Goal: Answer question/provide support: Share knowledge or assist other users

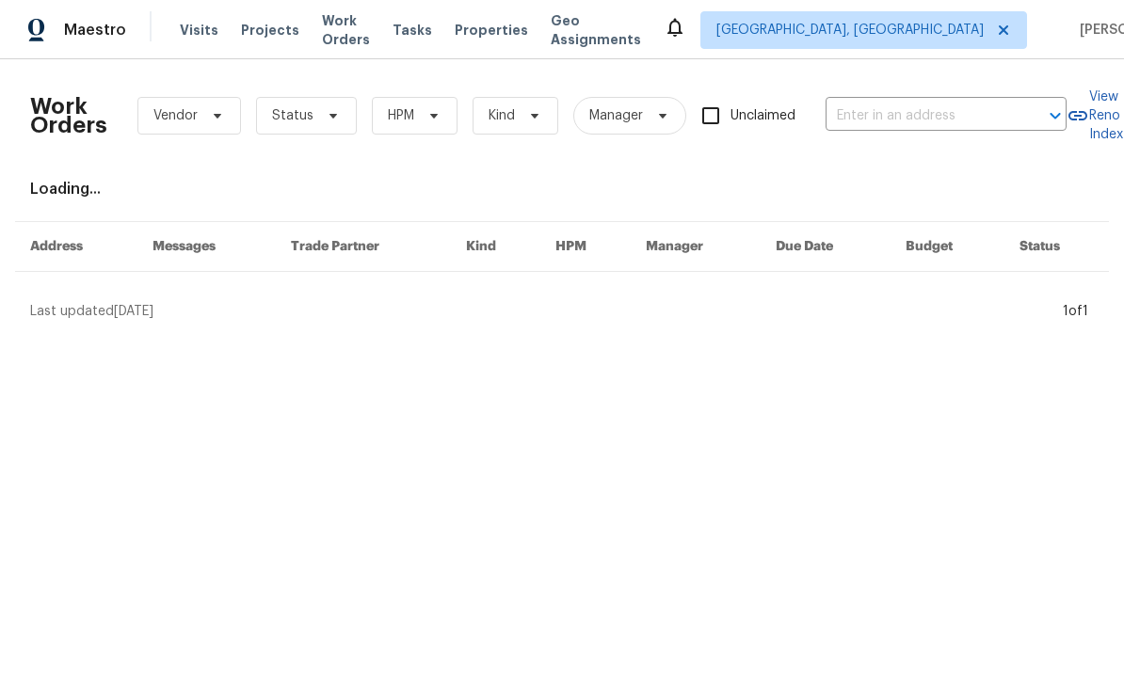
click at [883, 114] on input "text" at bounding box center [920, 116] width 188 height 29
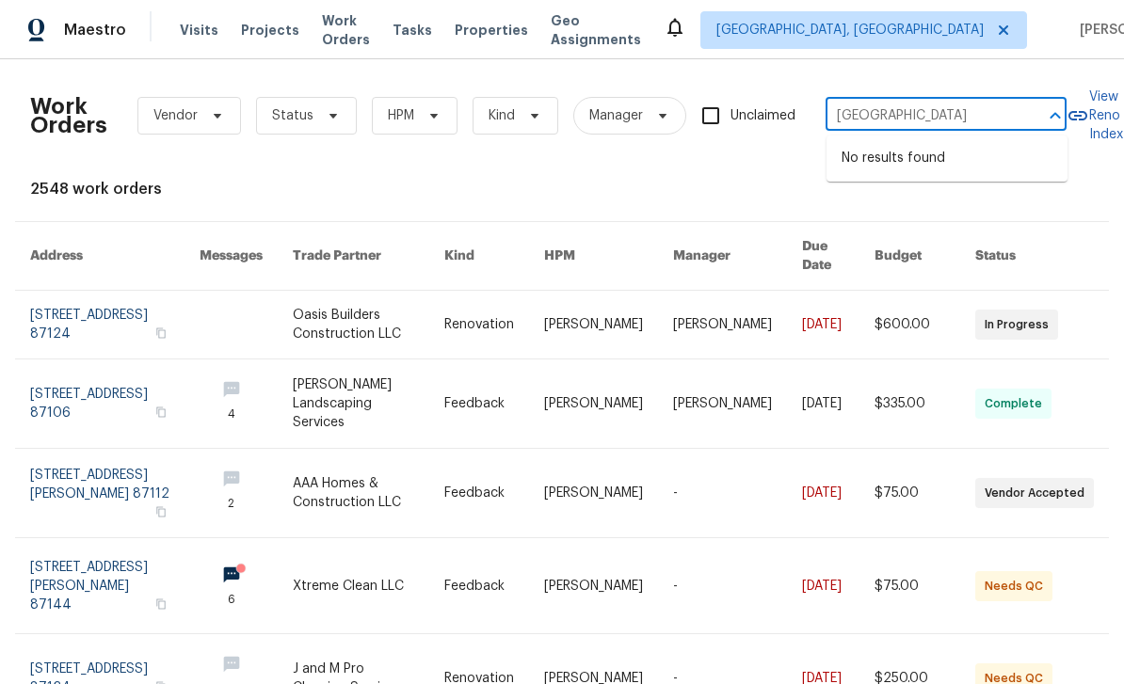
click at [902, 103] on input "Cornwall" at bounding box center [920, 116] width 188 height 29
type input "Cornwall"
click at [893, 37] on span "Albuquerque, NM" at bounding box center [849, 30] width 267 height 19
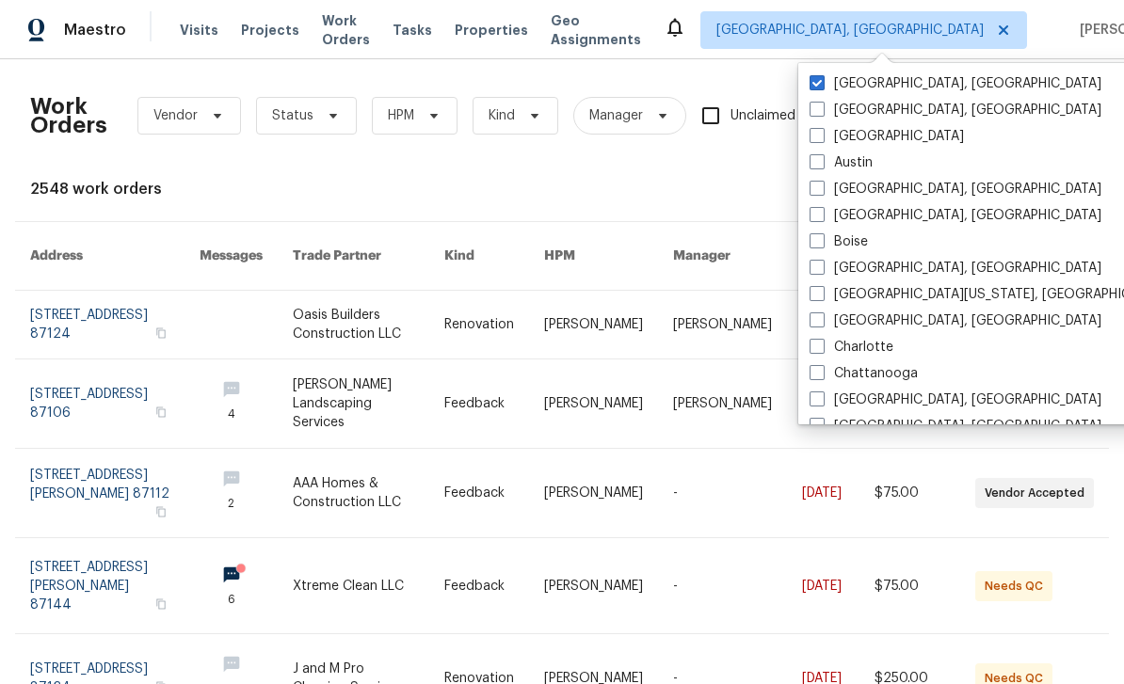
click at [820, 139] on span at bounding box center [817, 135] width 15 height 15
click at [820, 139] on input "[GEOGRAPHIC_DATA]" at bounding box center [816, 133] width 12 height 12
checkbox input "true"
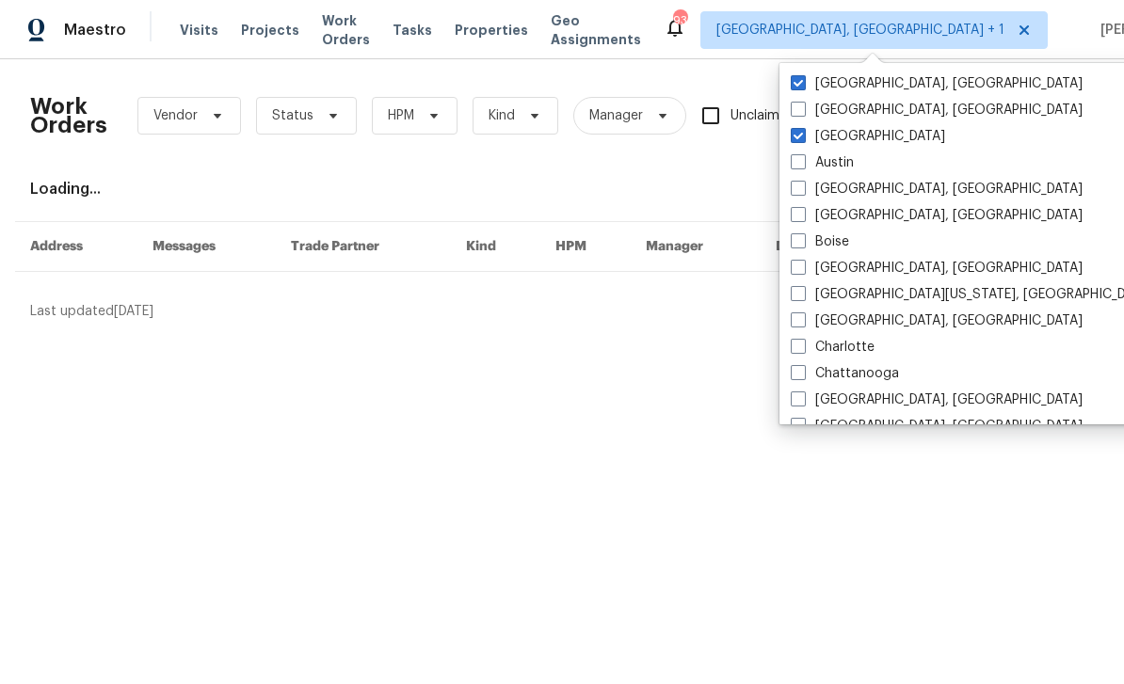
click at [852, 85] on label "[GEOGRAPHIC_DATA], [GEOGRAPHIC_DATA]" at bounding box center [937, 83] width 292 height 19
click at [803, 85] on input "[GEOGRAPHIC_DATA], [GEOGRAPHIC_DATA]" at bounding box center [797, 80] width 12 height 12
checkbox input "false"
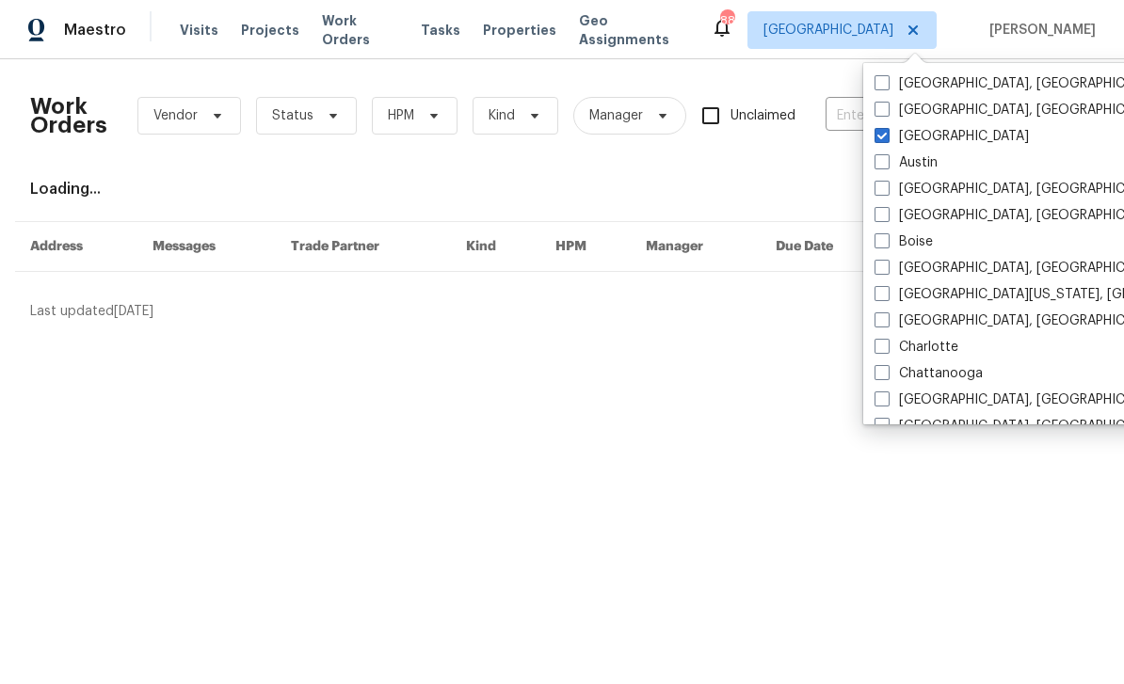
click at [838, 176] on div "Work Orders Vendor Status HPM Kind Manager Unclaimed ​ View Reno Index Loading.…" at bounding box center [562, 197] width 1064 height 247
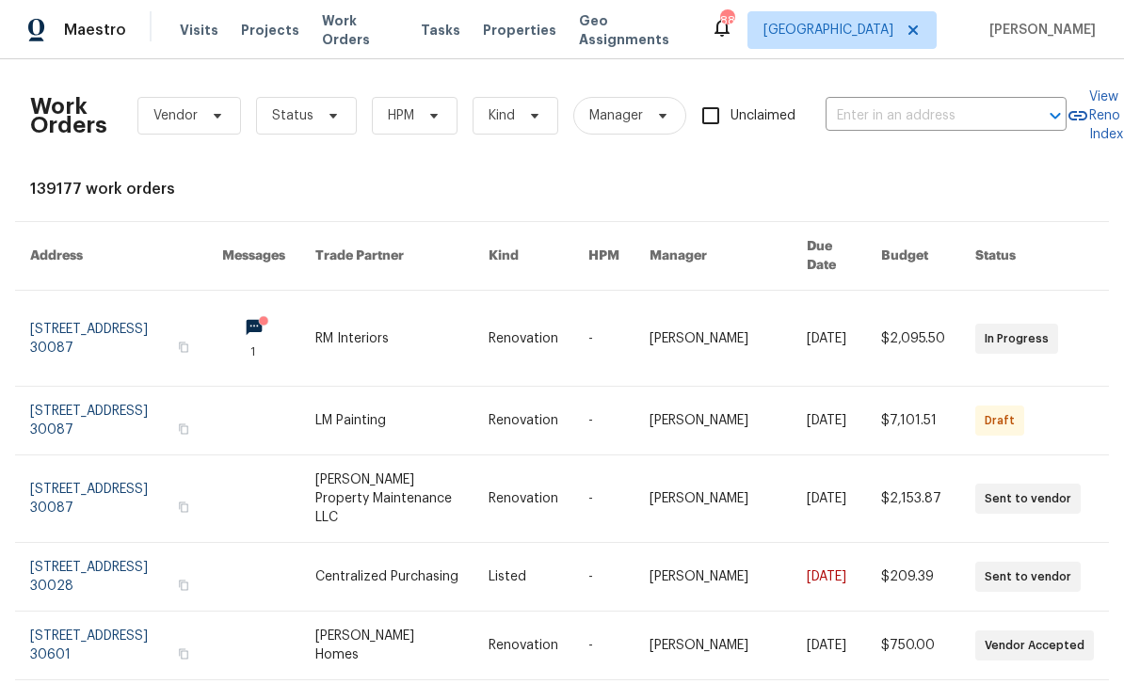
click at [877, 120] on input "text" at bounding box center [920, 116] width 188 height 29
type input "cornw"
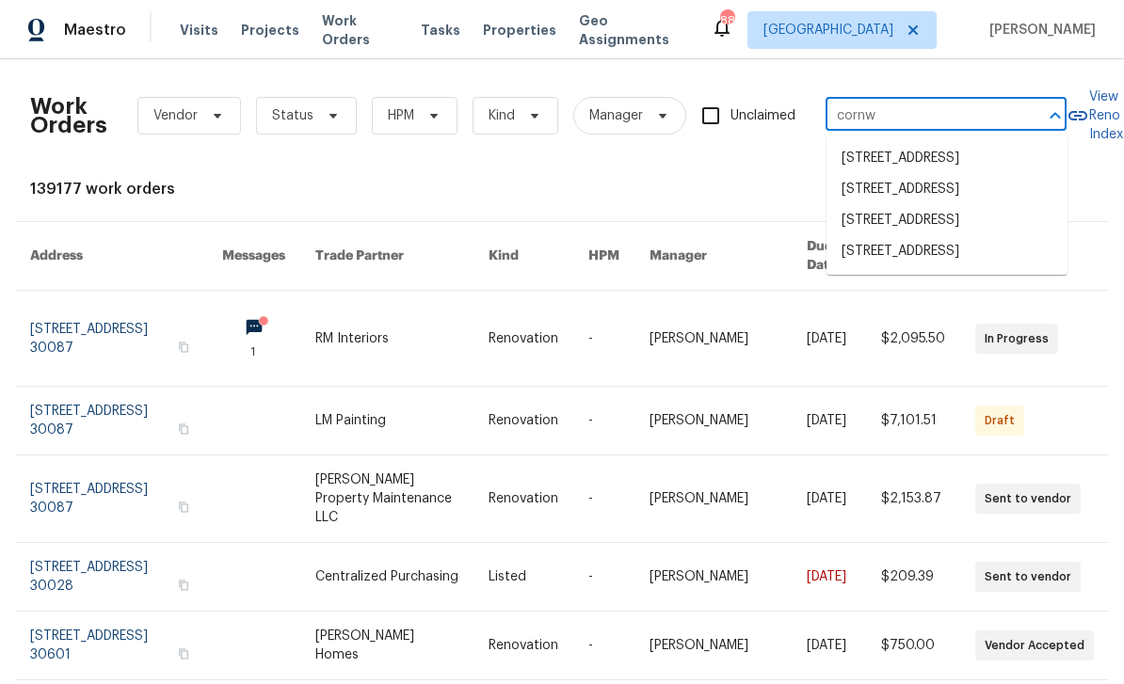
click at [995, 236] on li "1376 Cornwall Rd, Decatur, GA 30032" at bounding box center [947, 220] width 241 height 31
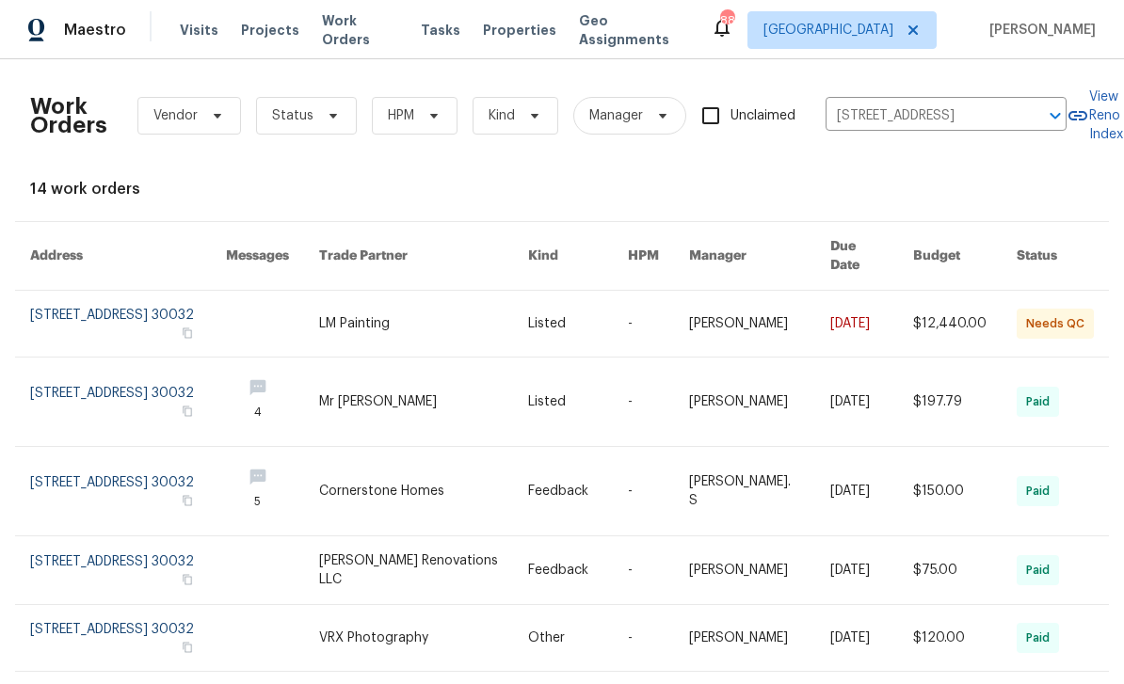
click at [59, 301] on link at bounding box center [128, 324] width 196 height 66
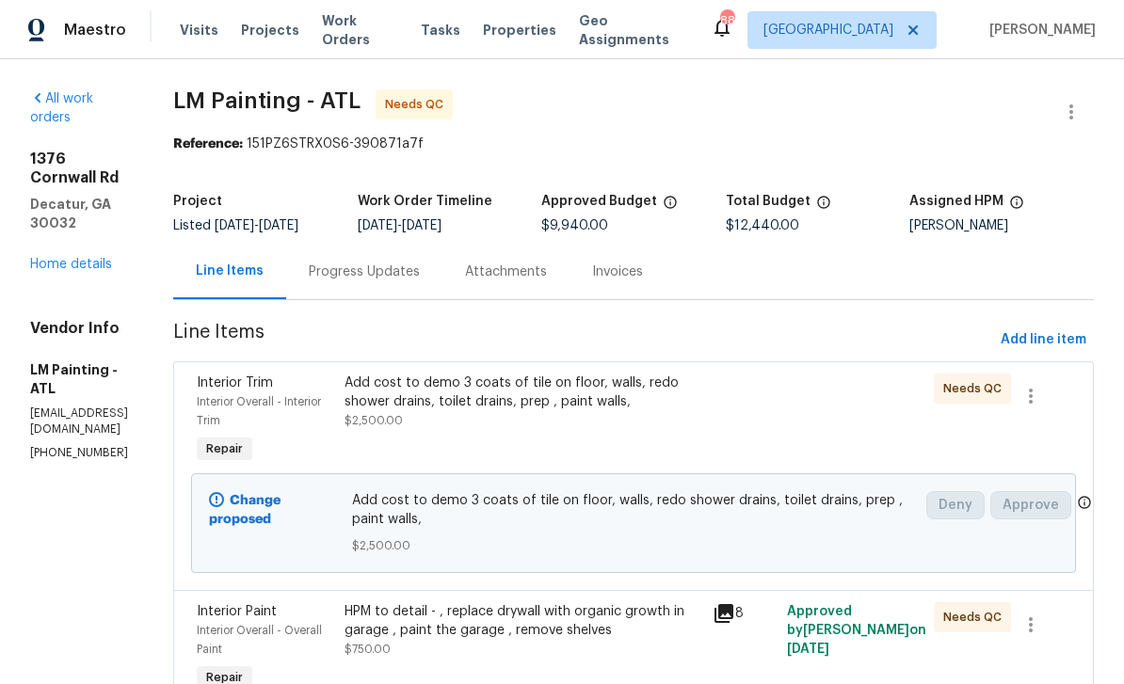
click at [88, 258] on link "Home details" at bounding box center [71, 264] width 82 height 13
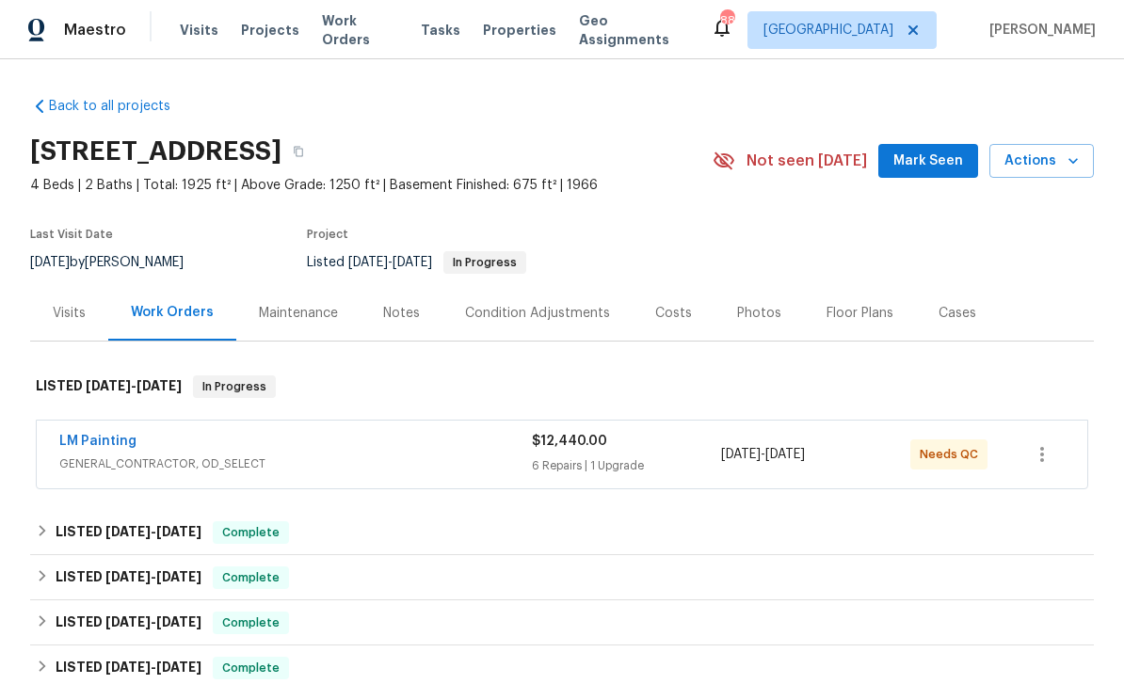
click at [747, 313] on div "Photos" at bounding box center [759, 313] width 44 height 19
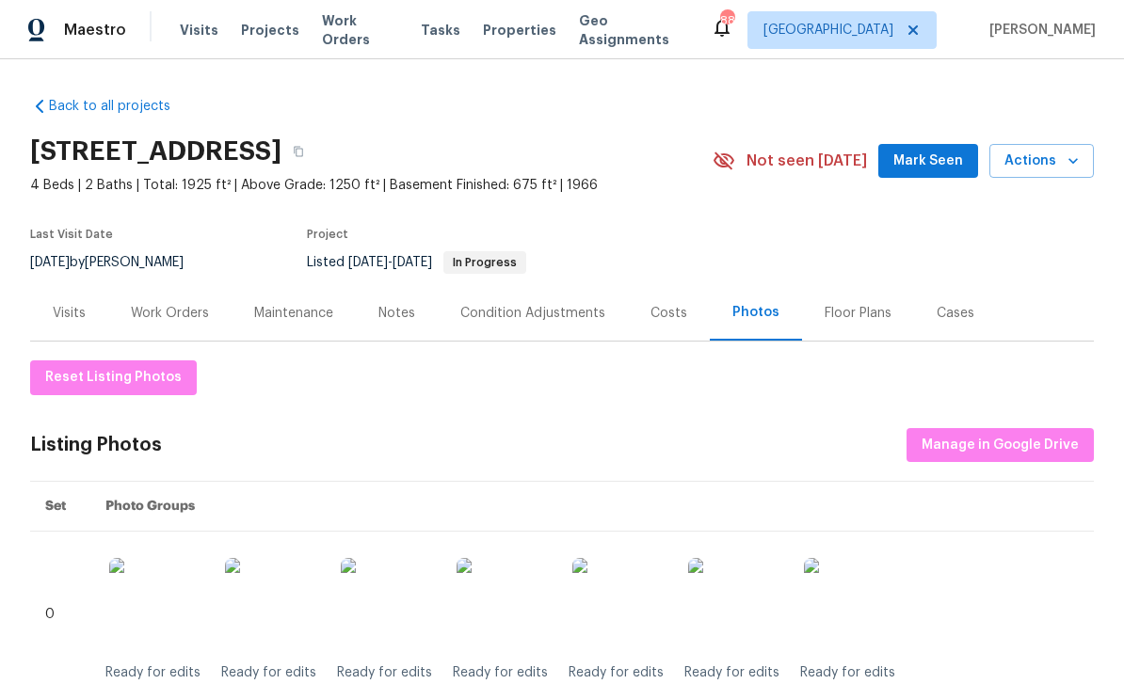
click at [347, 25] on span "Work Orders" at bounding box center [360, 30] width 76 height 38
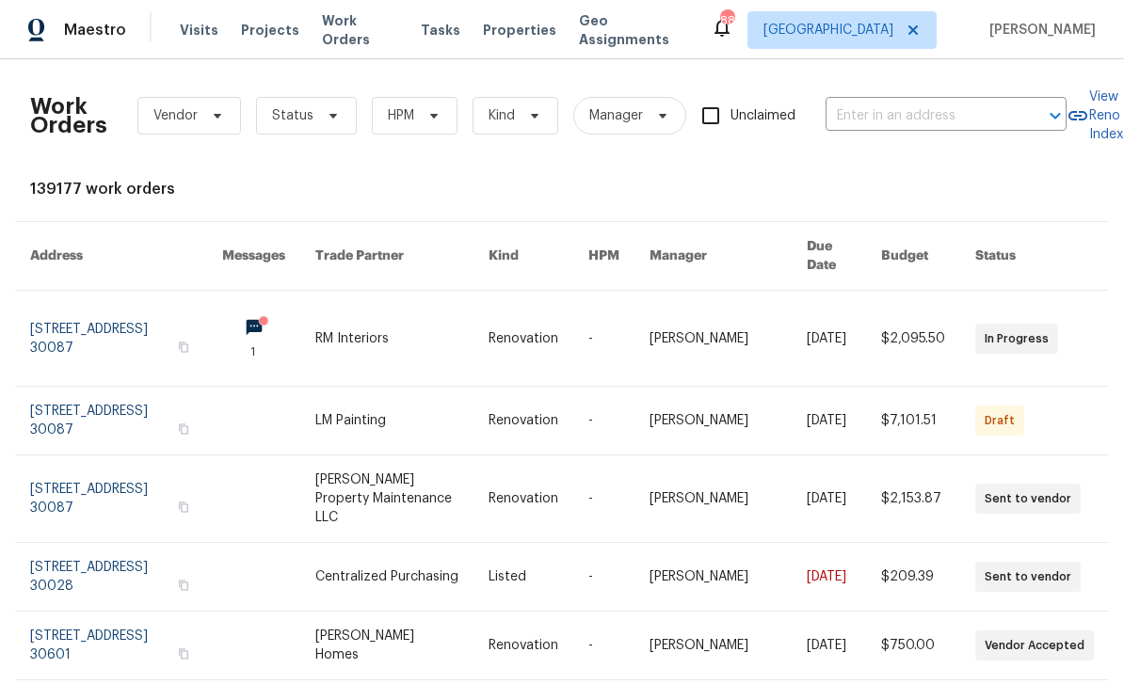
click at [908, 110] on input "text" at bounding box center [920, 116] width 188 height 29
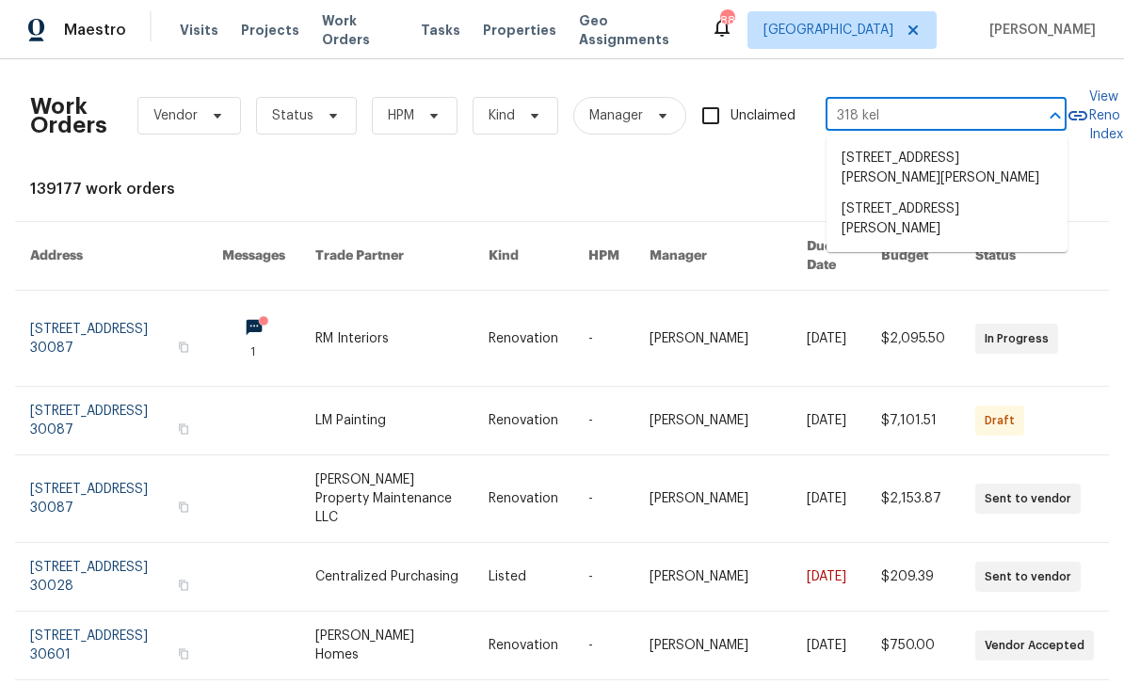
type input "318 kell"
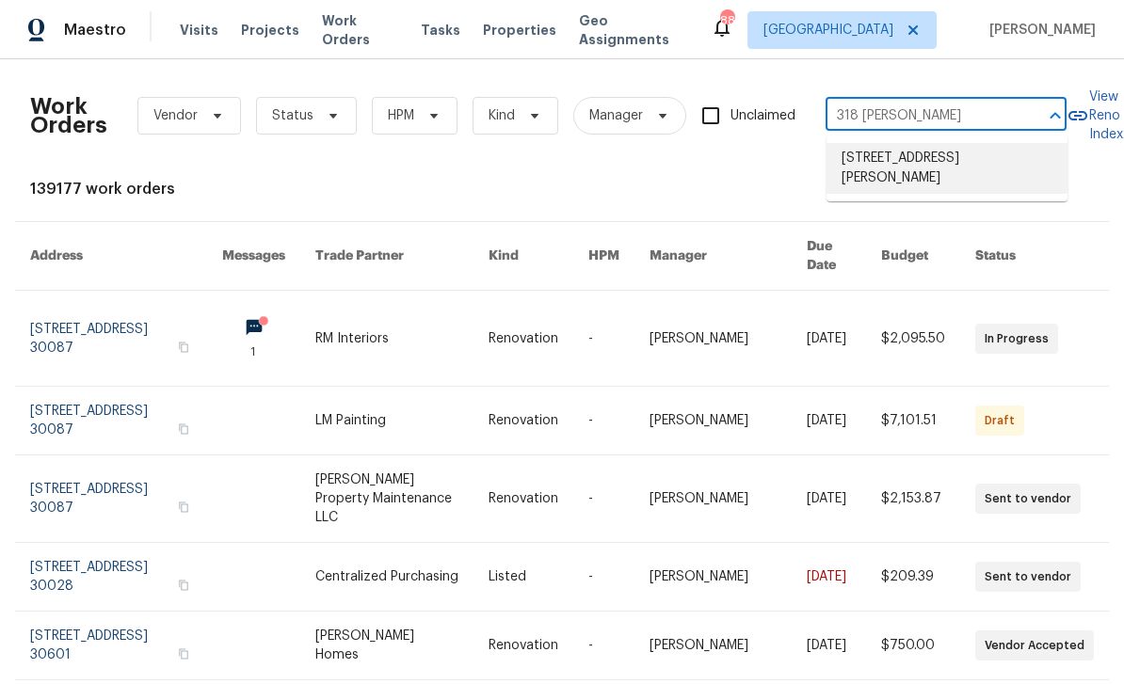
click at [944, 162] on li "318 Kelly St SE, Atlanta, GA 30312" at bounding box center [947, 168] width 241 height 51
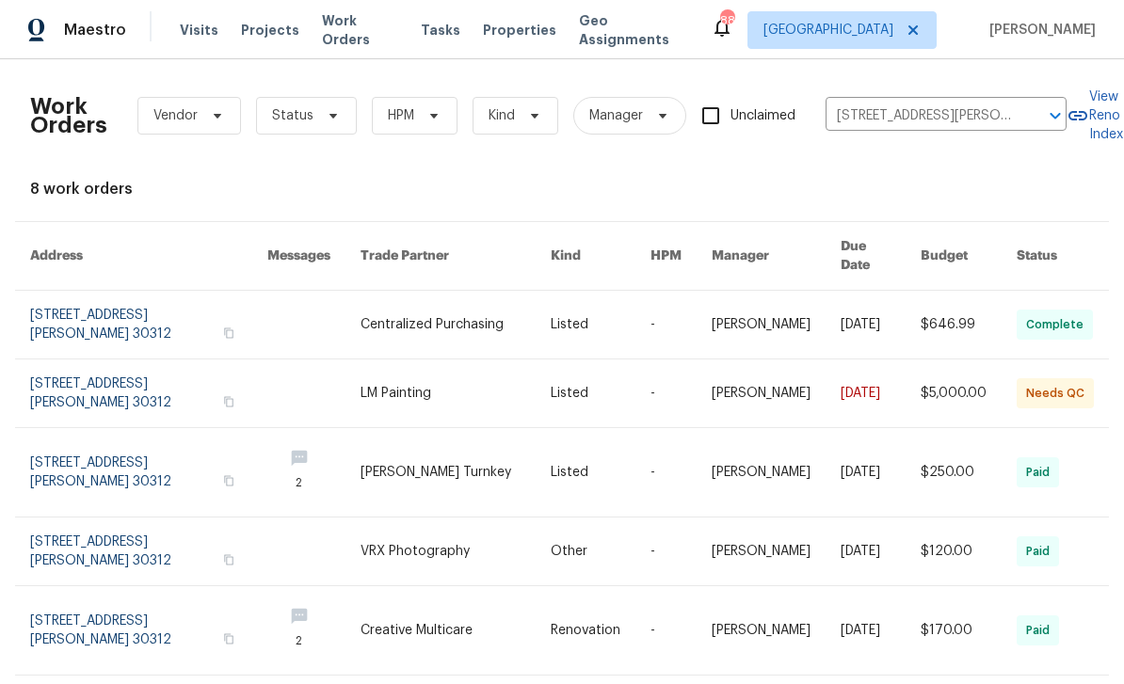
click at [80, 373] on link at bounding box center [148, 394] width 237 height 68
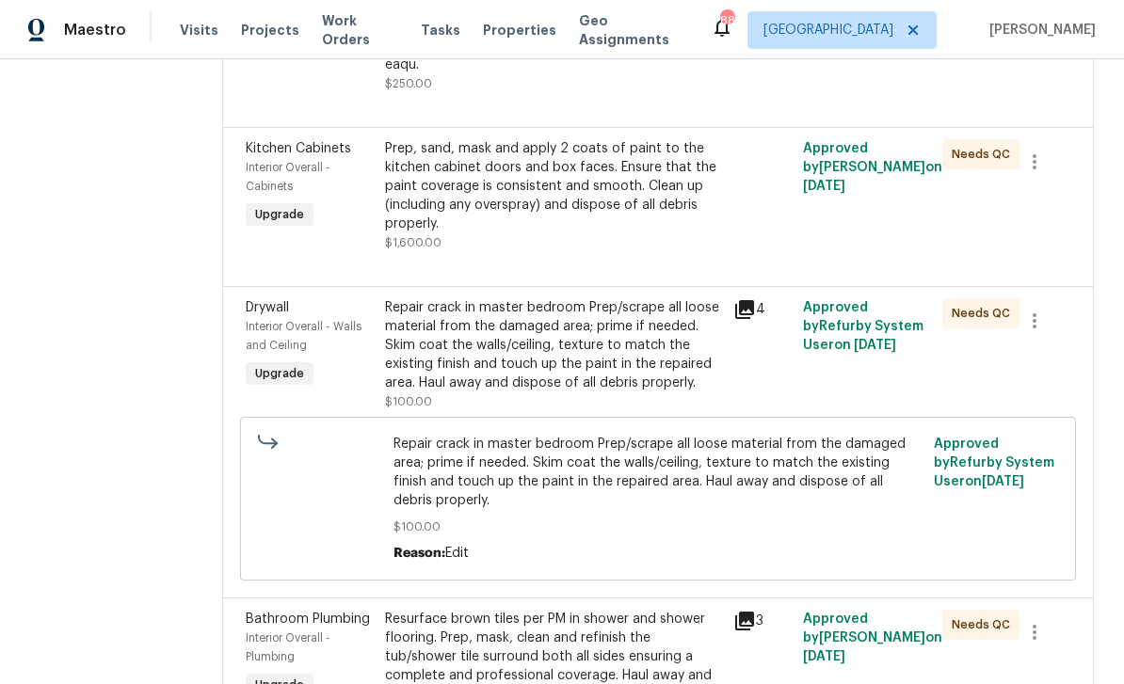
scroll to position [825, 0]
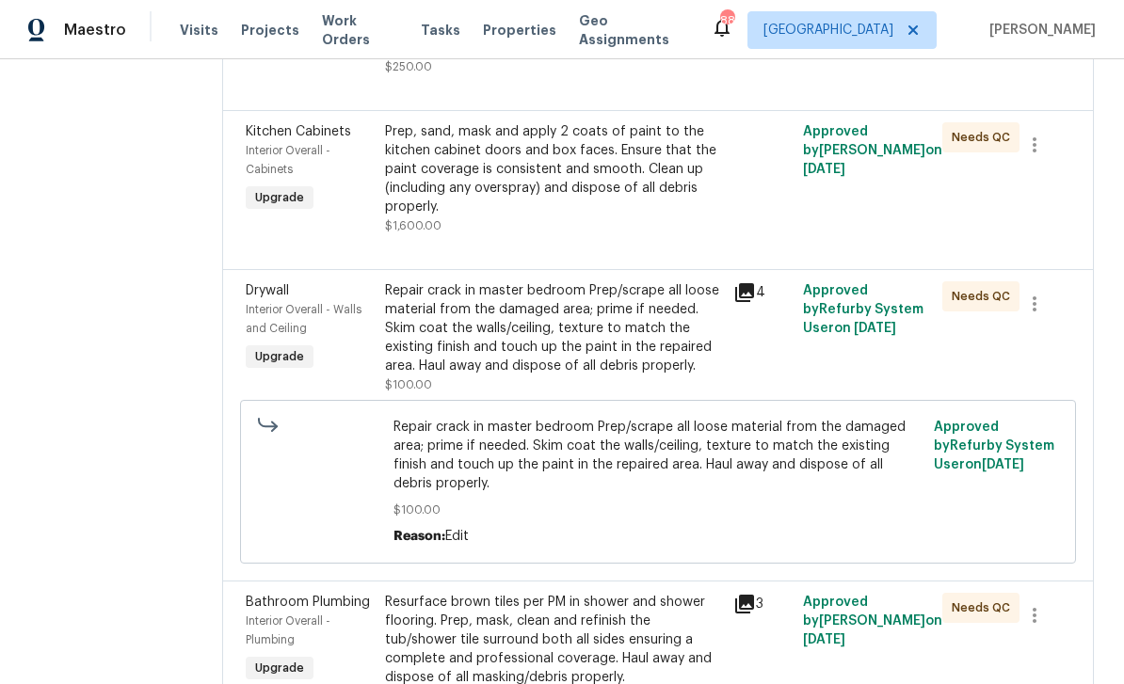
click at [722, 201] on div "Prep, sand, mask and apply 2 coats of paint to the kitchen cabinet doors and bo…" at bounding box center [553, 169] width 337 height 94
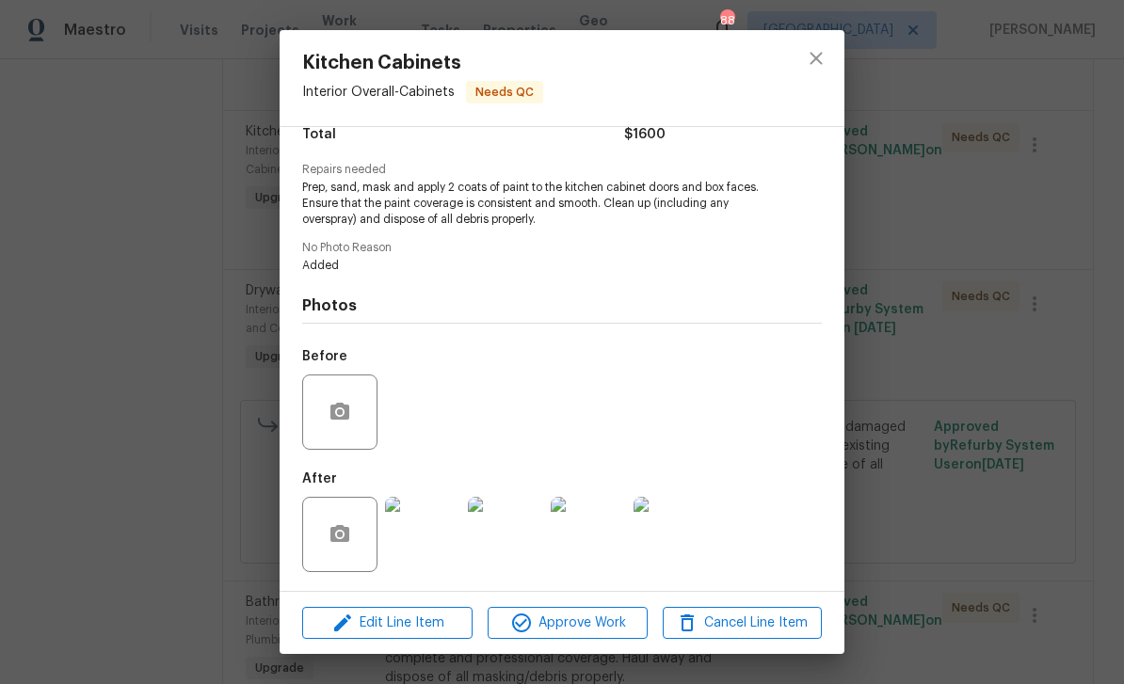
scroll to position [170, 0]
click at [422, 543] on img at bounding box center [422, 534] width 75 height 75
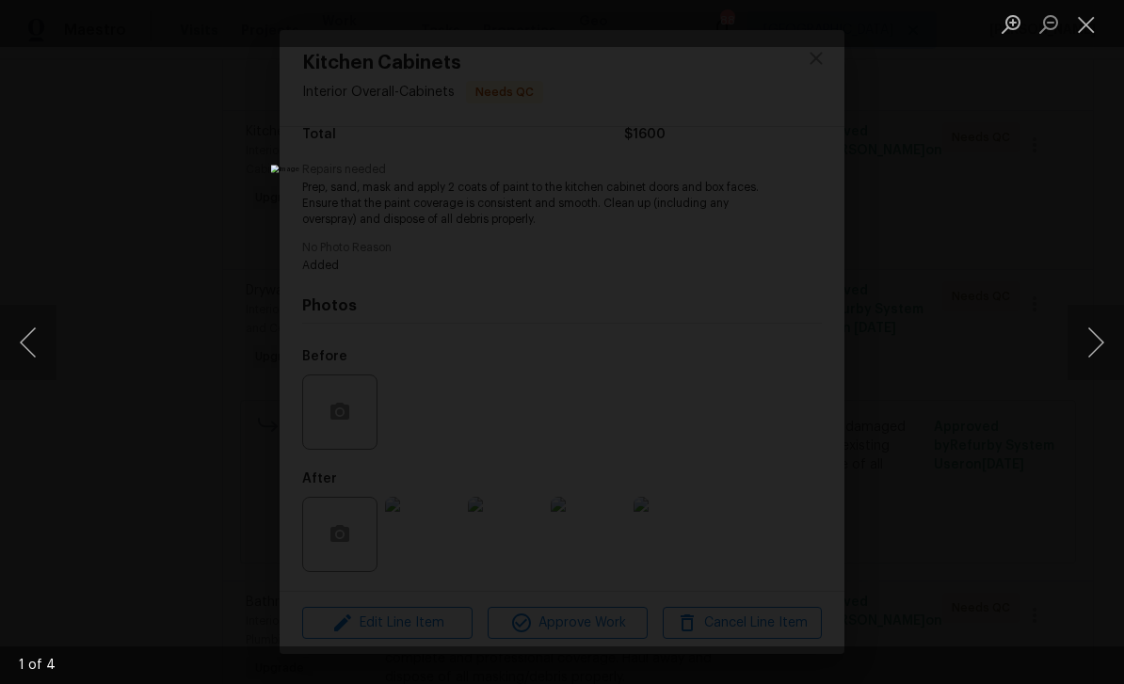
click at [1100, 344] on button "Next image" at bounding box center [1096, 342] width 56 height 75
click at [1096, 344] on button "Next image" at bounding box center [1096, 342] width 56 height 75
click at [1099, 348] on button "Next image" at bounding box center [1096, 342] width 56 height 75
click at [1099, 353] on button "Next image" at bounding box center [1096, 342] width 56 height 75
click at [1091, 23] on button "Close lightbox" at bounding box center [1087, 24] width 38 height 33
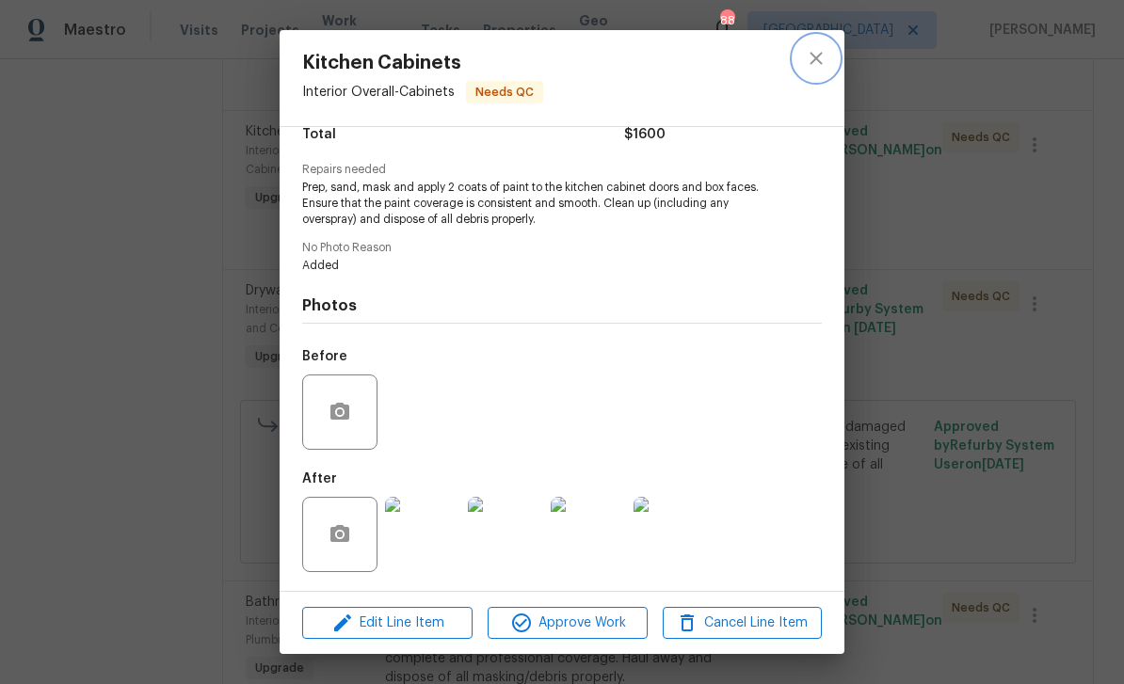
click at [815, 53] on icon "close" at bounding box center [816, 58] width 23 height 23
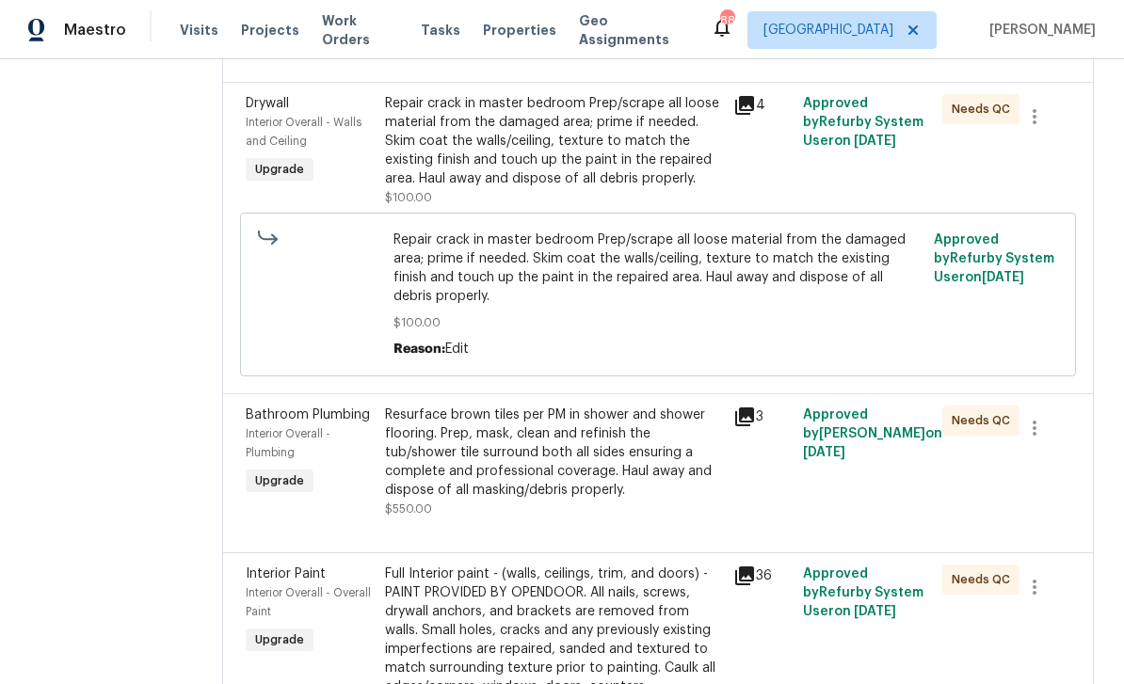
scroll to position [1014, 0]
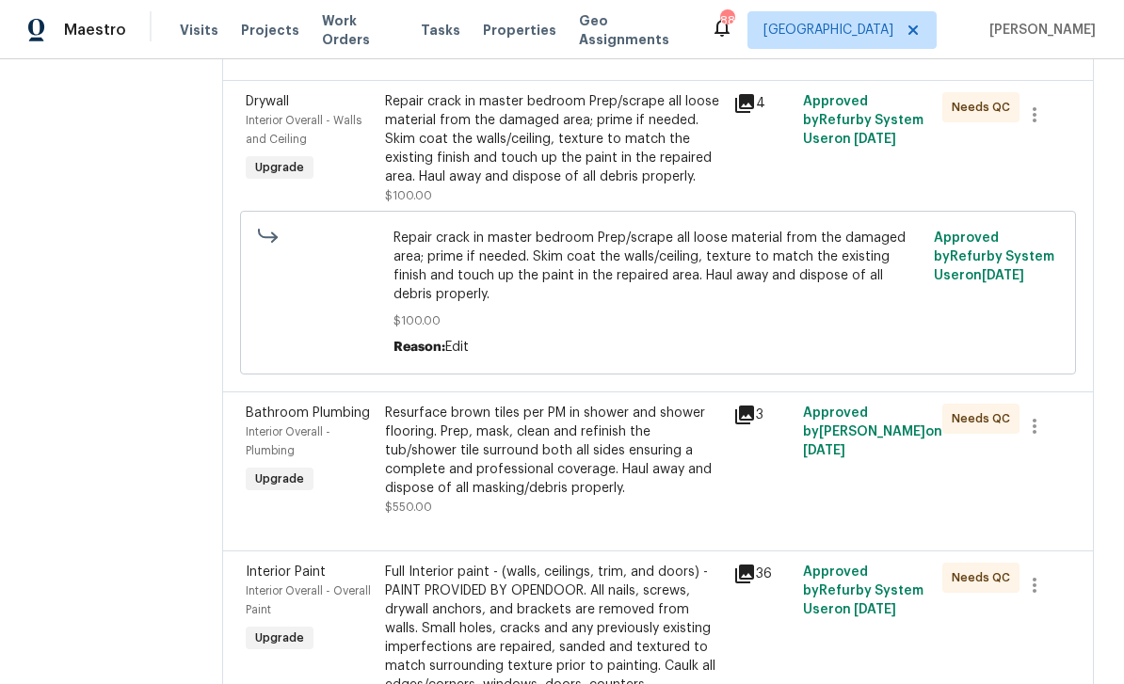
click at [754, 113] on icon at bounding box center [744, 103] width 19 height 19
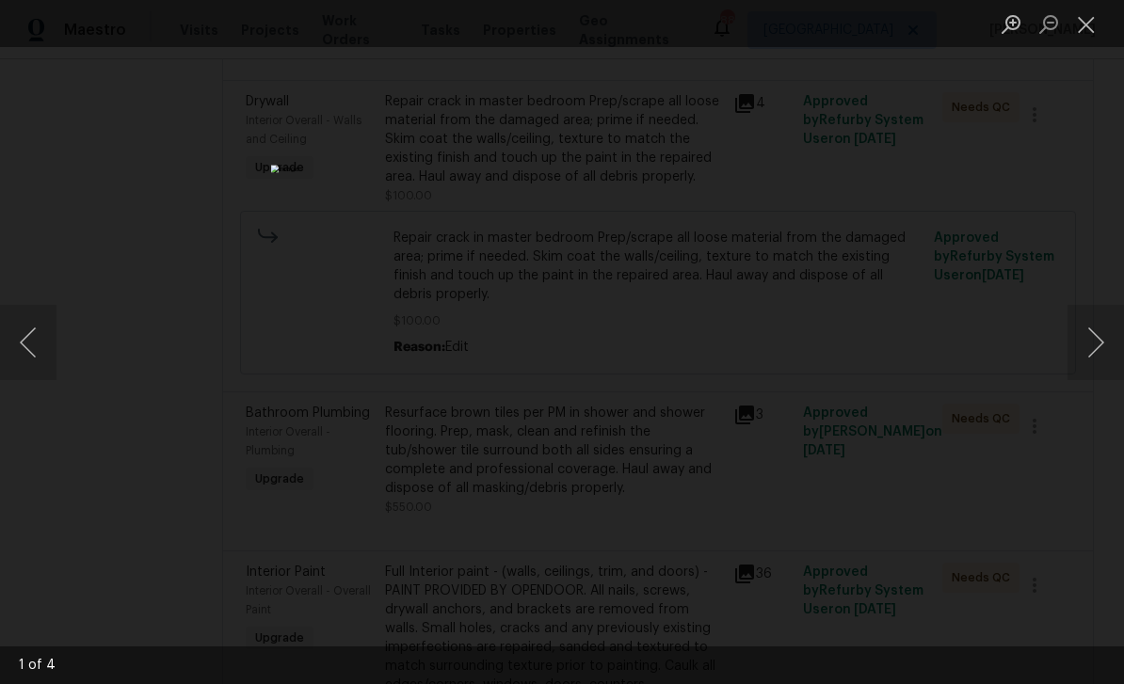
click at [1094, 337] on button "Next image" at bounding box center [1096, 342] width 56 height 75
click at [1098, 342] on button "Next image" at bounding box center [1096, 342] width 56 height 75
click at [1099, 346] on button "Next image" at bounding box center [1096, 342] width 56 height 75
click at [1095, 23] on button "Close lightbox" at bounding box center [1087, 24] width 38 height 33
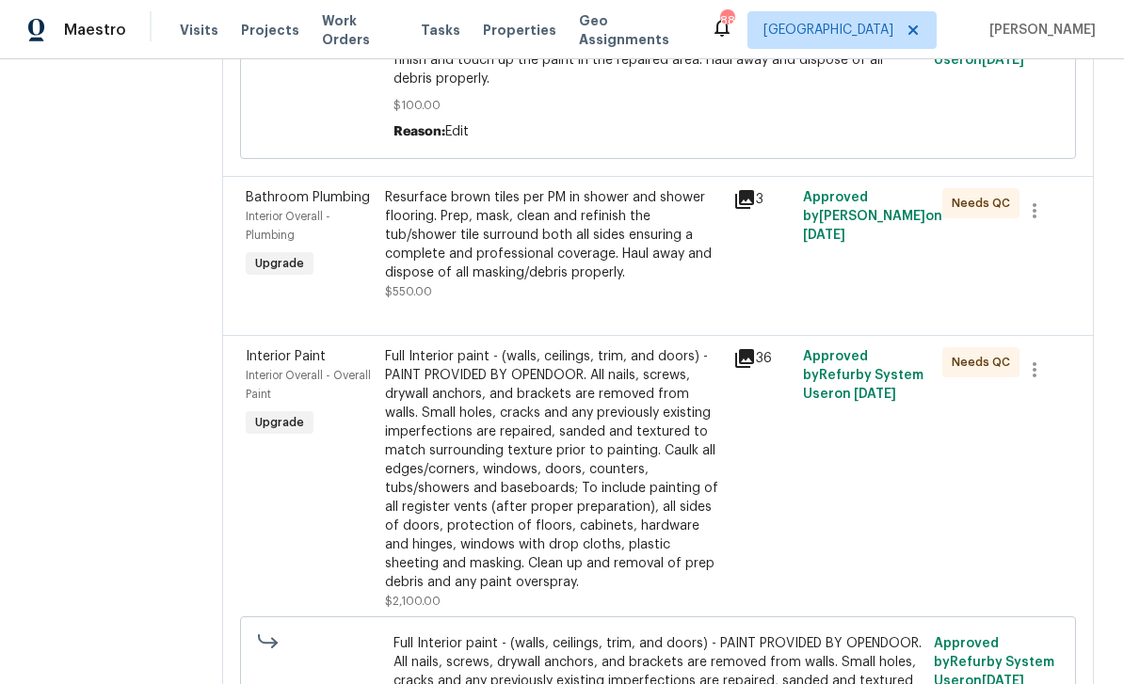
scroll to position [1248, 0]
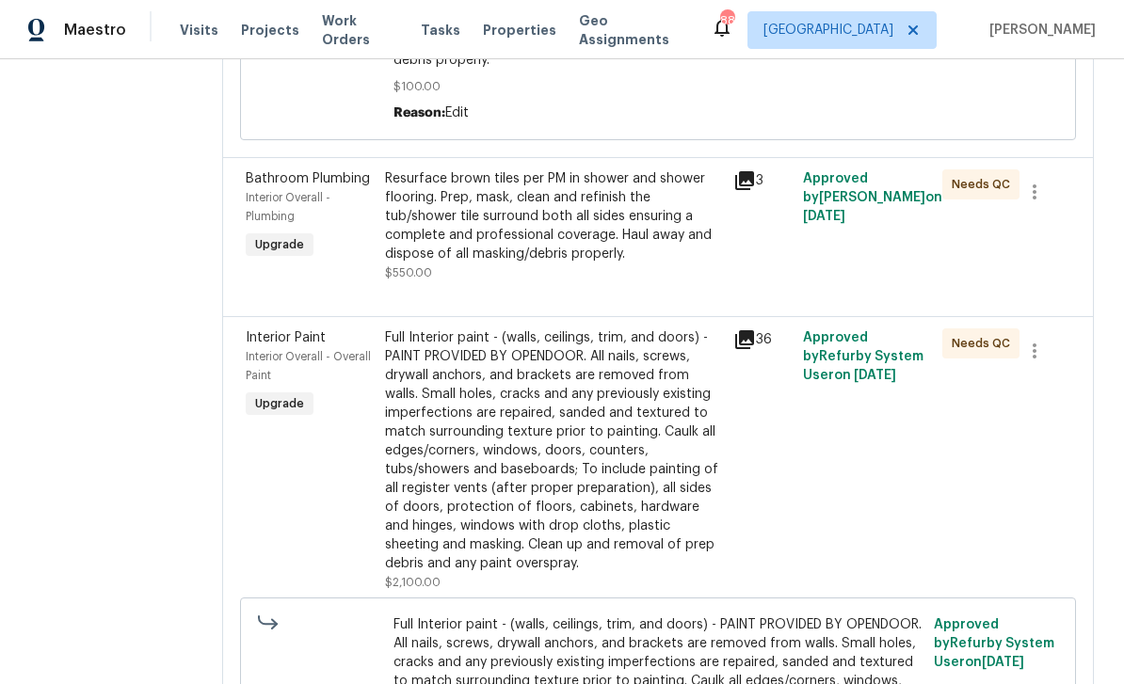
click at [754, 190] on icon at bounding box center [744, 180] width 19 height 19
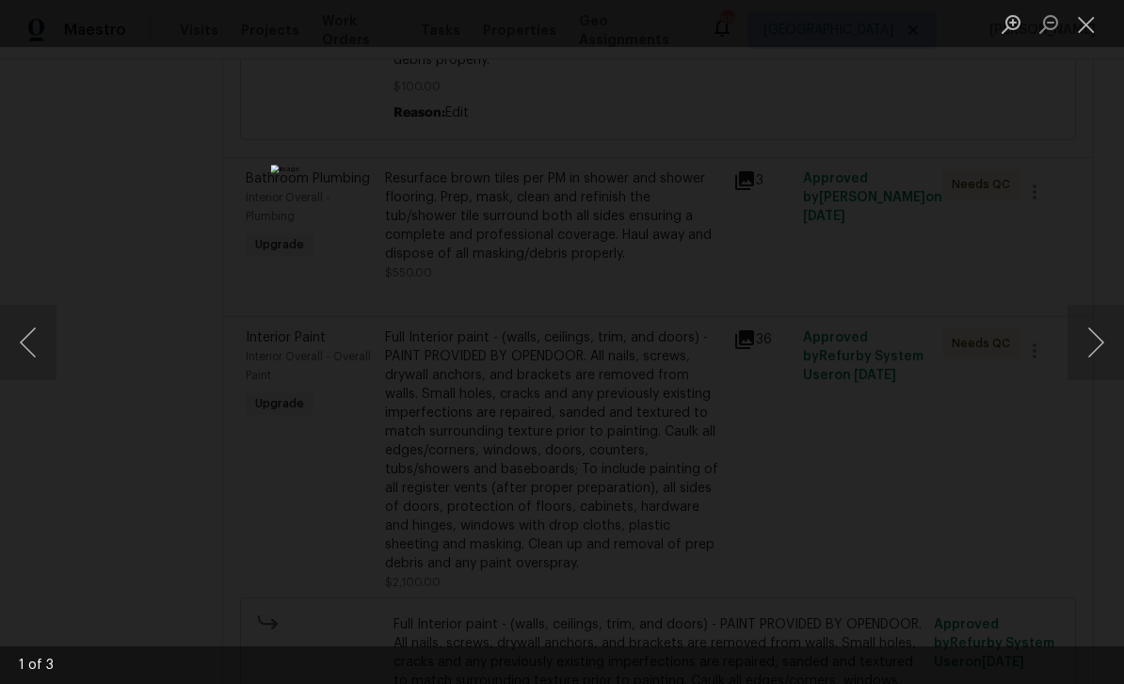
click at [1100, 346] on button "Next image" at bounding box center [1096, 342] width 56 height 75
click at [1100, 345] on button "Next image" at bounding box center [1096, 342] width 56 height 75
click at [1108, 352] on button "Next image" at bounding box center [1096, 342] width 56 height 75
click at [1087, 22] on button "Close lightbox" at bounding box center [1087, 24] width 38 height 33
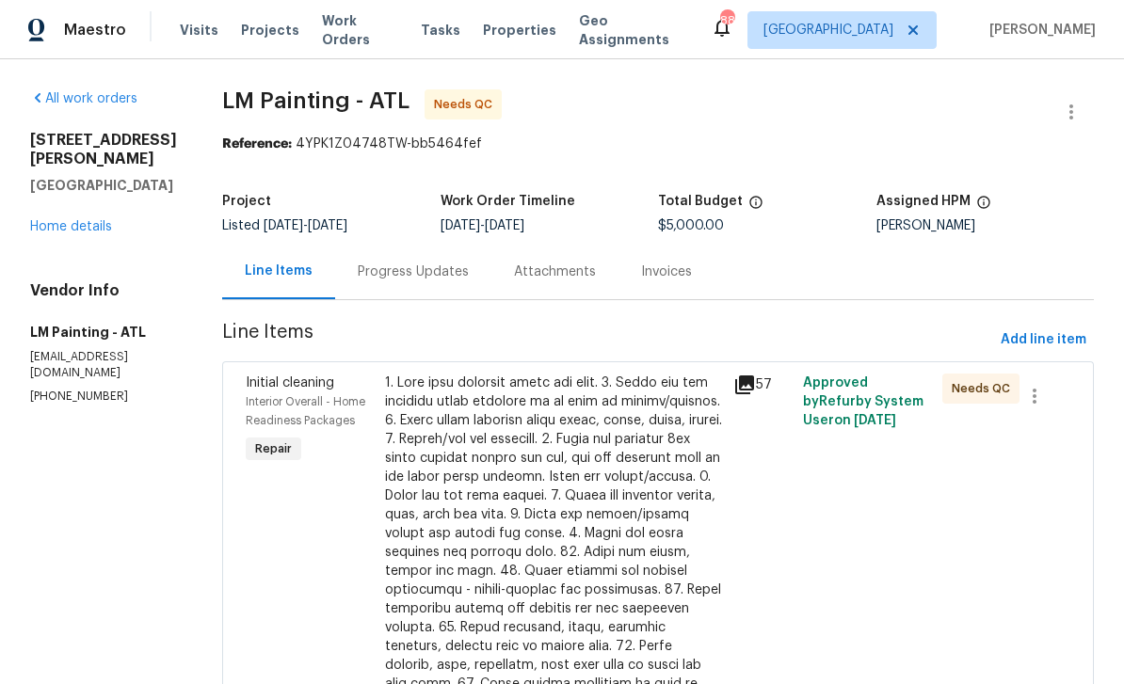
scroll to position [0, 0]
click at [70, 220] on link "Home details" at bounding box center [71, 226] width 82 height 13
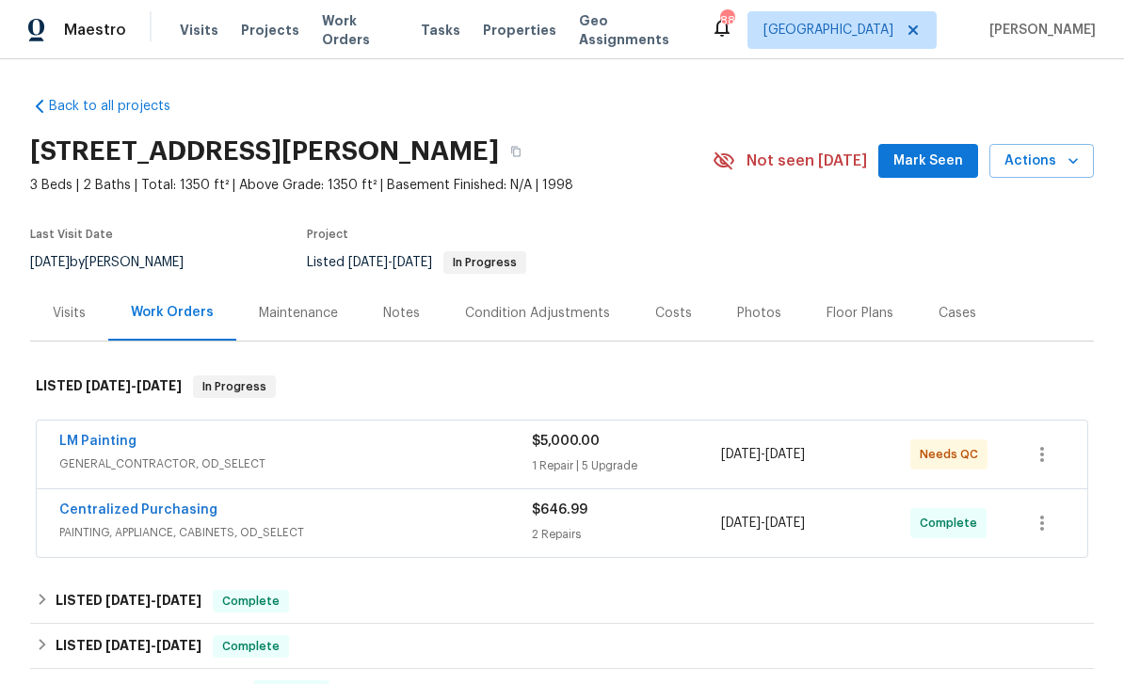
click at [744, 318] on div "Photos" at bounding box center [759, 313] width 44 height 19
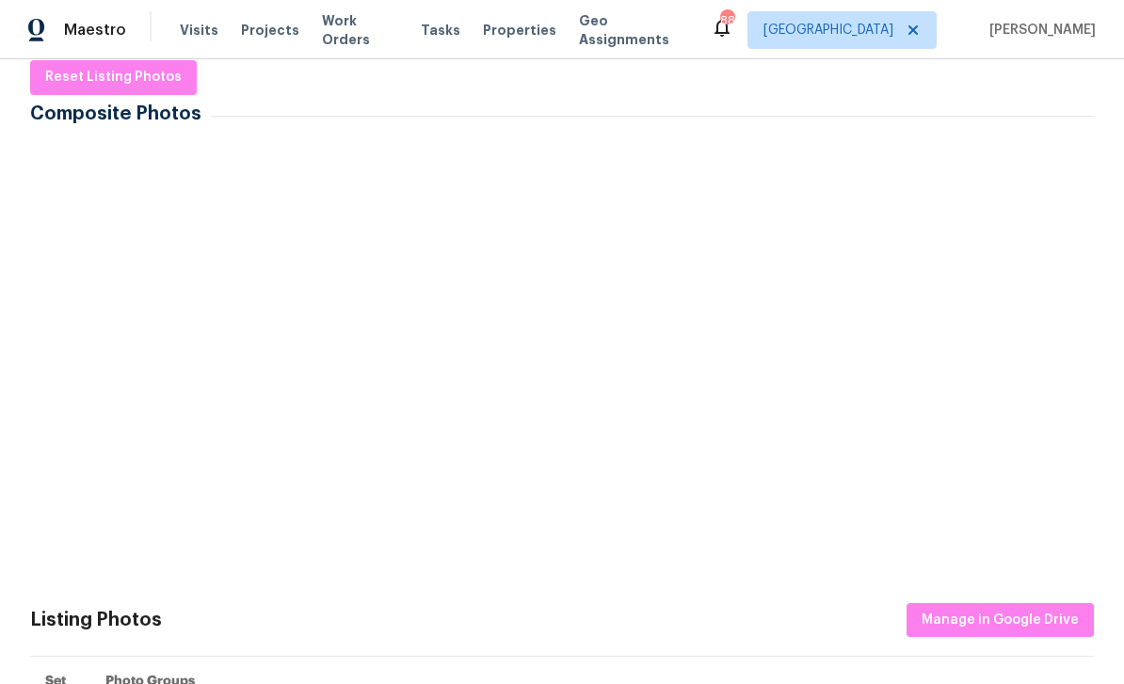
scroll to position [313, 0]
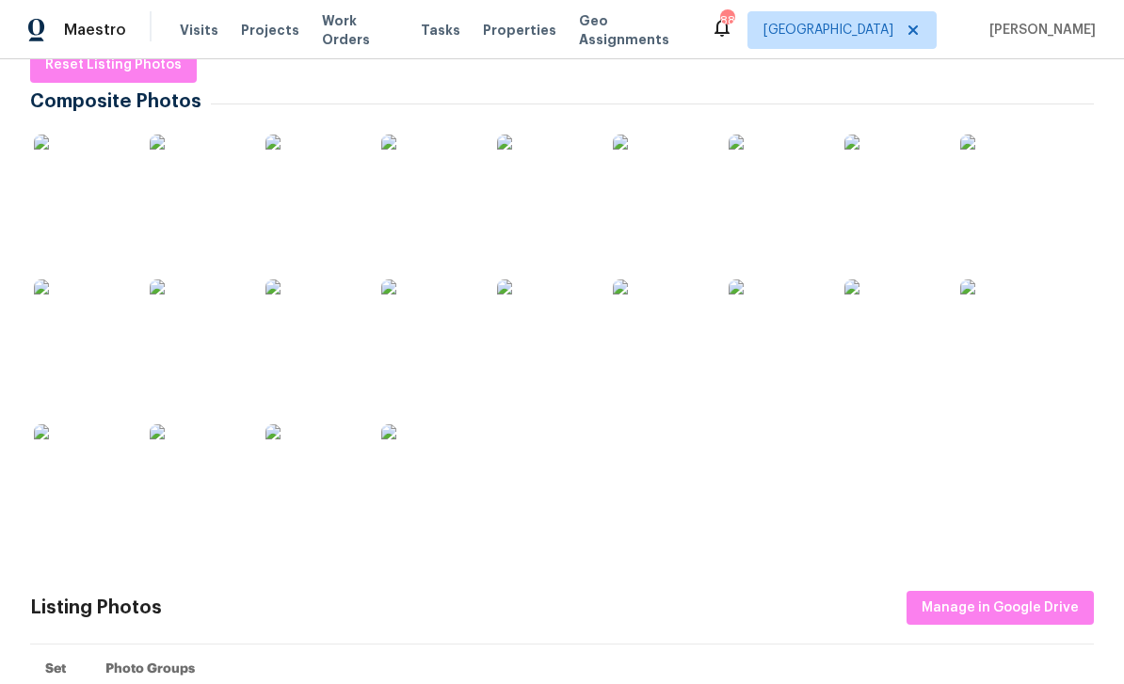
click at [304, 454] on img at bounding box center [312, 472] width 94 height 94
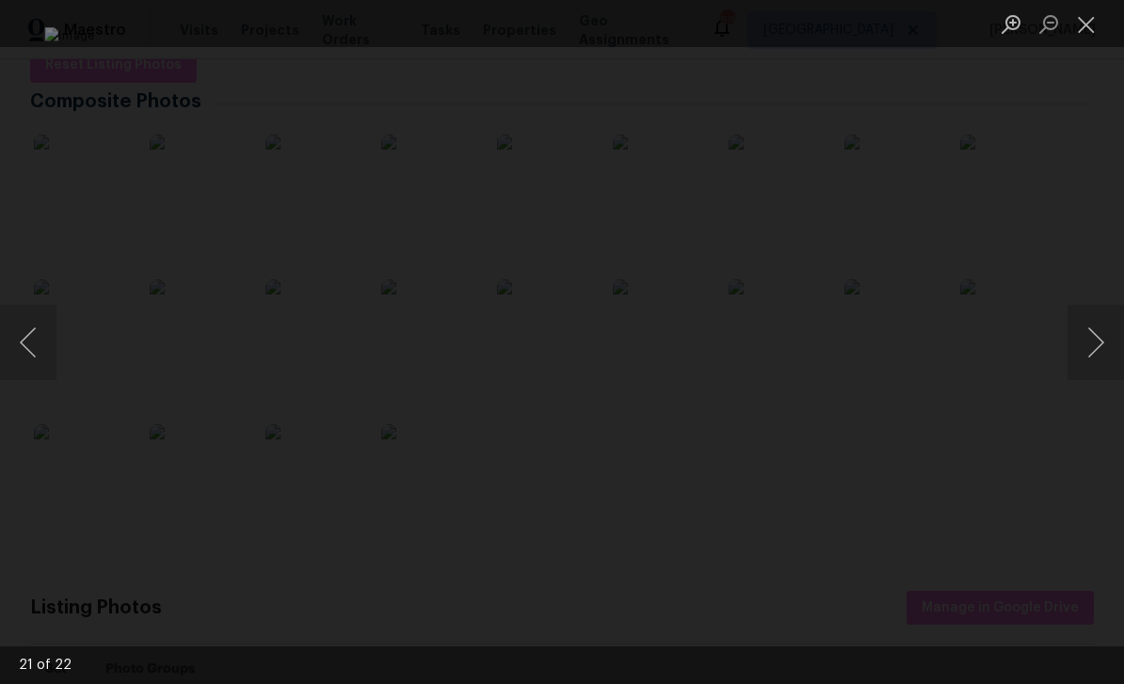
click at [1096, 349] on button "Next image" at bounding box center [1096, 342] width 56 height 75
click at [1098, 344] on button "Next image" at bounding box center [1096, 342] width 56 height 75
click at [1101, 346] on button "Next image" at bounding box center [1096, 342] width 56 height 75
click at [1102, 349] on button "Next image" at bounding box center [1096, 342] width 56 height 75
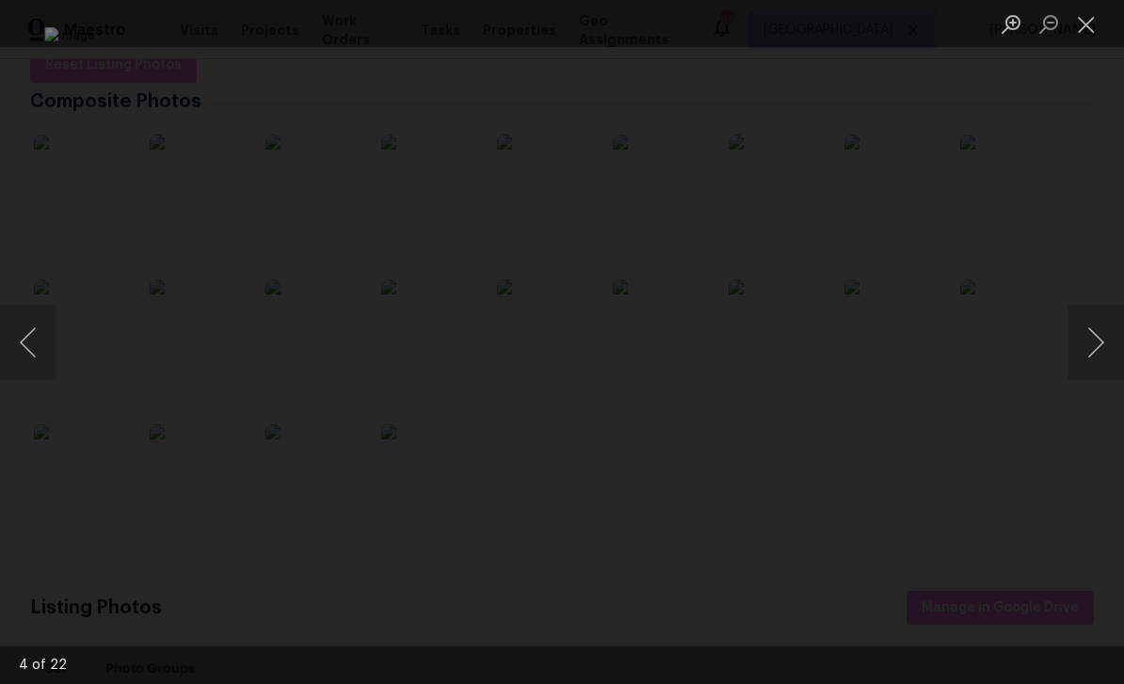
click at [22, 341] on button "Previous image" at bounding box center [28, 342] width 56 height 75
click at [1096, 19] on button "Close lightbox" at bounding box center [1087, 24] width 38 height 33
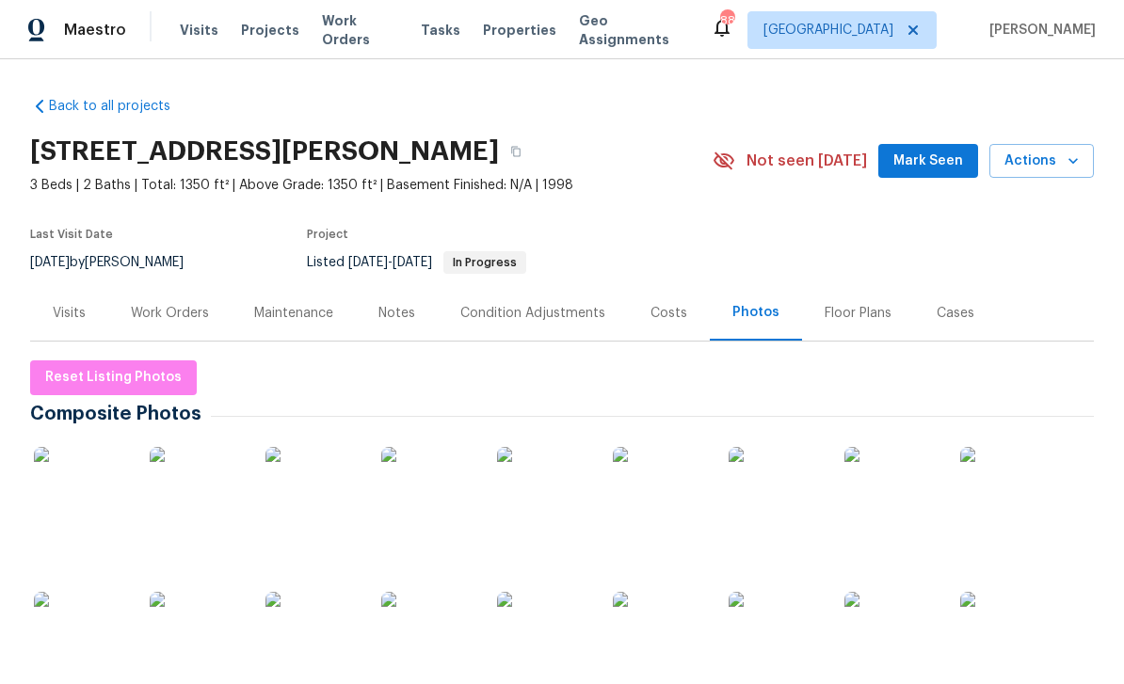
scroll to position [0, 0]
click at [511, 152] on icon "button" at bounding box center [515, 152] width 9 height 10
click at [141, 373] on span "Reset Listing Photos" at bounding box center [113, 378] width 137 height 24
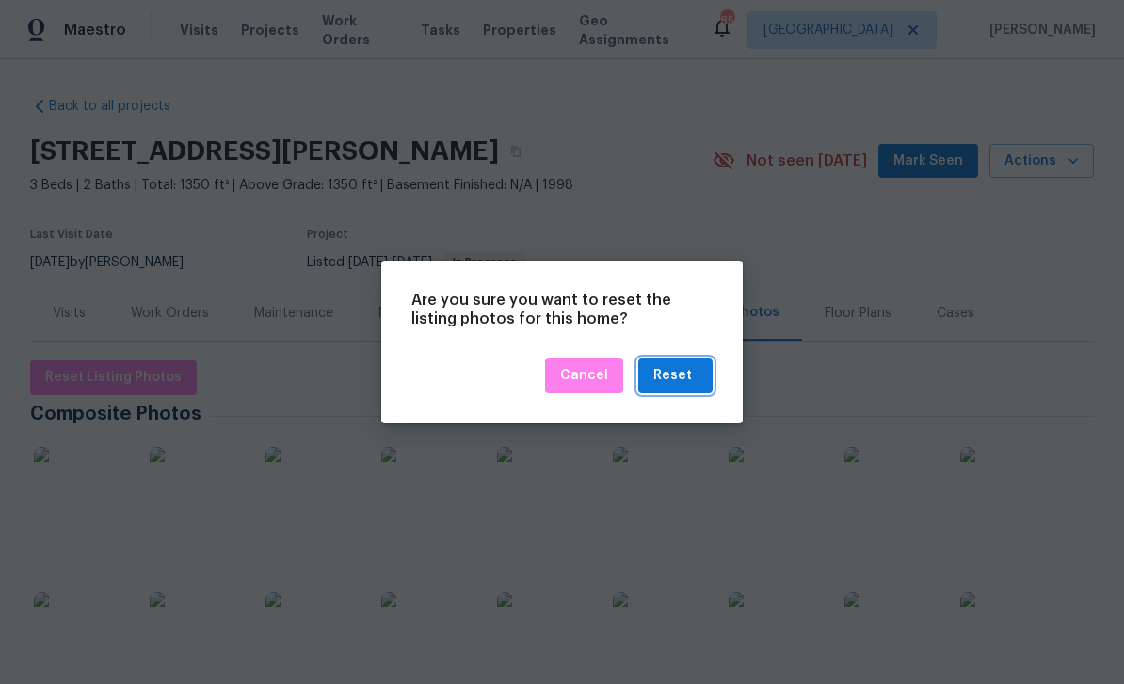
click at [692, 382] on div "Reset" at bounding box center [675, 376] width 44 height 24
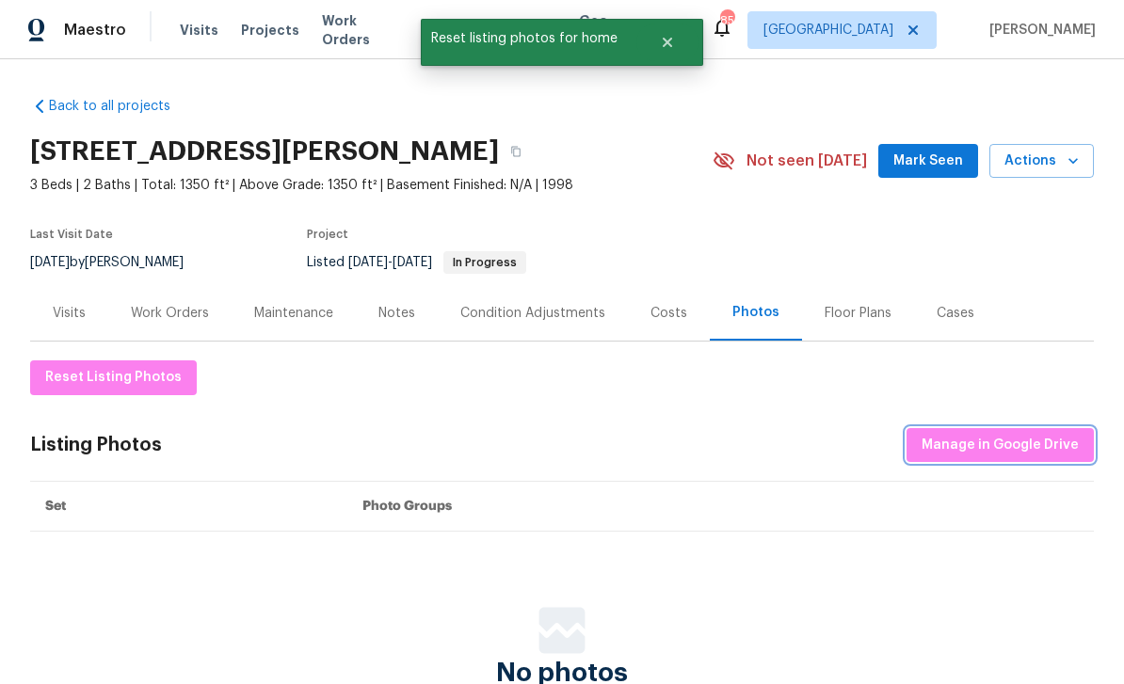
click at [1021, 445] on span "Manage in Google Drive" at bounding box center [1000, 446] width 157 height 24
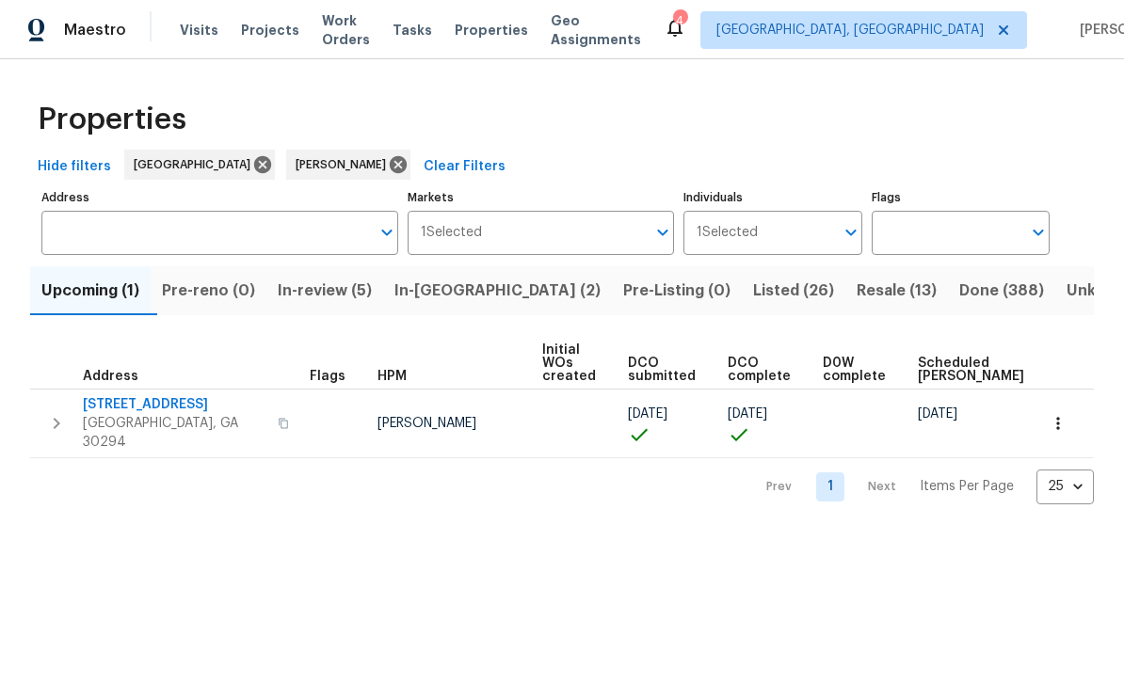
click at [112, 412] on span "[STREET_ADDRESS]" at bounding box center [175, 404] width 184 height 19
click at [347, 295] on span "In-review (5)" at bounding box center [325, 291] width 94 height 26
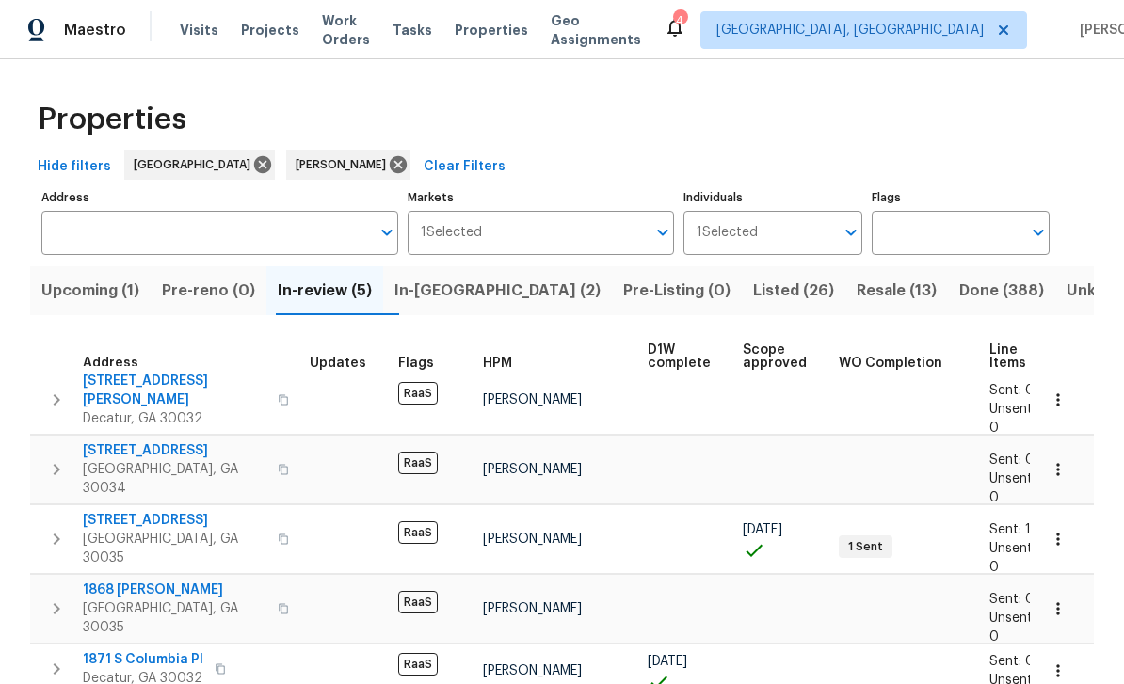
scroll to position [10, 0]
click at [344, 38] on span "Work Orders" at bounding box center [346, 30] width 48 height 38
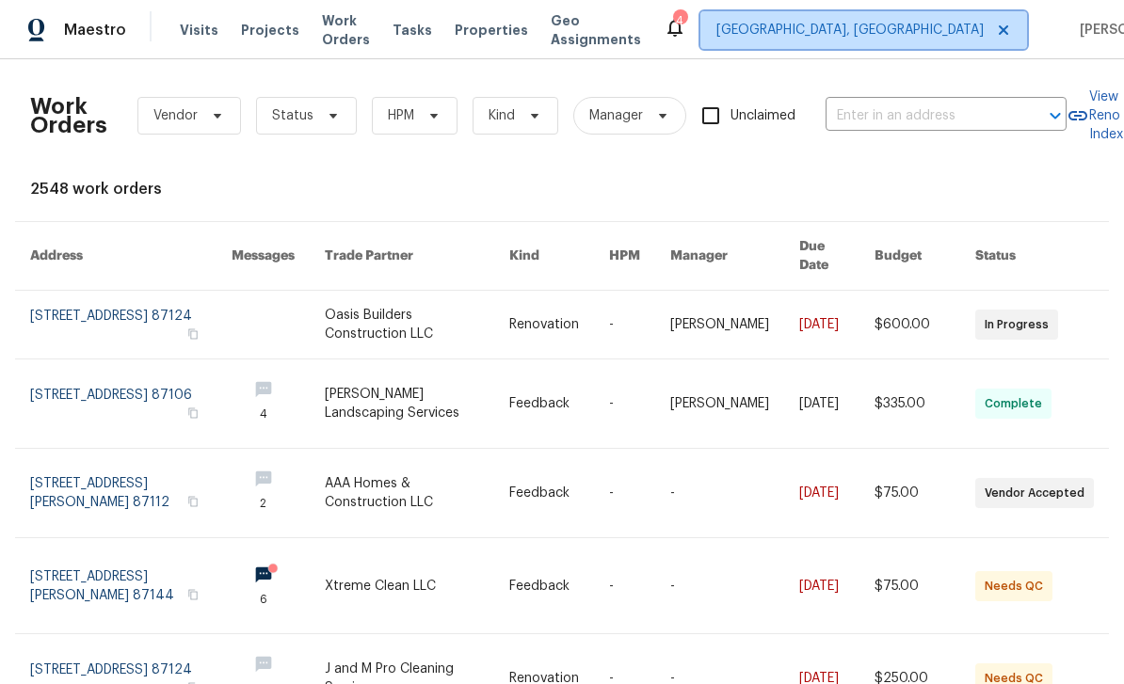
click at [874, 40] on span "Albuquerque, NM" at bounding box center [863, 30] width 327 height 38
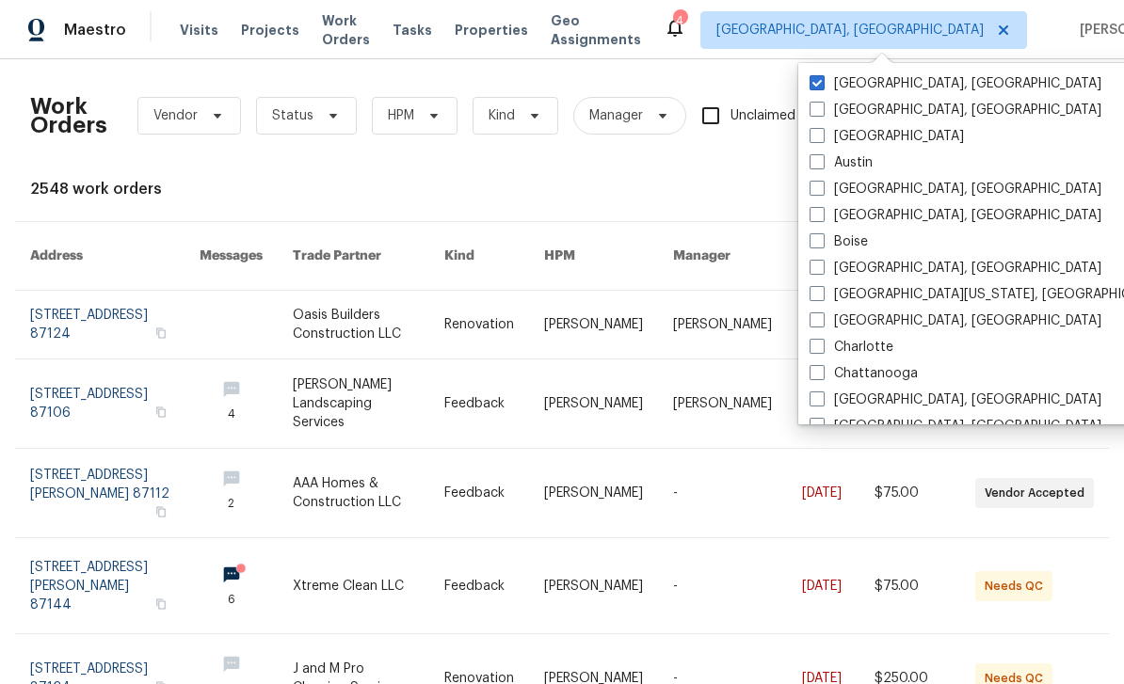
click at [821, 137] on span at bounding box center [817, 135] width 15 height 15
click at [821, 137] on input "[GEOGRAPHIC_DATA]" at bounding box center [816, 133] width 12 height 12
checkbox input "true"
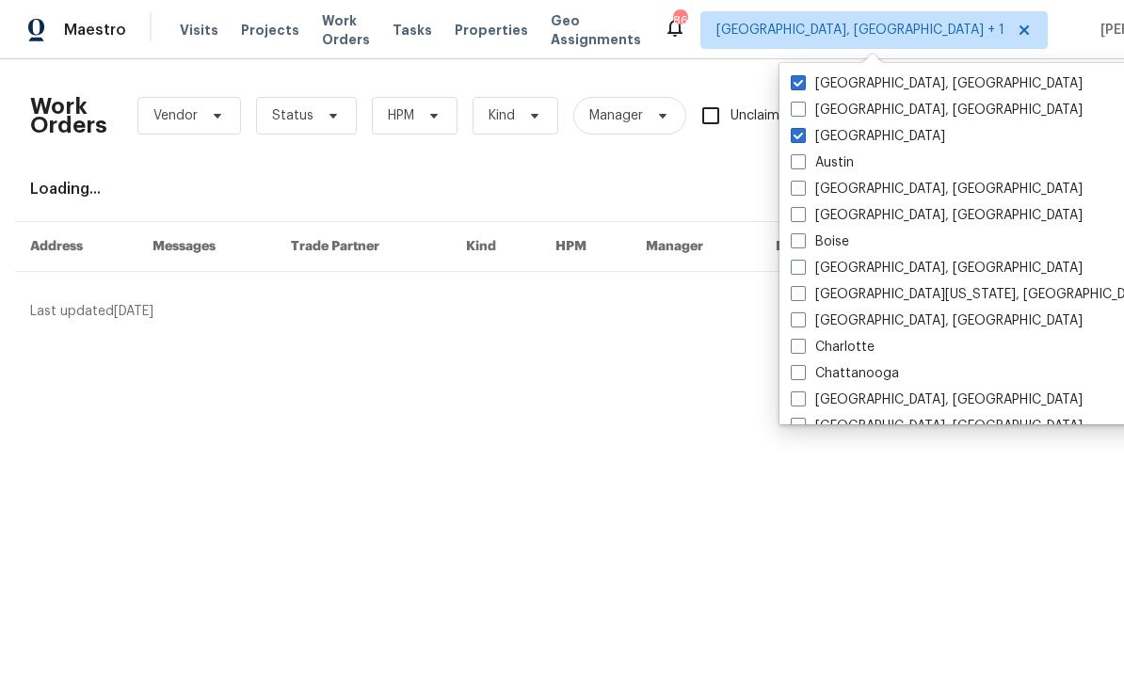
click at [815, 78] on label "Albuquerque, NM" at bounding box center [937, 83] width 292 height 19
click at [803, 78] on input "Albuquerque, NM" at bounding box center [797, 80] width 12 height 12
checkbox input "false"
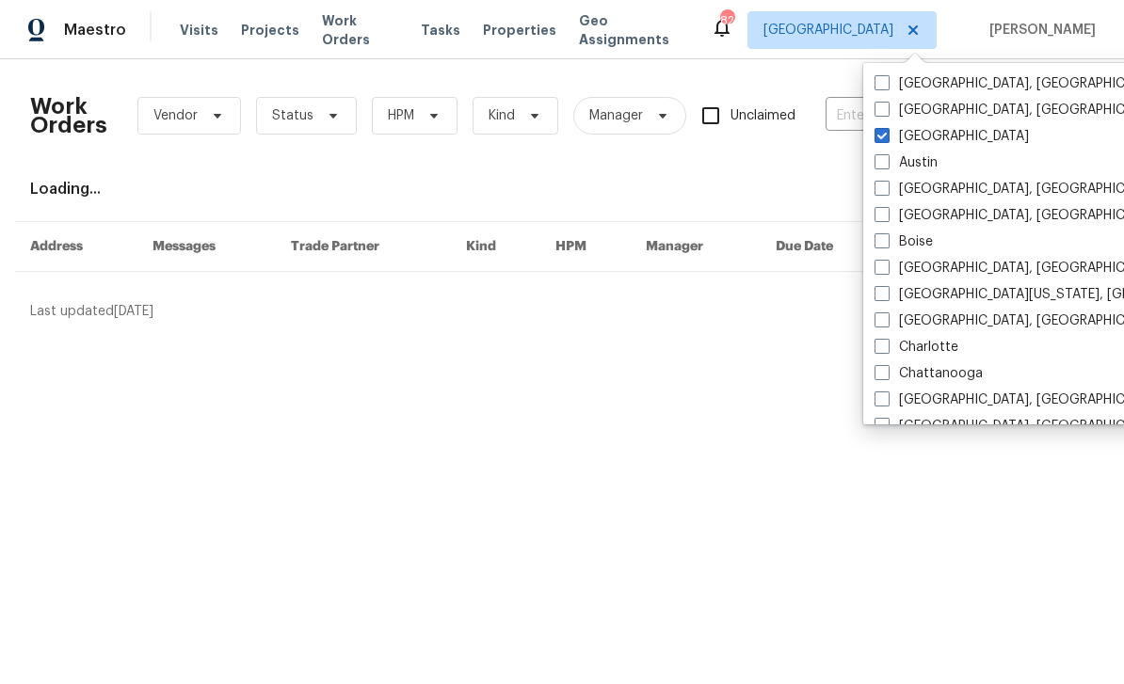
click at [845, 114] on input "text" at bounding box center [920, 116] width 188 height 29
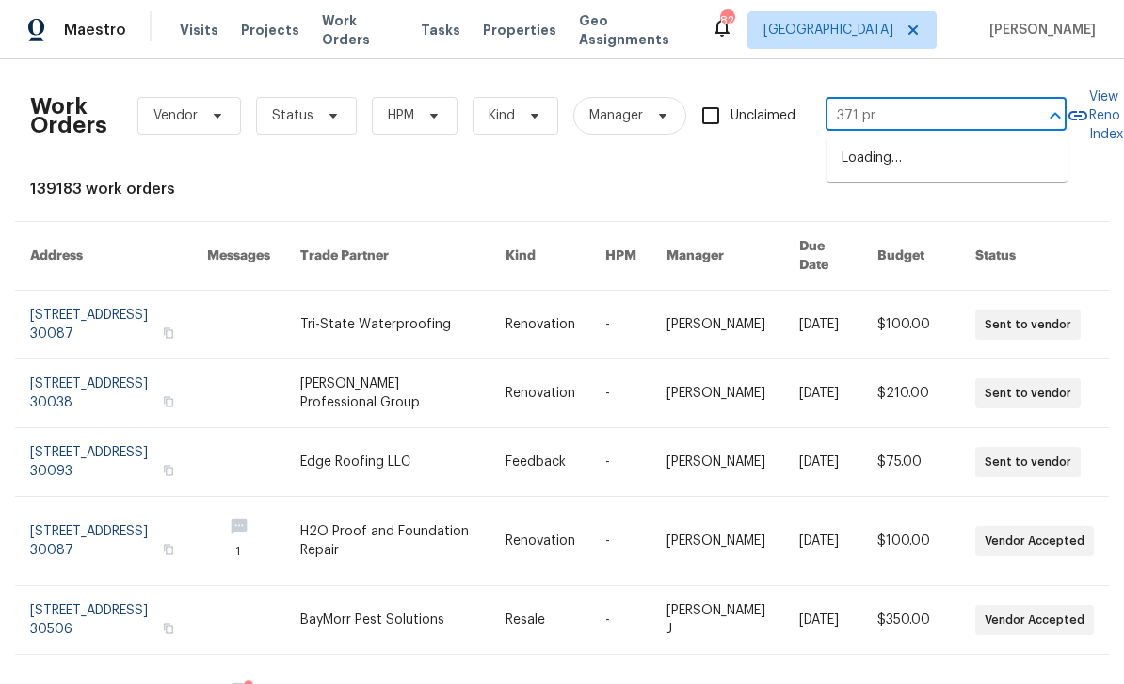
type input "371 pra"
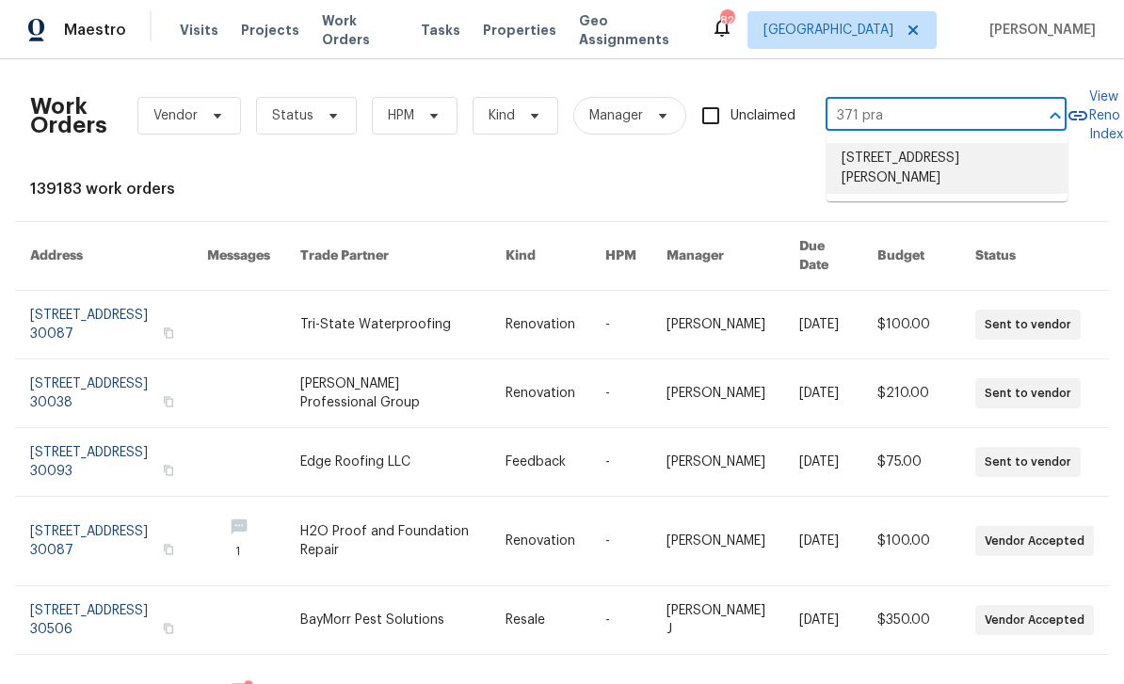
click at [961, 178] on li "371 Pratt Dr SE Unit 203, Atlanta, GA 30315" at bounding box center [947, 168] width 241 height 51
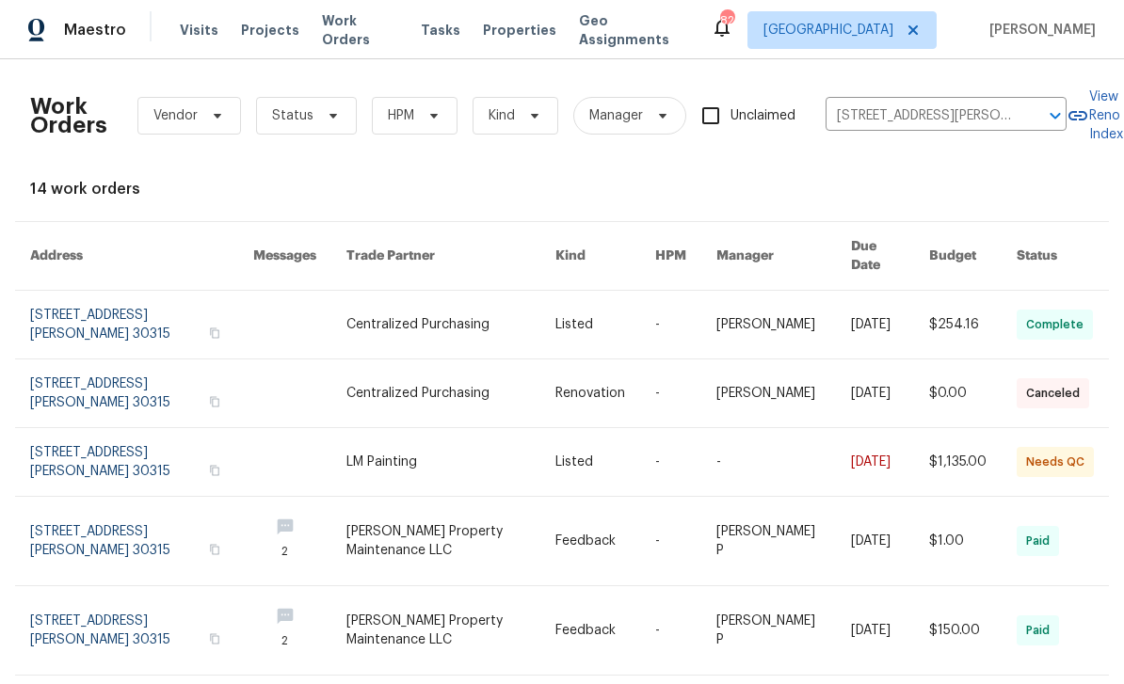
click at [73, 450] on link at bounding box center [141, 462] width 223 height 68
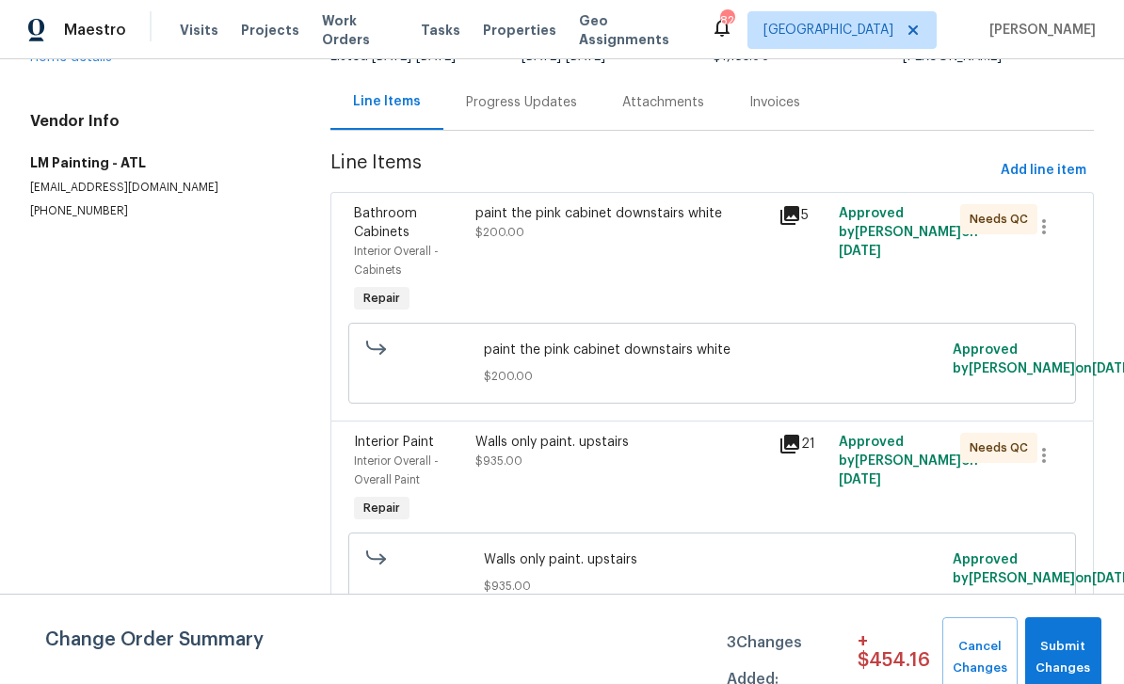
scroll to position [60, 0]
click at [1079, 649] on span "Submit Changes" at bounding box center [1063, 657] width 57 height 43
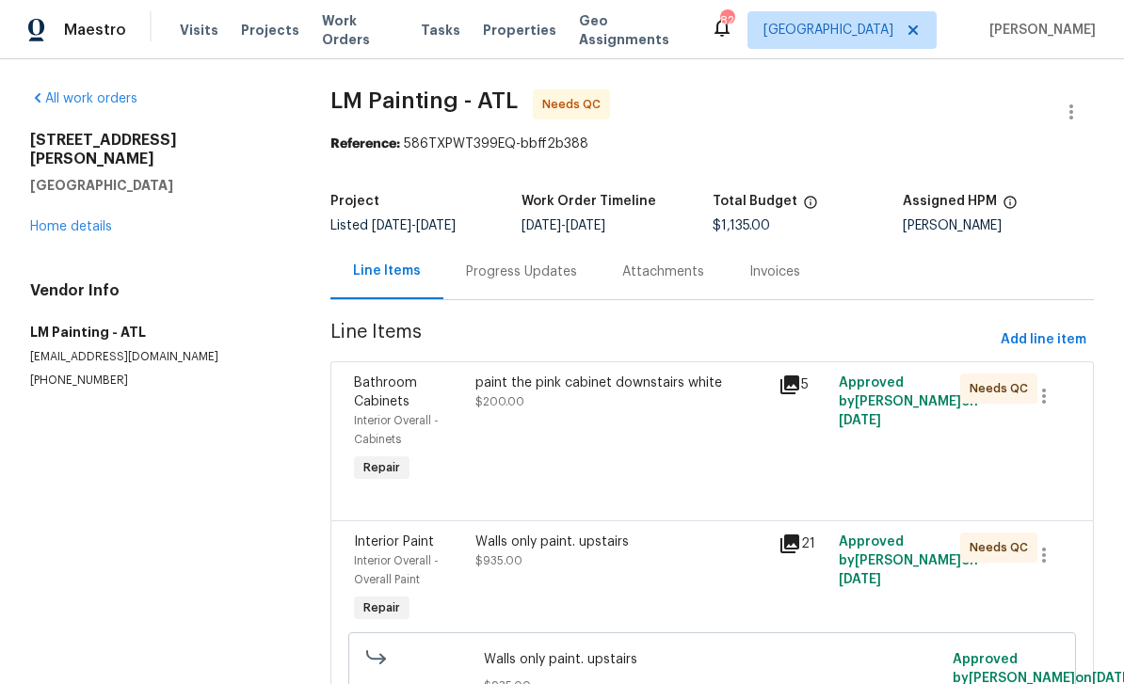
scroll to position [0, 0]
click at [1069, 329] on span "Add line item" at bounding box center [1044, 341] width 86 height 24
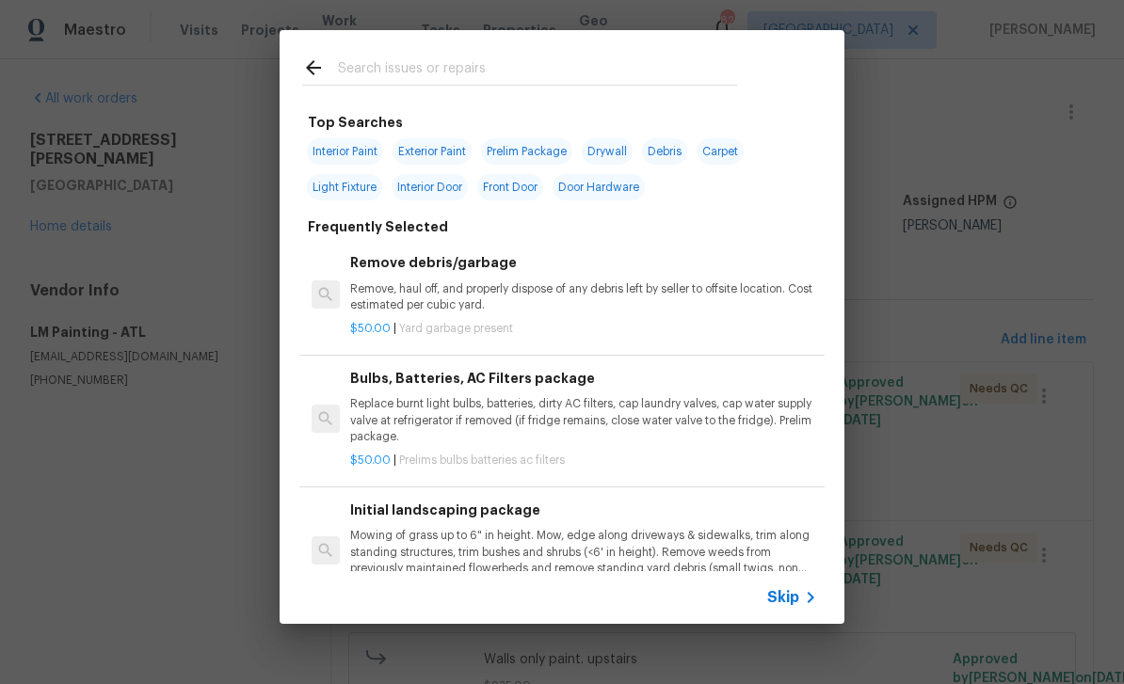
click at [711, 71] on input "text" at bounding box center [537, 70] width 399 height 28
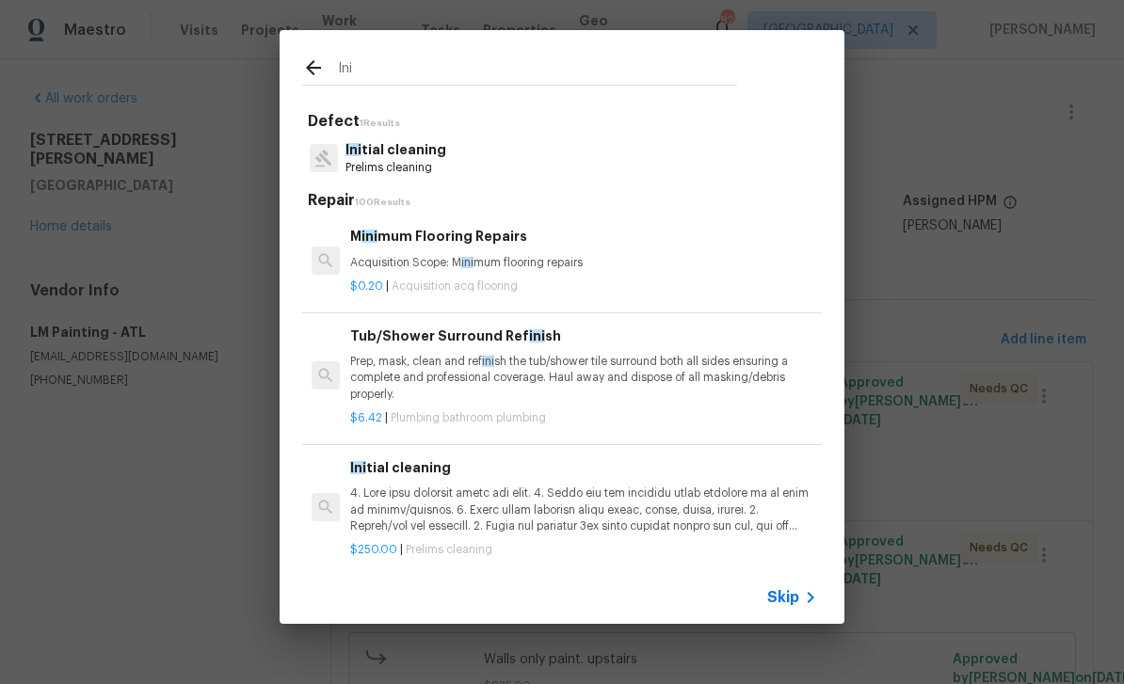
type input "Ini"
click at [451, 161] on div "Ini tial cleaning Prelims cleaning" at bounding box center [562, 158] width 520 height 51
click at [465, 160] on div "Ini tial cleaning Prelims cleaning" at bounding box center [562, 158] width 520 height 51
click at [406, 151] on p "Ini tial cleaning" at bounding box center [396, 150] width 101 height 20
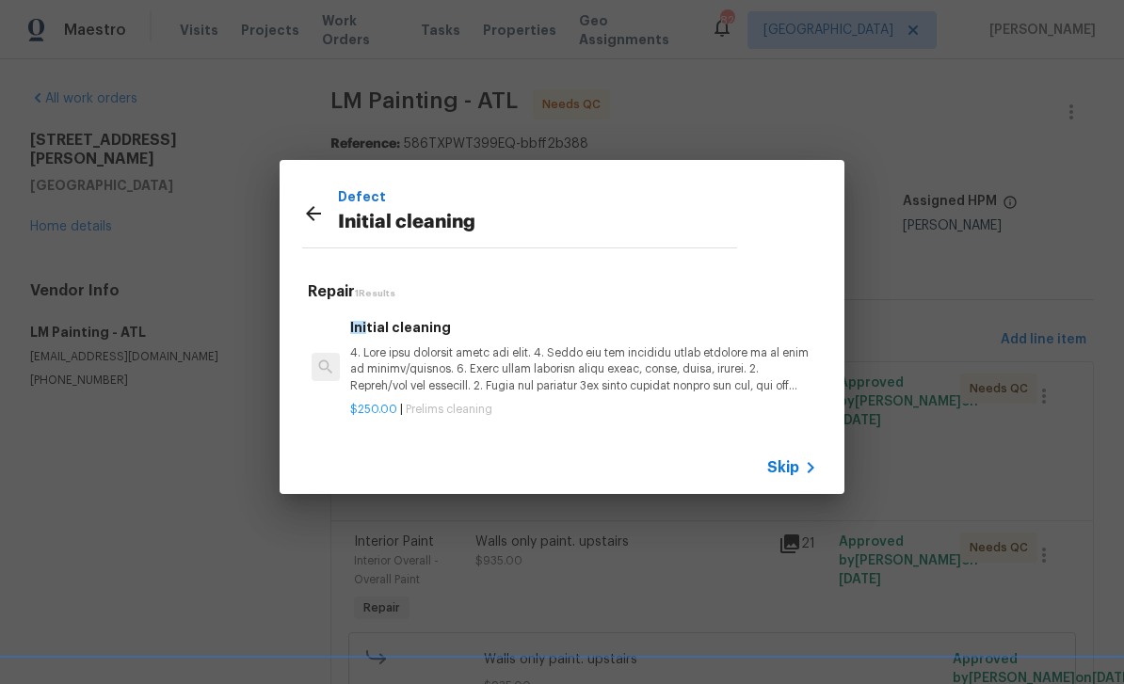
click at [426, 369] on p at bounding box center [583, 370] width 467 height 48
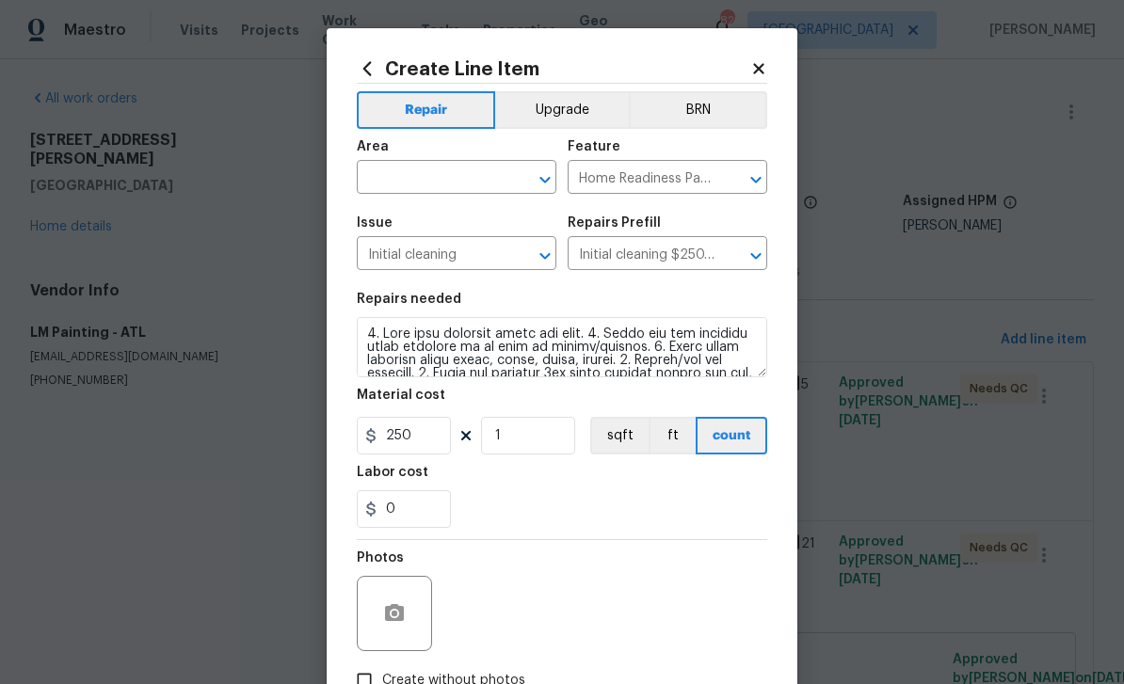
click at [495, 181] on input "text" at bounding box center [430, 179] width 147 height 29
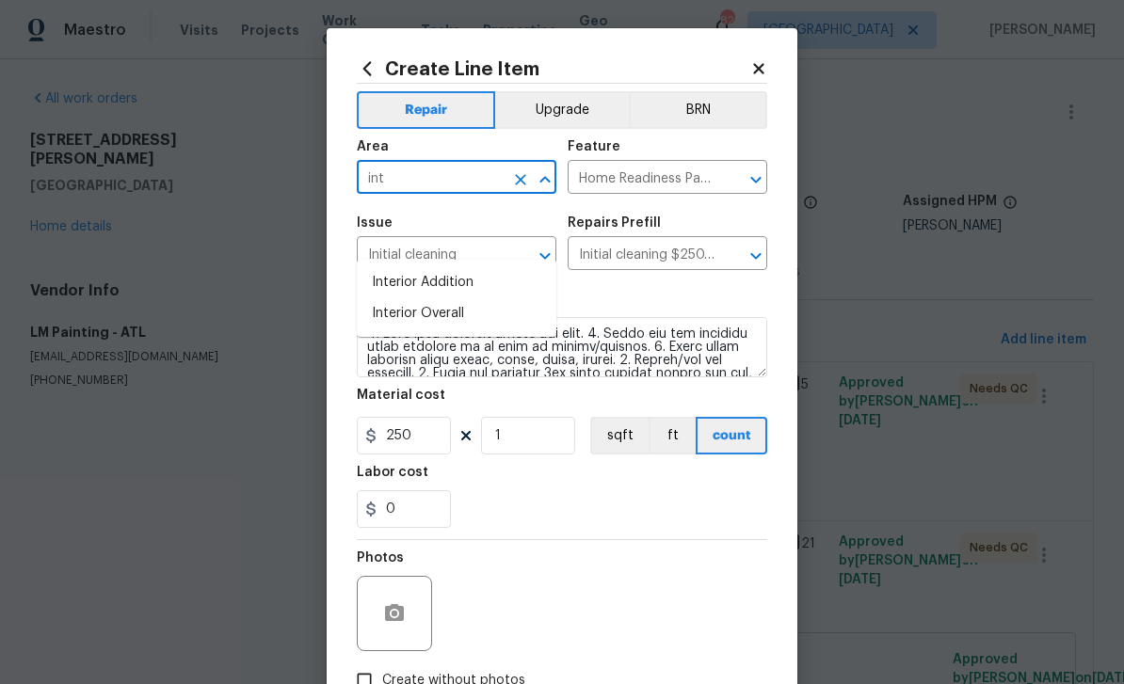
click at [495, 298] on li "Interior Overall" at bounding box center [457, 313] width 200 height 31
type input "Interior Overall"
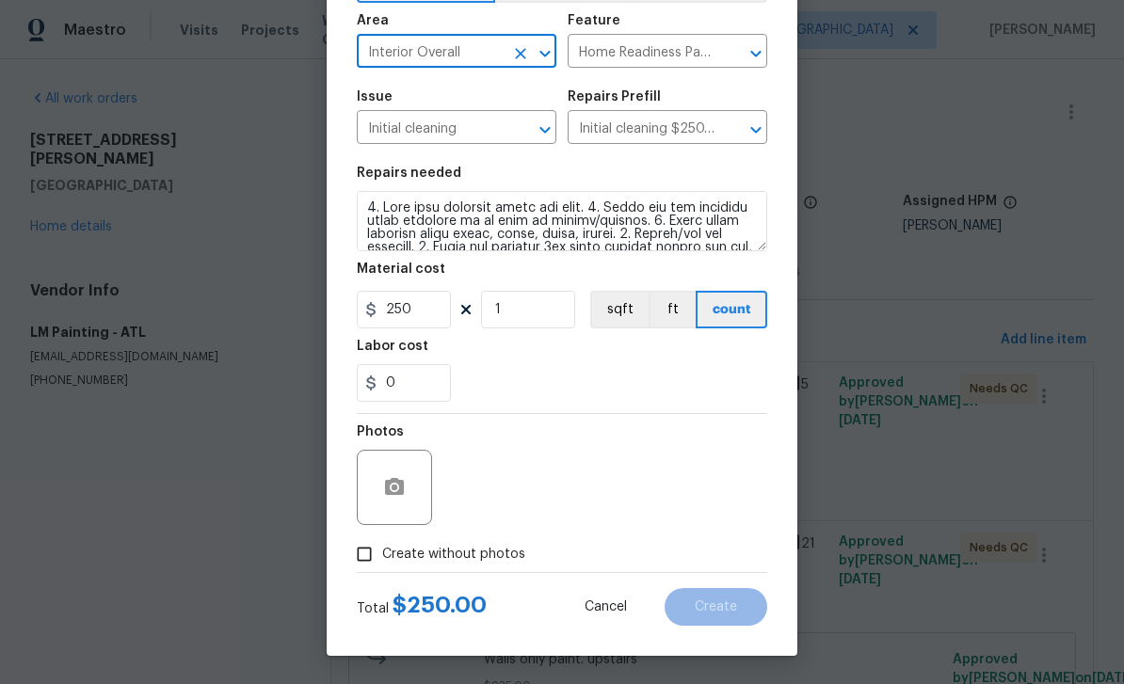
scroll to position [130, 0]
click at [360, 559] on input "Create without photos" at bounding box center [364, 555] width 36 height 36
checkbox input "true"
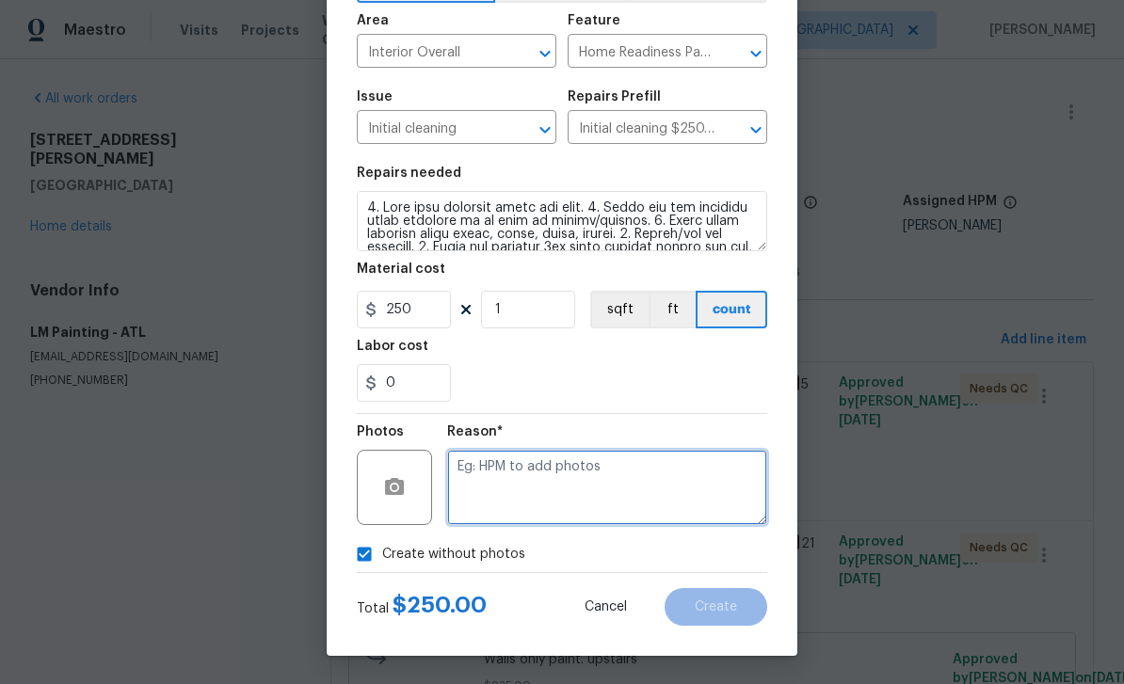
click at [691, 482] on textarea at bounding box center [607, 487] width 320 height 75
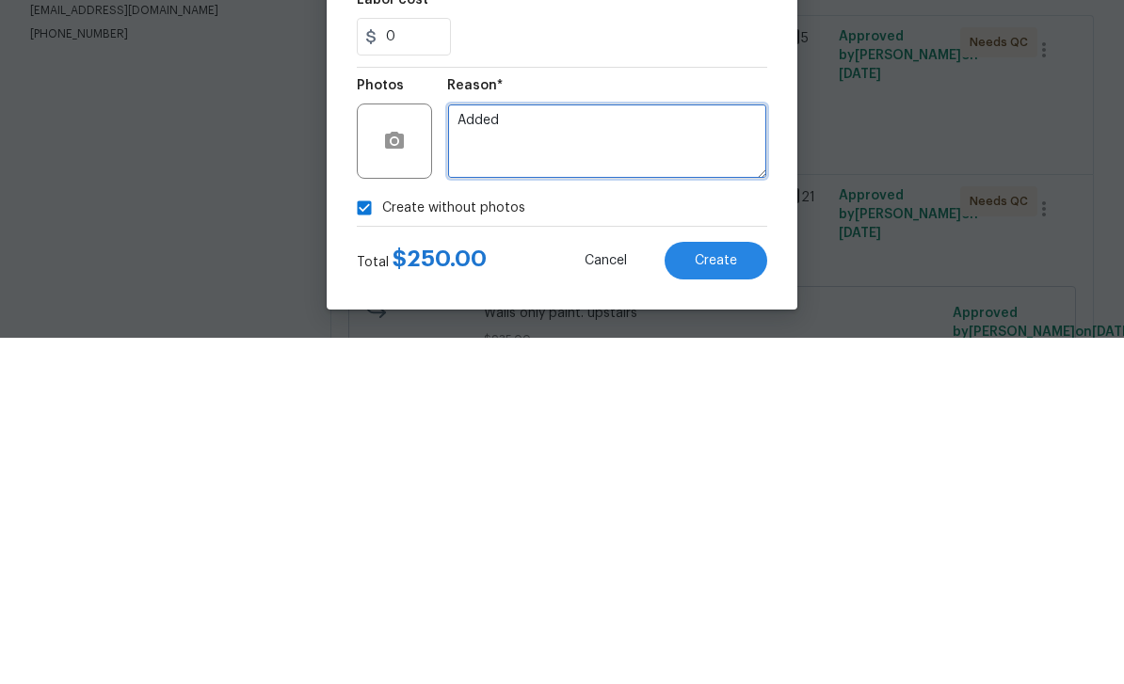
type textarea "Added"
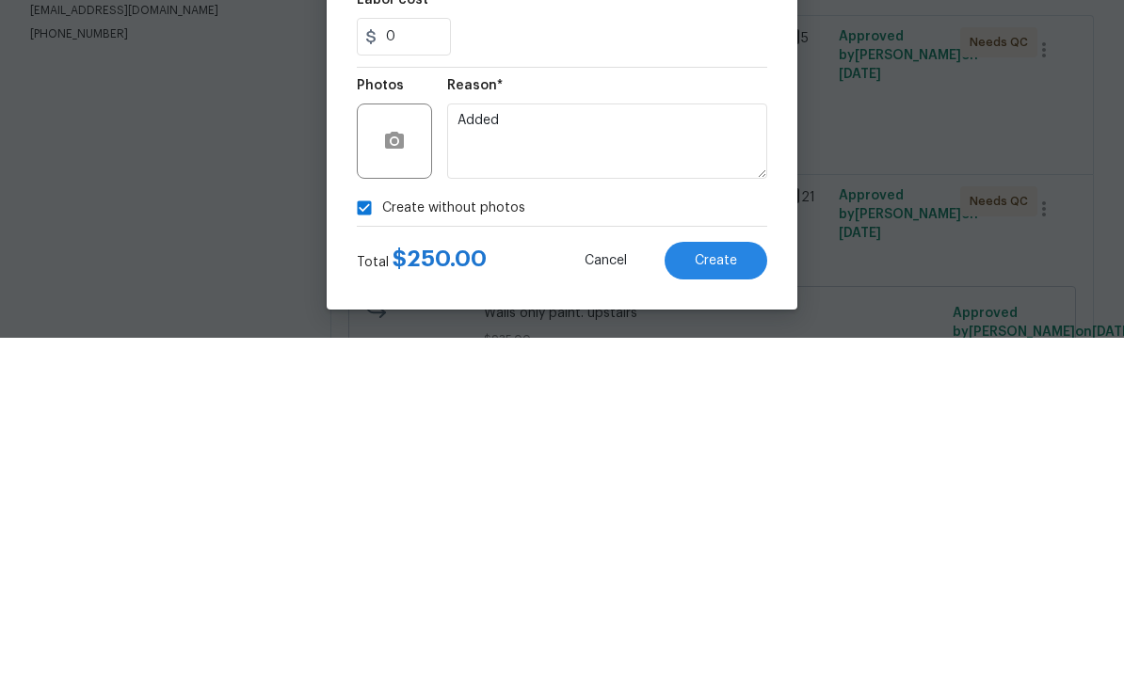
click at [755, 588] on button "Create" at bounding box center [716, 607] width 103 height 38
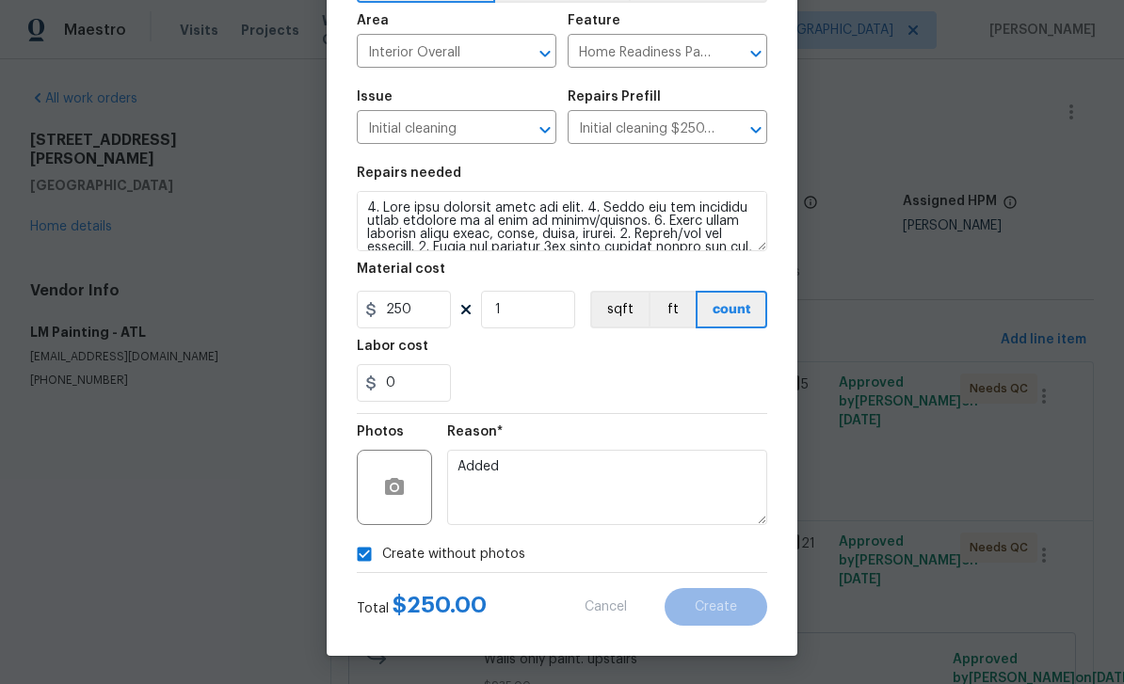
scroll to position [0, 0]
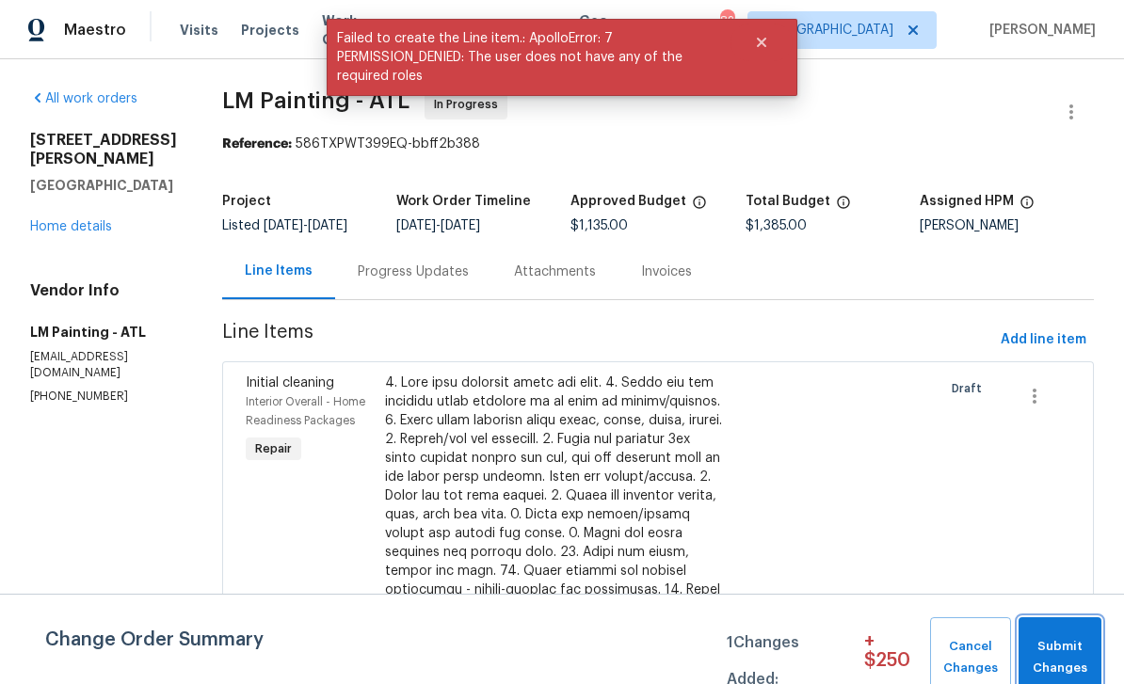
click at [1079, 655] on span "Submit Changes" at bounding box center [1060, 657] width 64 height 43
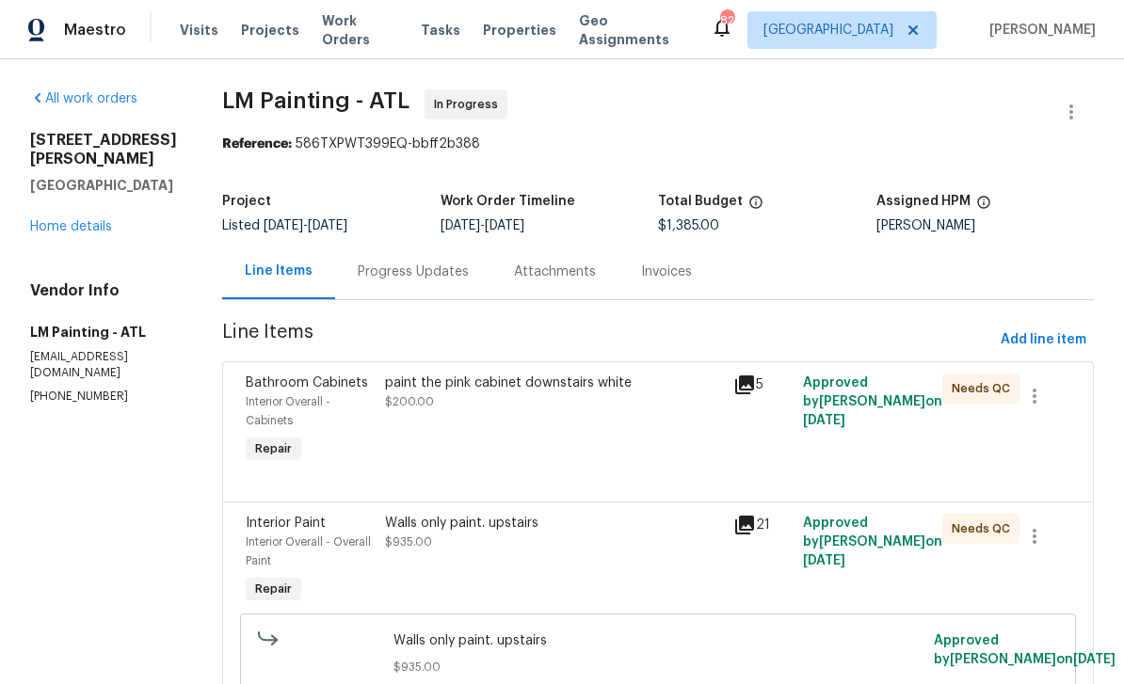
click at [87, 220] on link "Home details" at bounding box center [71, 226] width 82 height 13
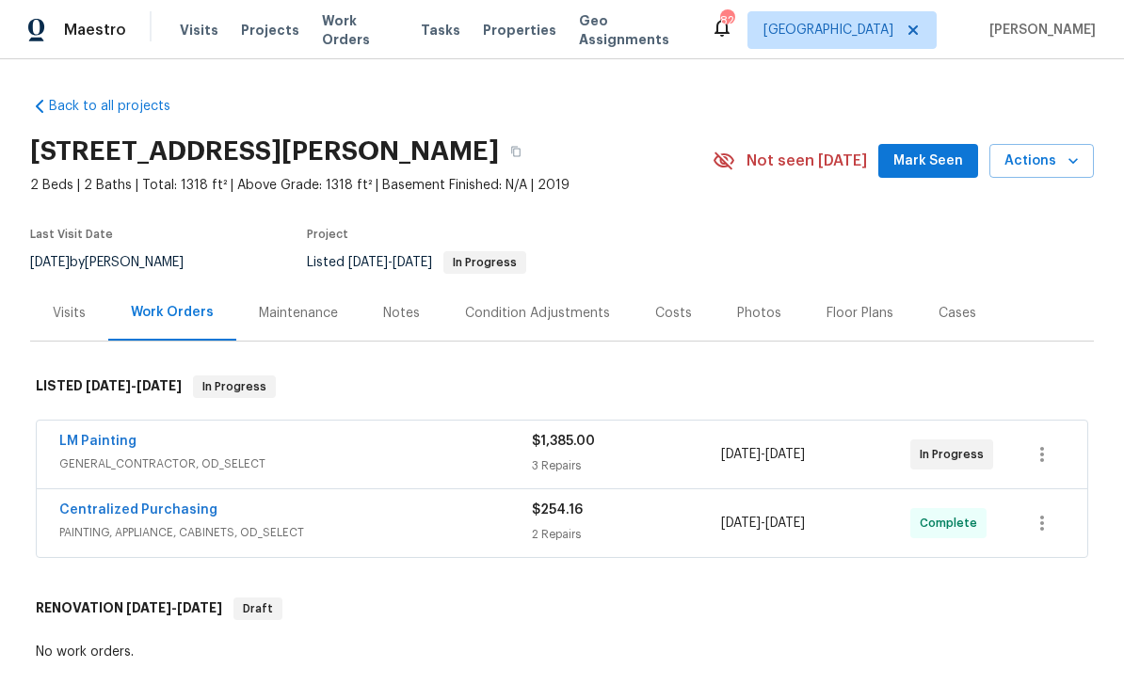
click at [757, 316] on div "Photos" at bounding box center [759, 313] width 44 height 19
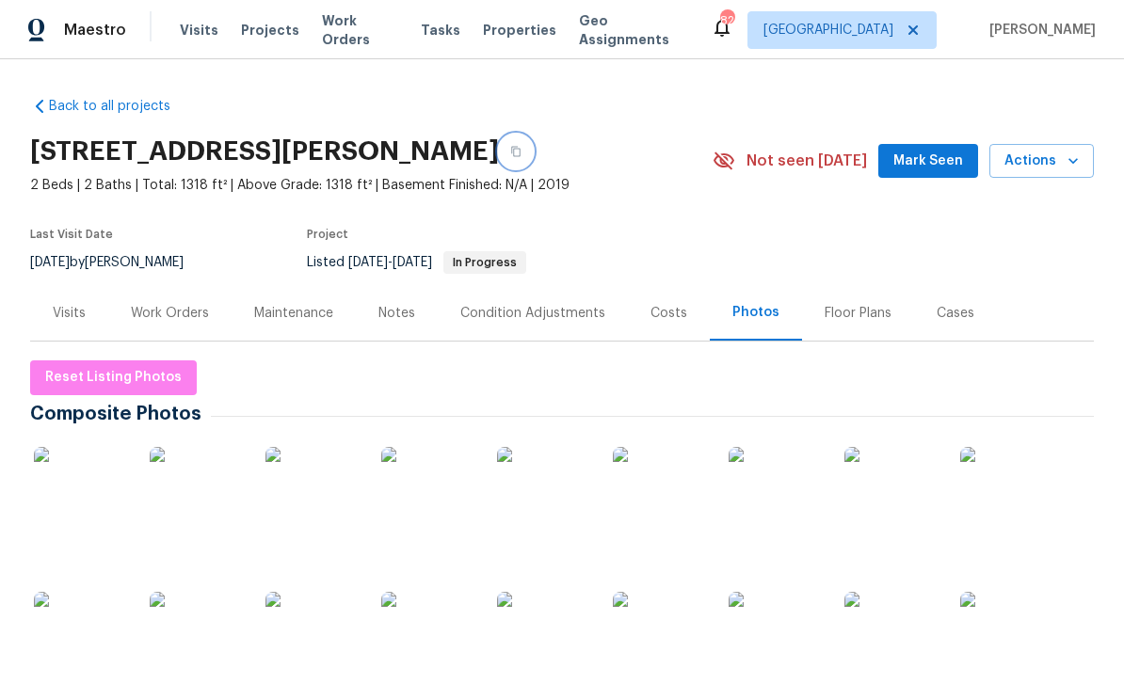
click at [533, 159] on button "button" at bounding box center [516, 152] width 34 height 34
click at [521, 147] on icon "button" at bounding box center [515, 152] width 9 height 10
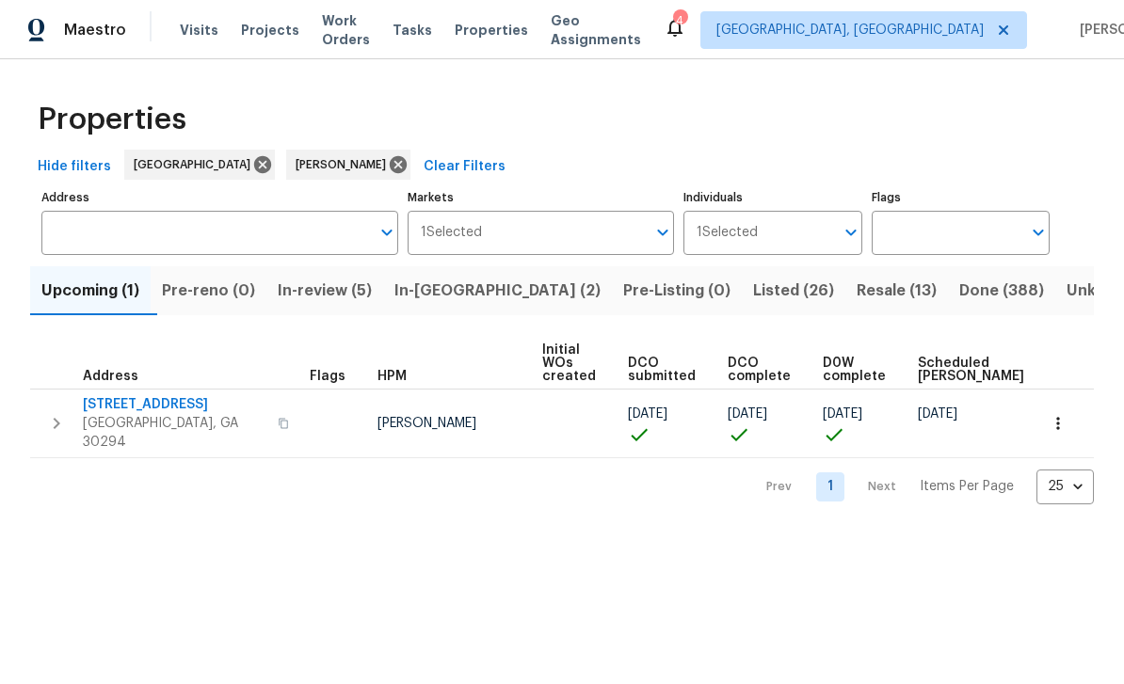
click at [333, 299] on span "In-review (5)" at bounding box center [325, 291] width 94 height 26
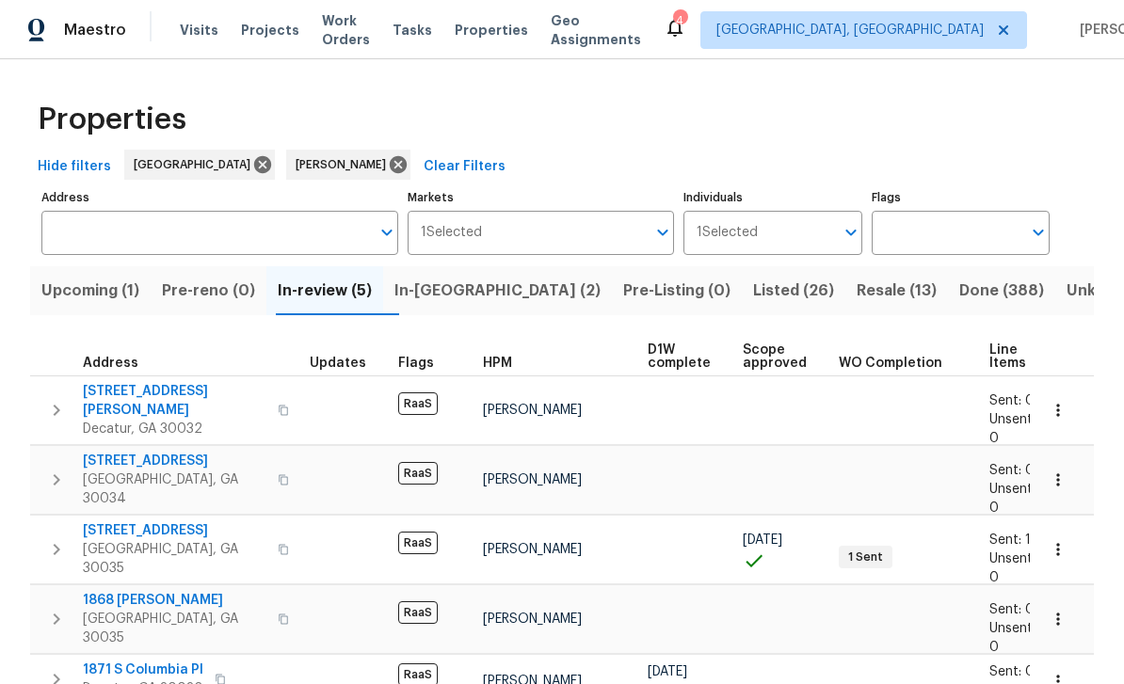
click at [439, 301] on span "In-[GEOGRAPHIC_DATA] (2)" at bounding box center [497, 291] width 206 height 26
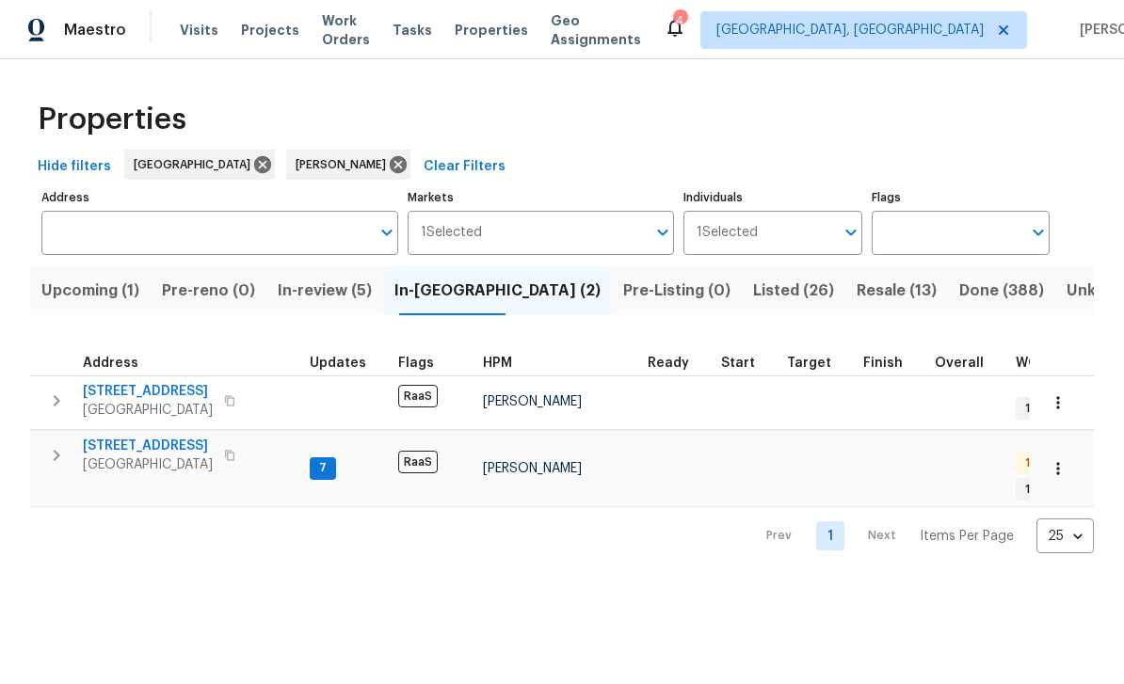
click at [174, 394] on span "2755 Rockcliff Rd SE" at bounding box center [148, 391] width 130 height 19
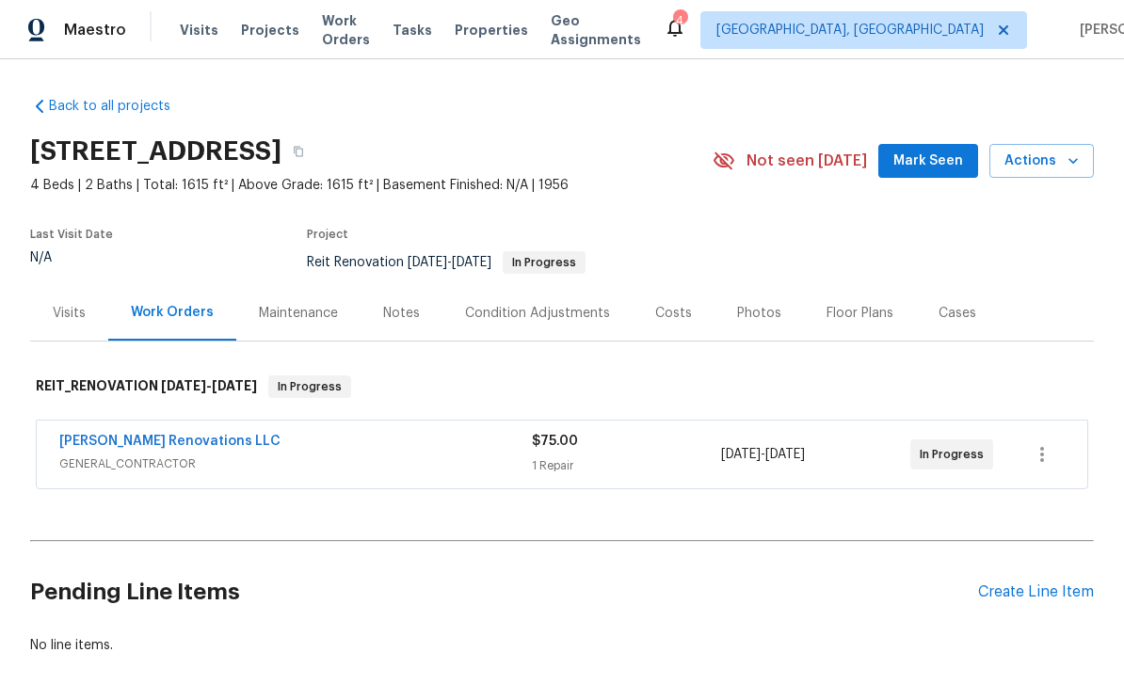
click at [159, 447] on link "Aseem Renovations LLC" at bounding box center [169, 441] width 221 height 13
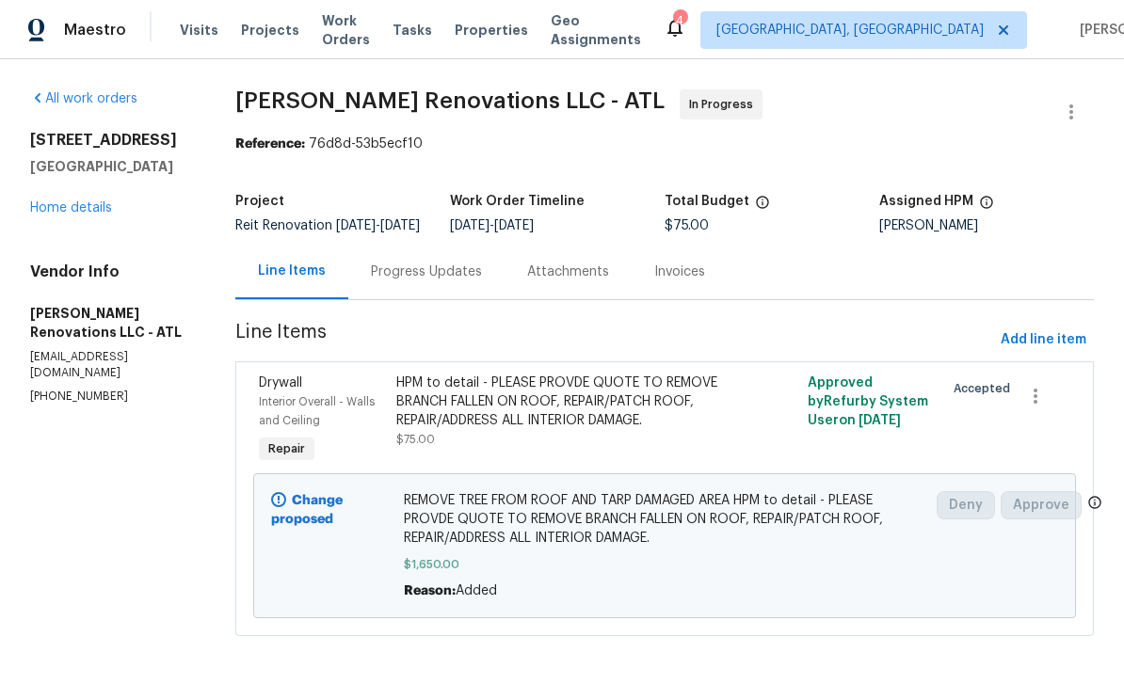
click at [449, 282] on div "Progress Updates" at bounding box center [426, 272] width 111 height 19
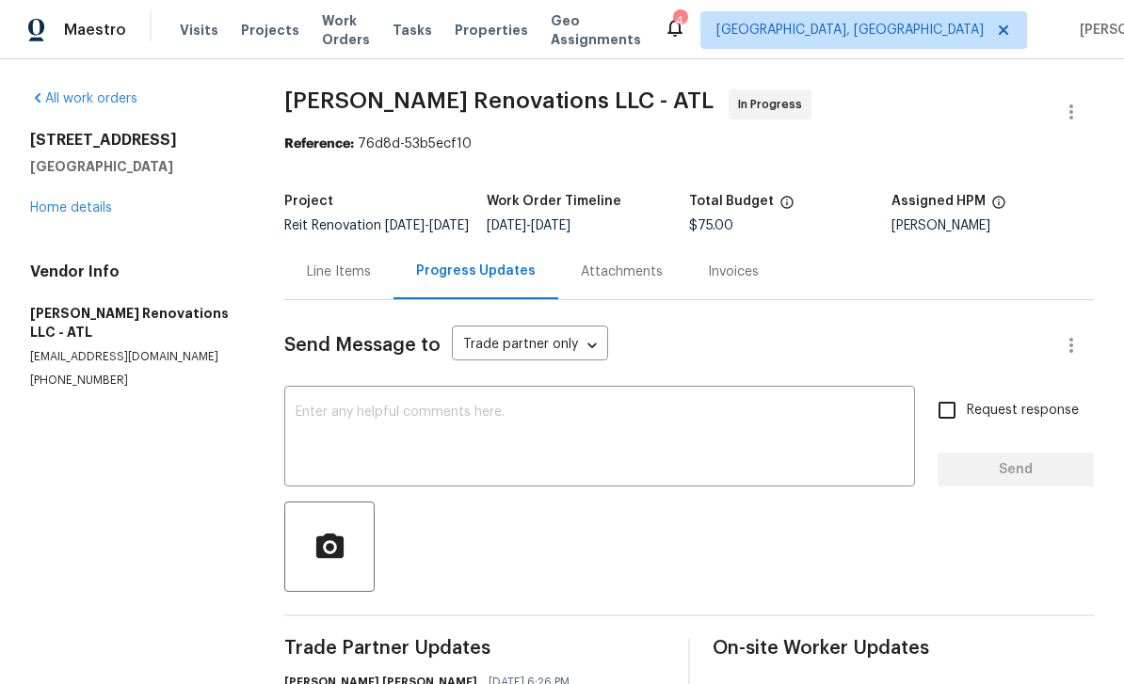
click at [888, 442] on textarea at bounding box center [600, 439] width 608 height 66
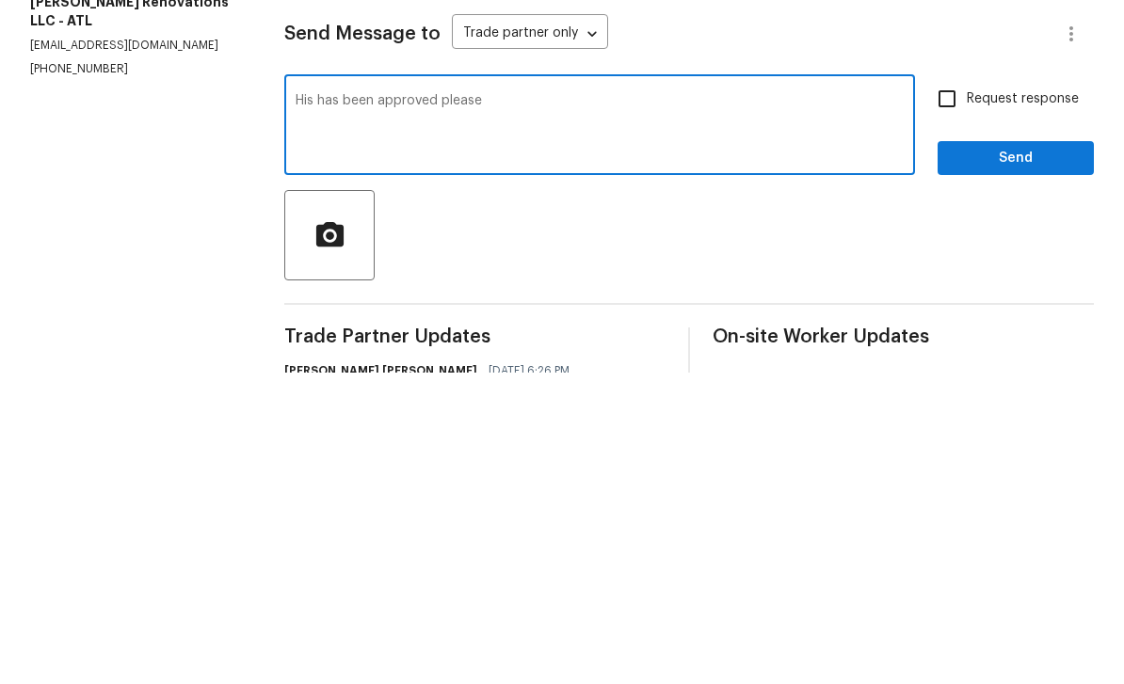
click at [315, 406] on textarea "His has been approved please" at bounding box center [600, 439] width 608 height 66
click at [655, 406] on textarea "This has been approved please" at bounding box center [600, 439] width 608 height 66
type textarea "This has been approved please move forward"
click at [940, 391] on input "Request response" at bounding box center [947, 411] width 40 height 40
checkbox input "true"
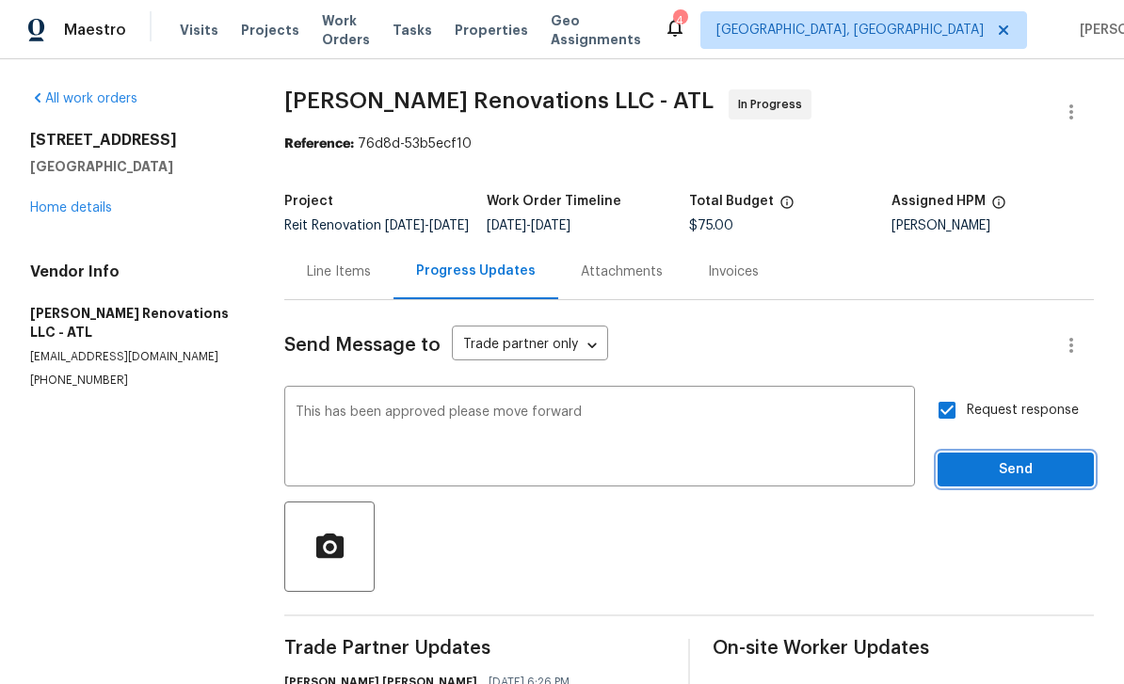
click at [1026, 459] on span "Send" at bounding box center [1016, 471] width 126 height 24
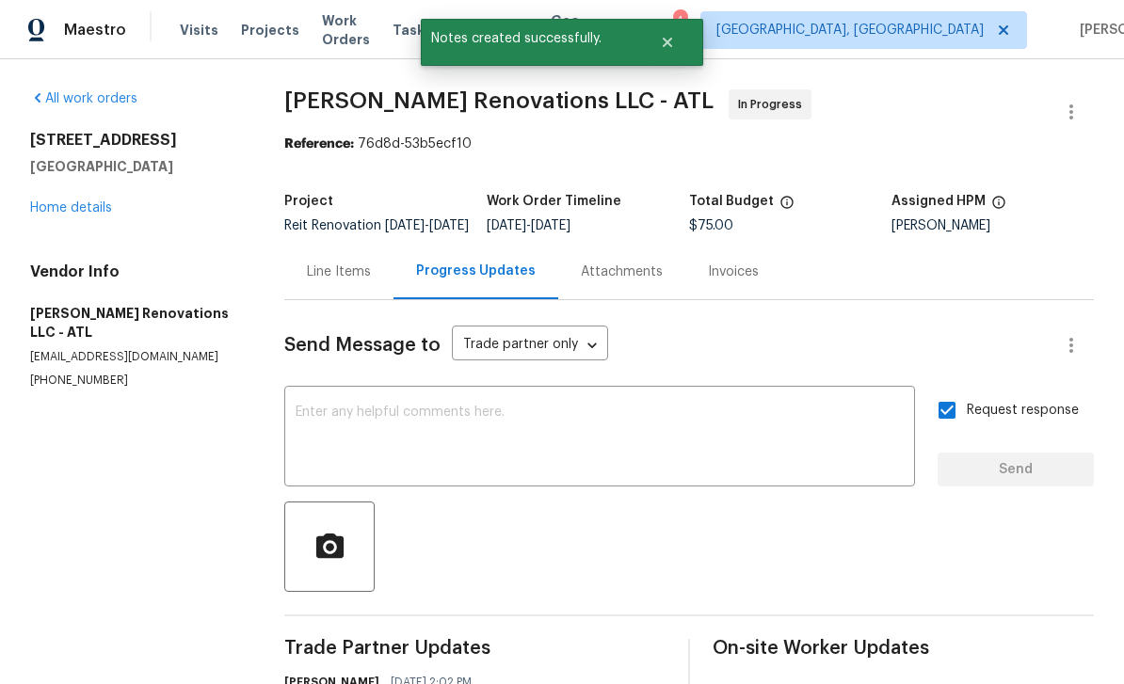
click at [833, 415] on textarea at bounding box center [600, 439] width 608 height 66
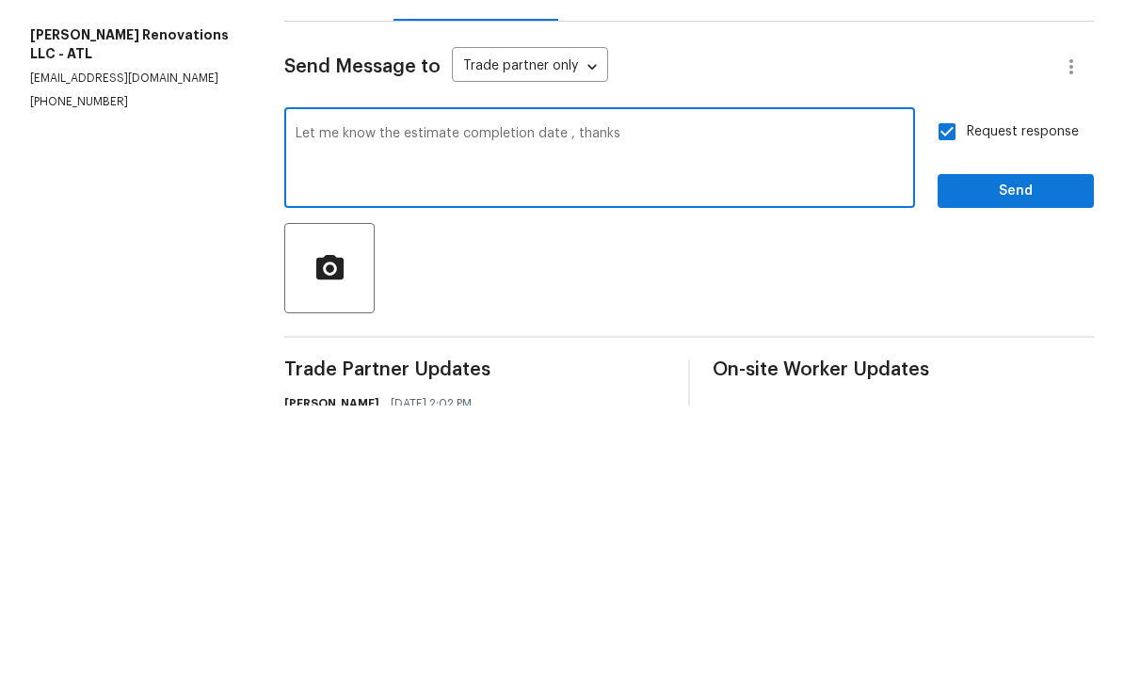
type textarea "Let me know the estimate completion date , thanks"
click at [1023, 459] on span "Send" at bounding box center [1016, 471] width 126 height 24
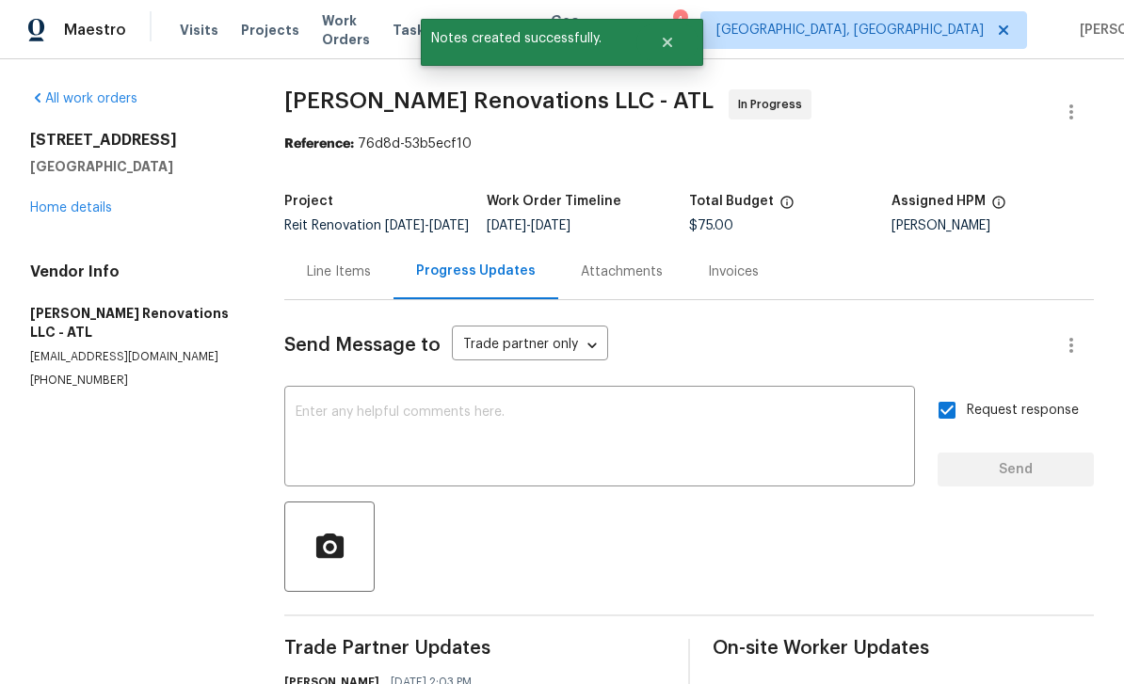
click at [75, 201] on link "Home details" at bounding box center [71, 207] width 82 height 13
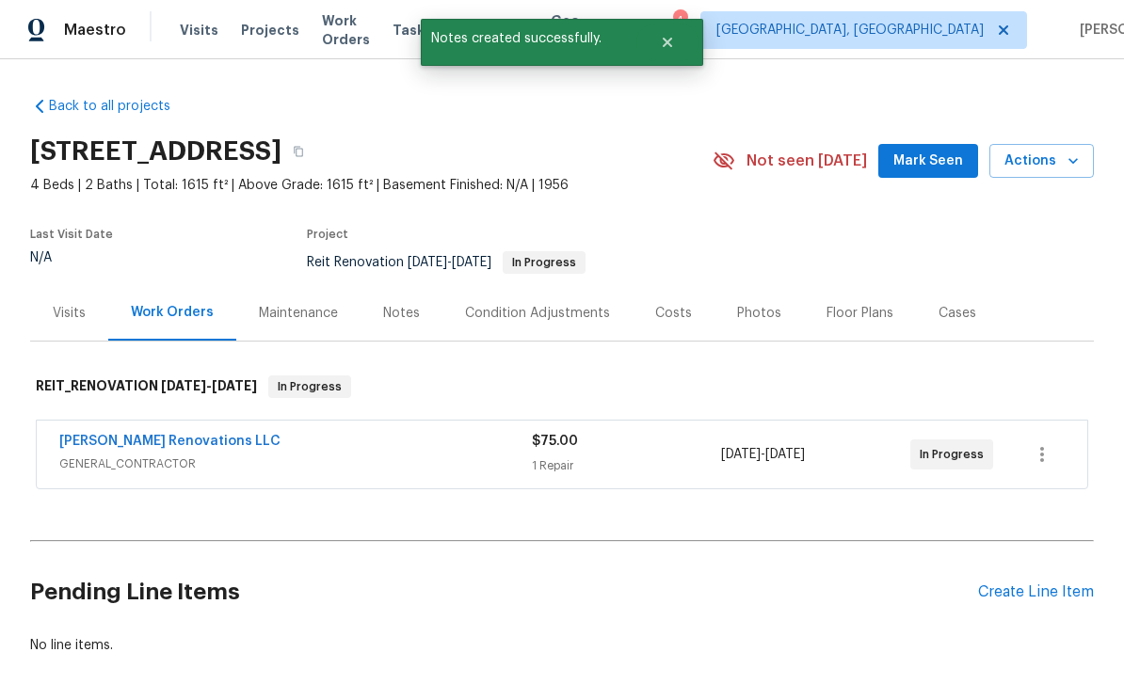
click at [271, 34] on span "Projects" at bounding box center [270, 30] width 58 height 19
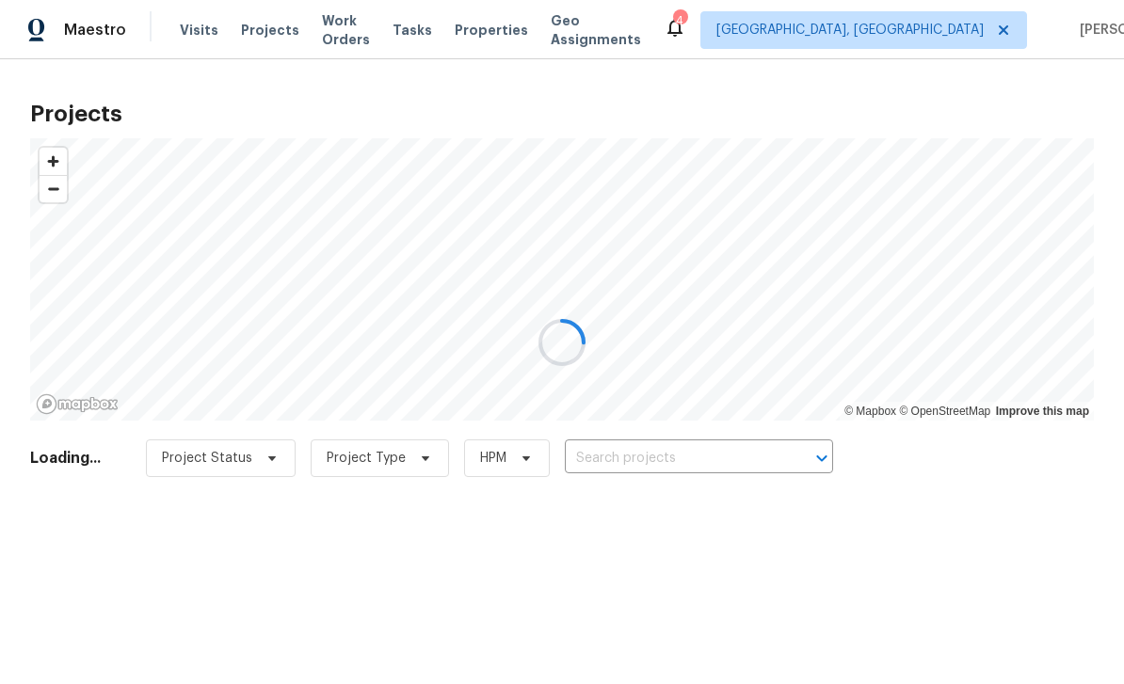
click at [891, 32] on div at bounding box center [562, 342] width 1124 height 684
click at [891, 30] on div at bounding box center [562, 342] width 1124 height 684
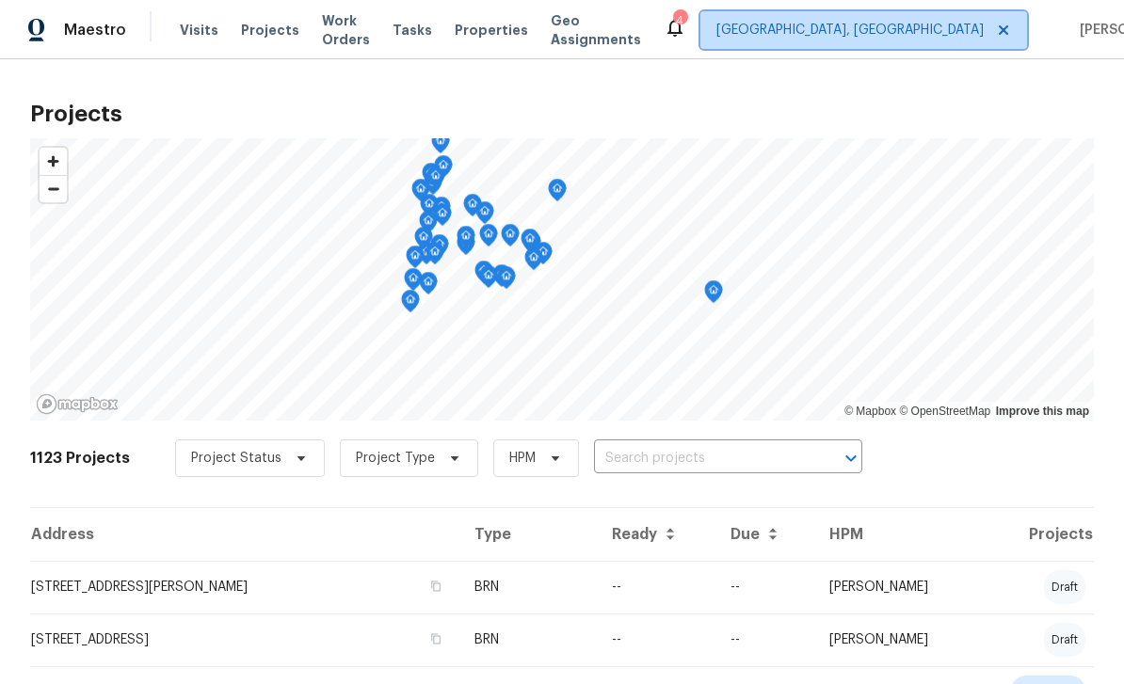
click at [901, 30] on span "Albuquerque, NM" at bounding box center [849, 30] width 267 height 19
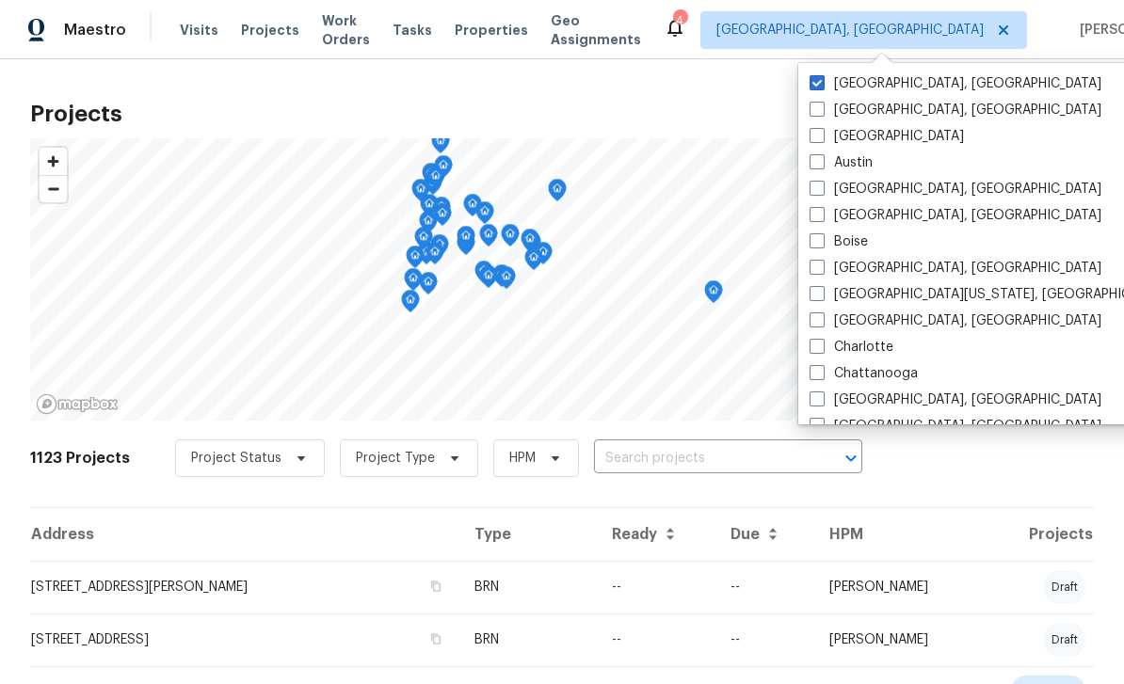
click at [821, 130] on span at bounding box center [817, 135] width 15 height 15
click at [821, 130] on input "[GEOGRAPHIC_DATA]" at bounding box center [816, 133] width 12 height 12
checkbox input "true"
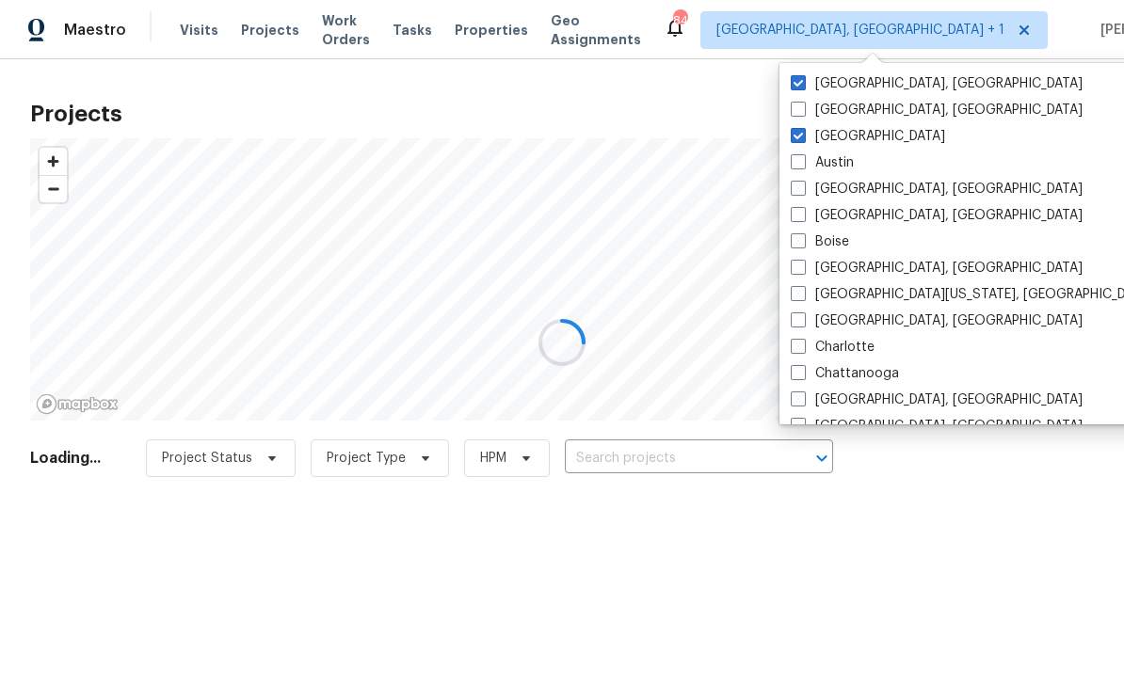
click at [795, 85] on span at bounding box center [798, 82] width 15 height 15
click at [795, 85] on input "Albuquerque, NM" at bounding box center [797, 80] width 12 height 12
checkbox input "false"
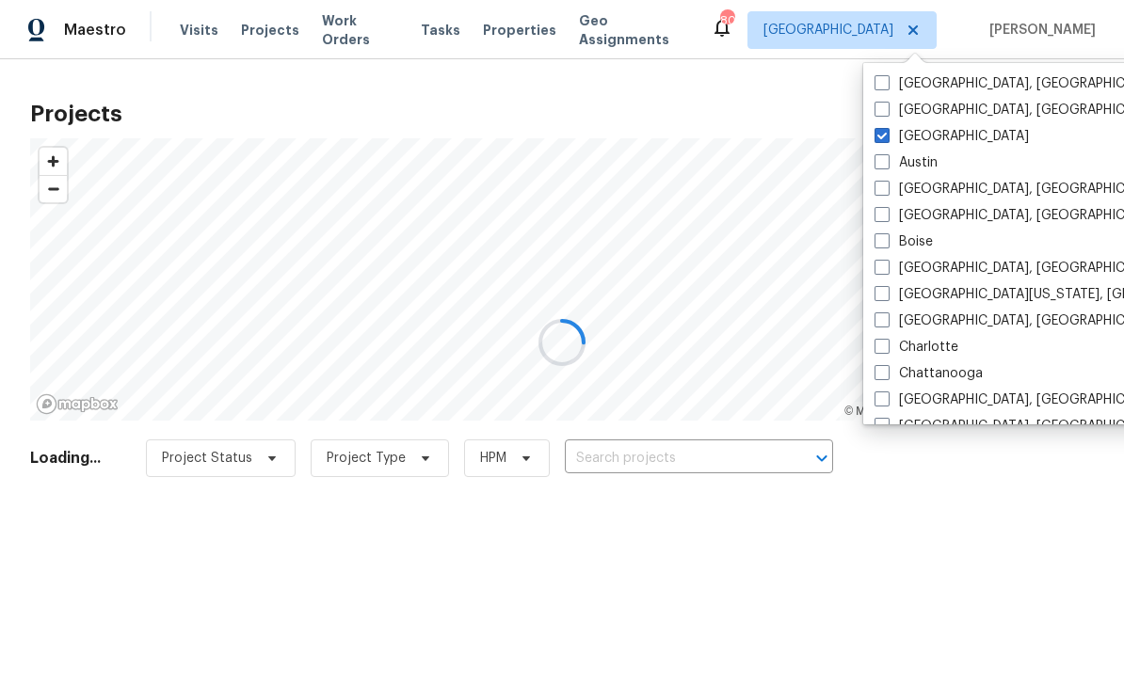
click at [798, 100] on div at bounding box center [562, 342] width 1124 height 684
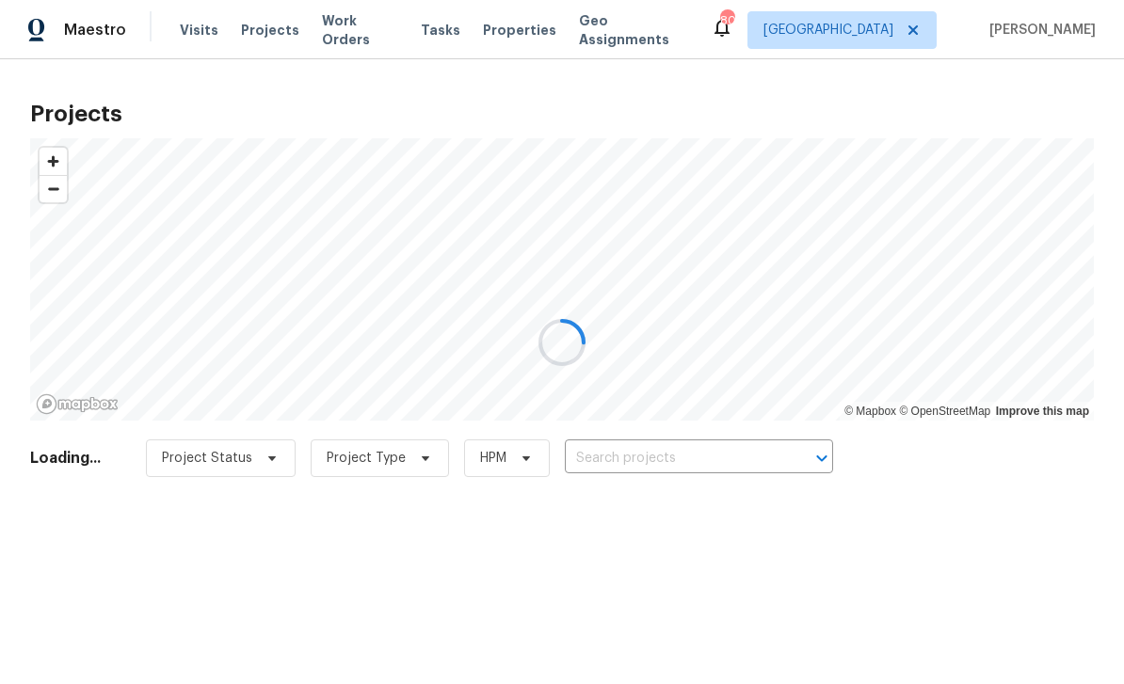
click at [754, 455] on div at bounding box center [562, 342] width 1124 height 684
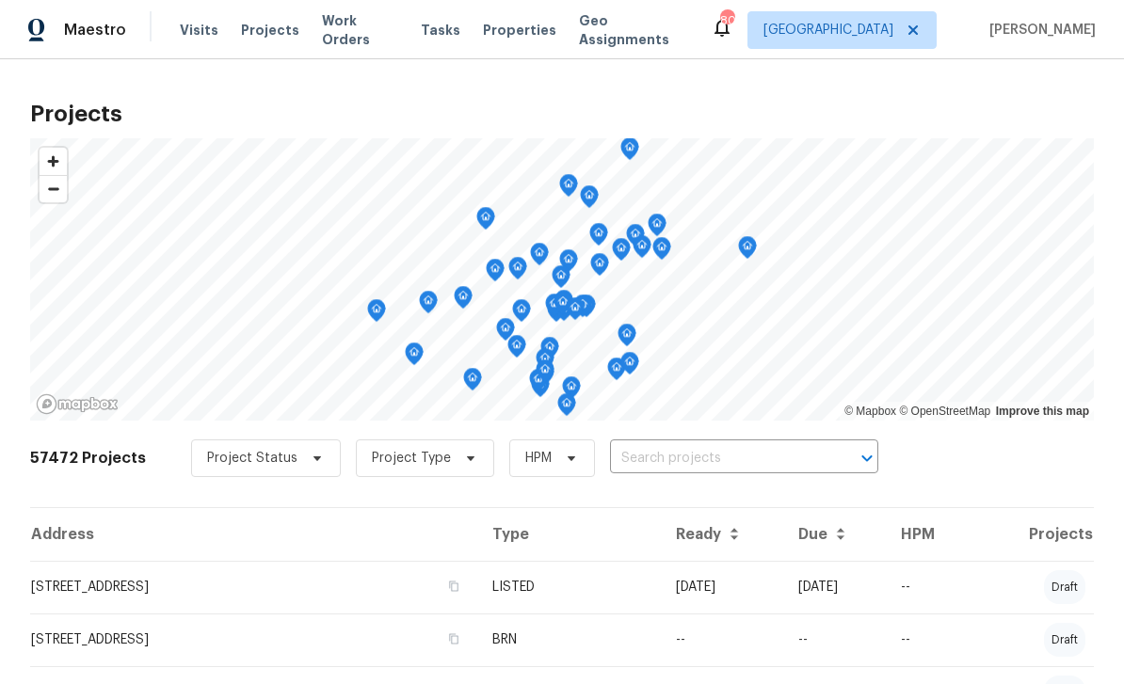
click at [829, 448] on div at bounding box center [853, 458] width 49 height 26
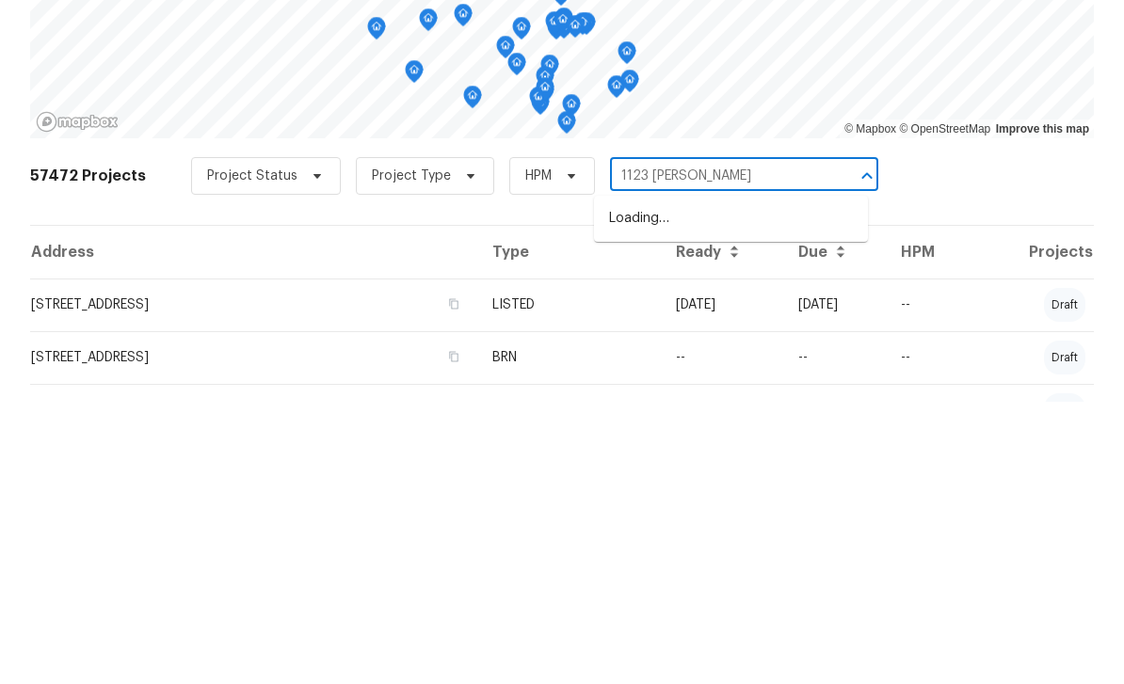
type input "1123 redan"
click at [796, 486] on li "1123 Redan Way, Stone Mountain, GA 30088" at bounding box center [731, 501] width 274 height 31
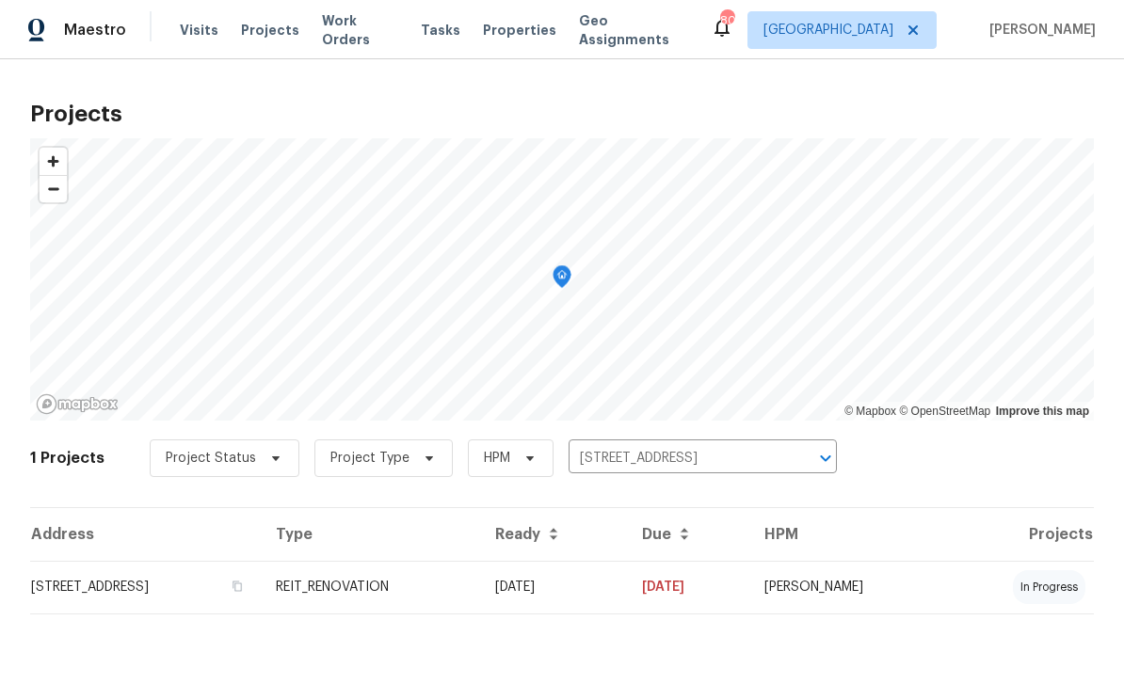
click at [261, 587] on td "1123 Redan Way, Stone Mountain, GA 30088" at bounding box center [145, 587] width 231 height 53
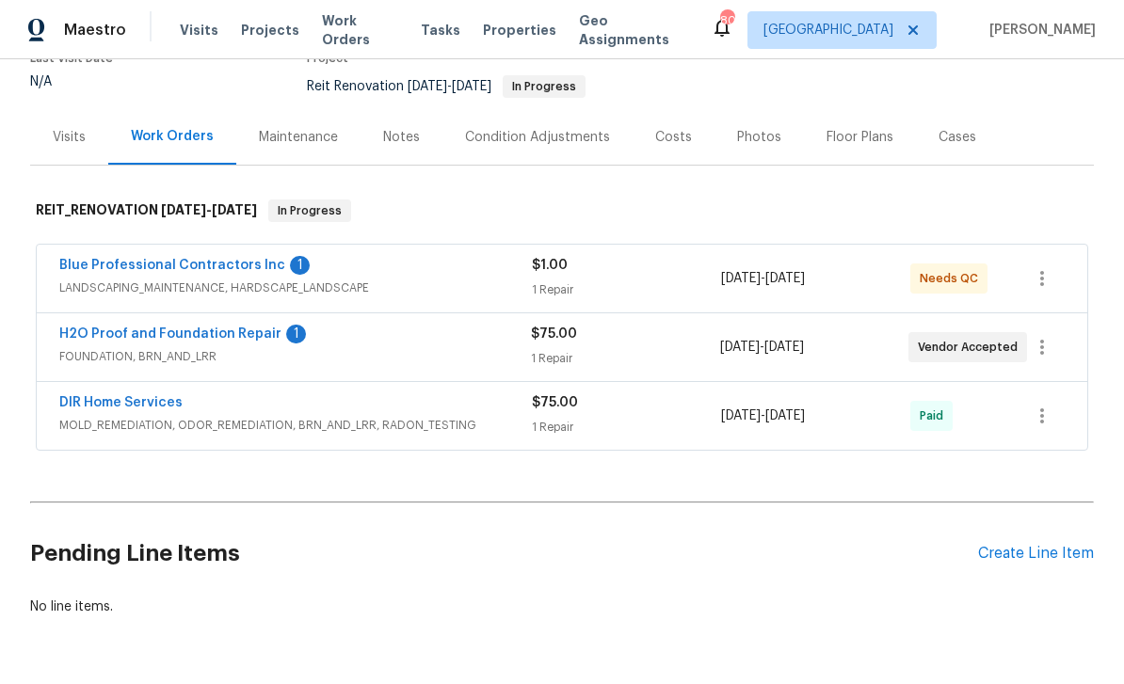
scroll to position [175, 0]
click at [269, 329] on link "H2O Proof and Foundation Repair" at bounding box center [170, 335] width 222 height 13
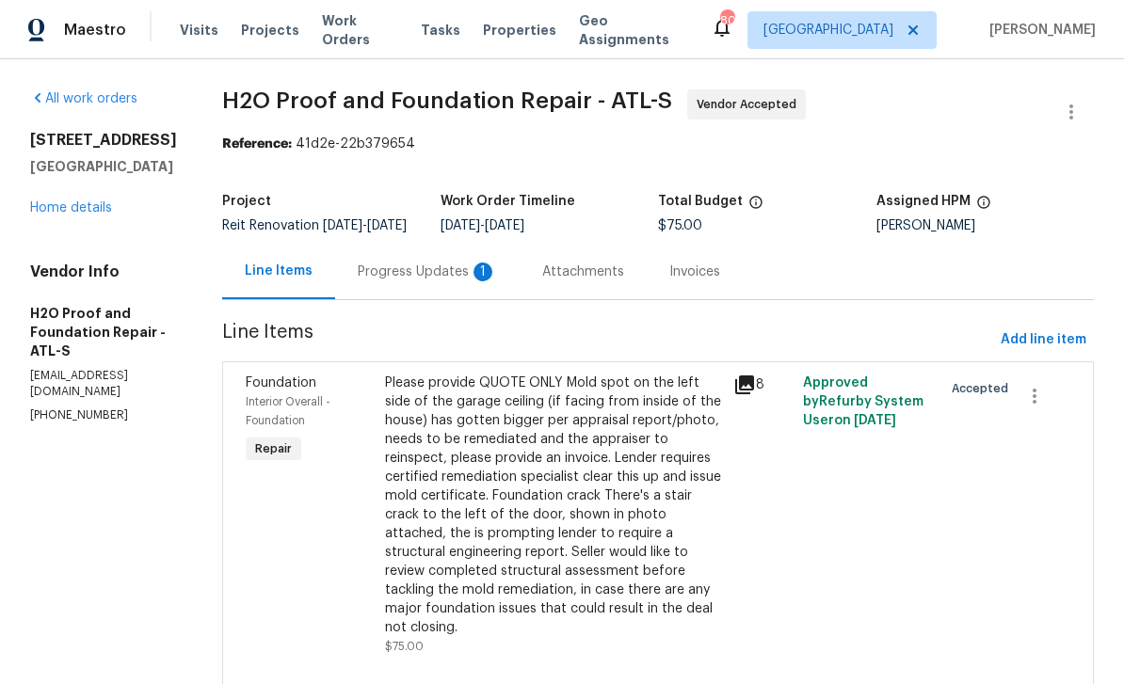
click at [379, 282] on div "Progress Updates 1" at bounding box center [427, 272] width 139 height 19
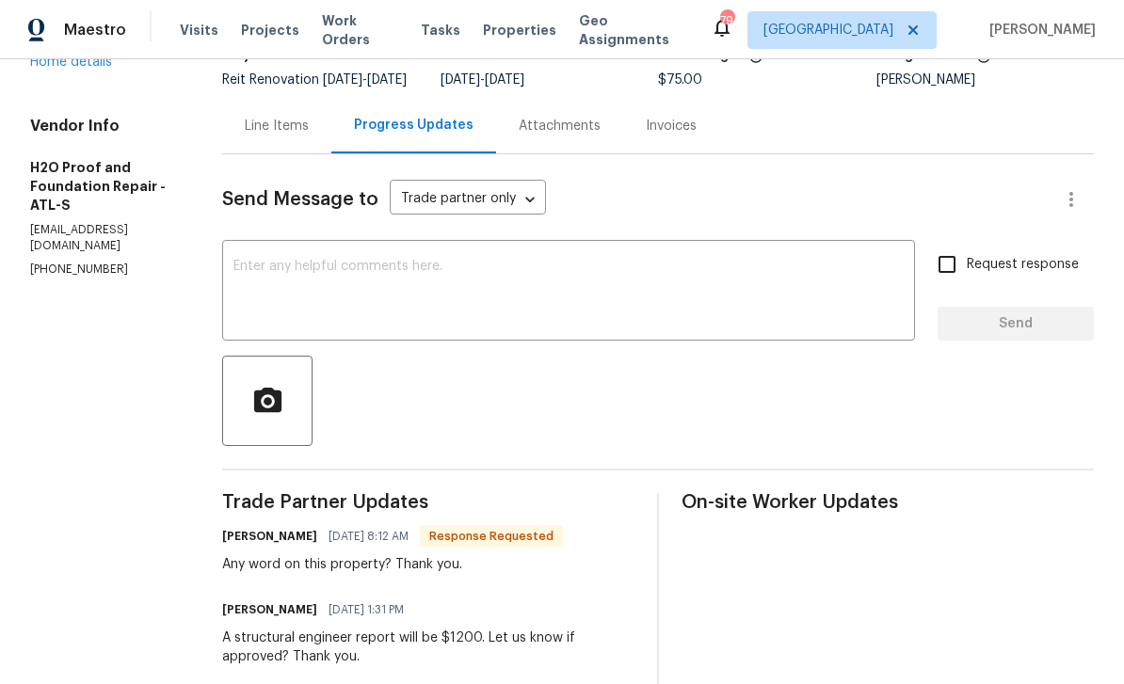
scroll to position [134, 0]
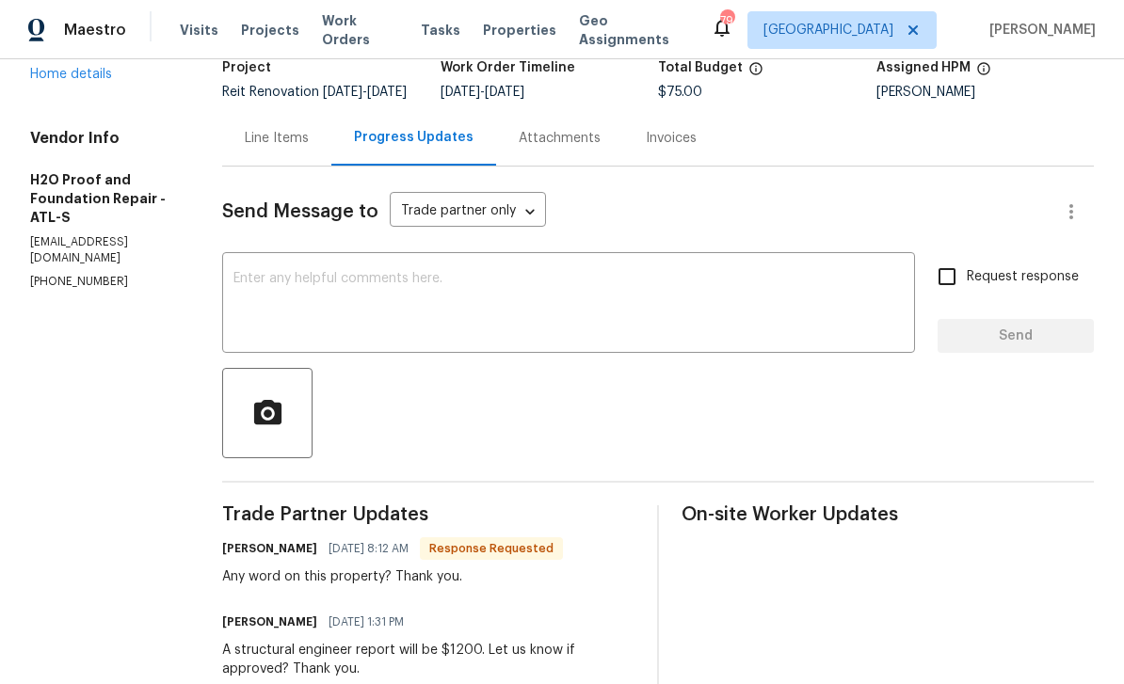
click at [842, 297] on textarea at bounding box center [568, 305] width 670 height 66
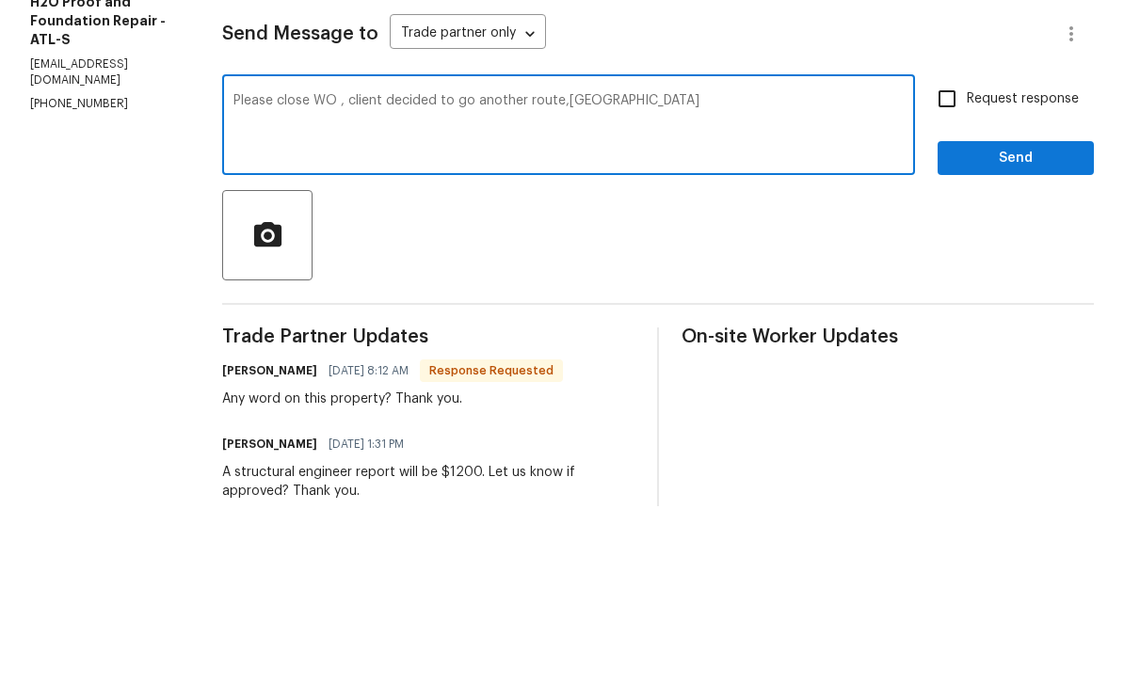
type textarea "Please close WO , client decided to go another route,nthanks"
click at [947, 257] on input "Request response" at bounding box center [947, 277] width 40 height 40
checkbox input "true"
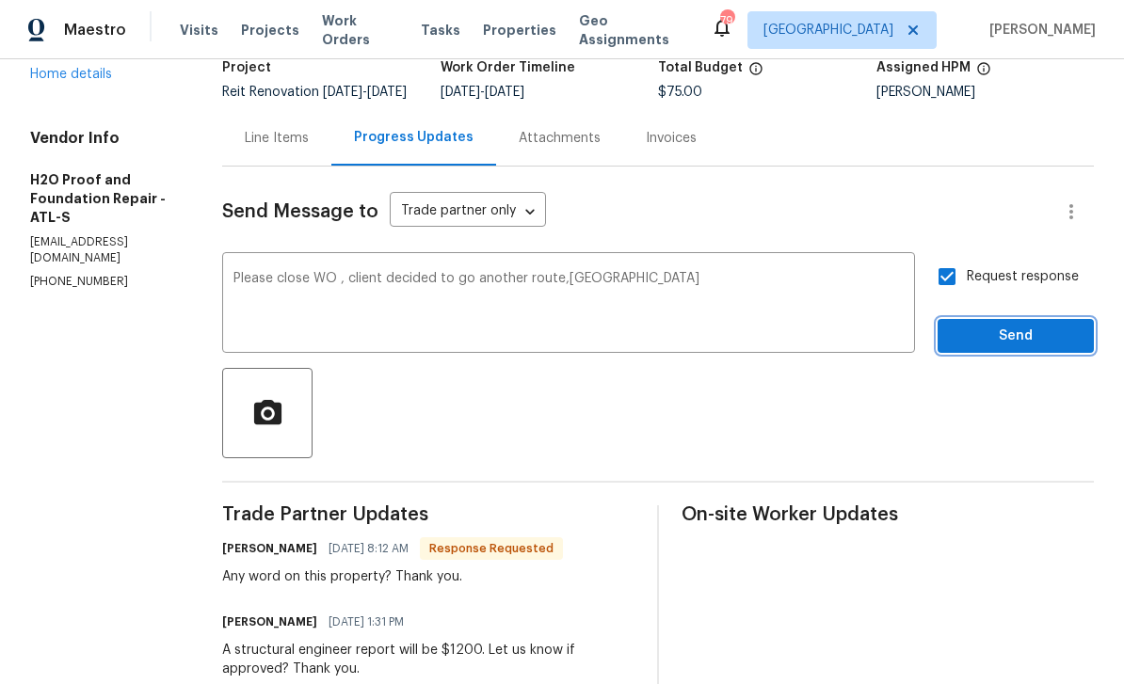
click at [1033, 319] on button "Send" at bounding box center [1016, 336] width 156 height 35
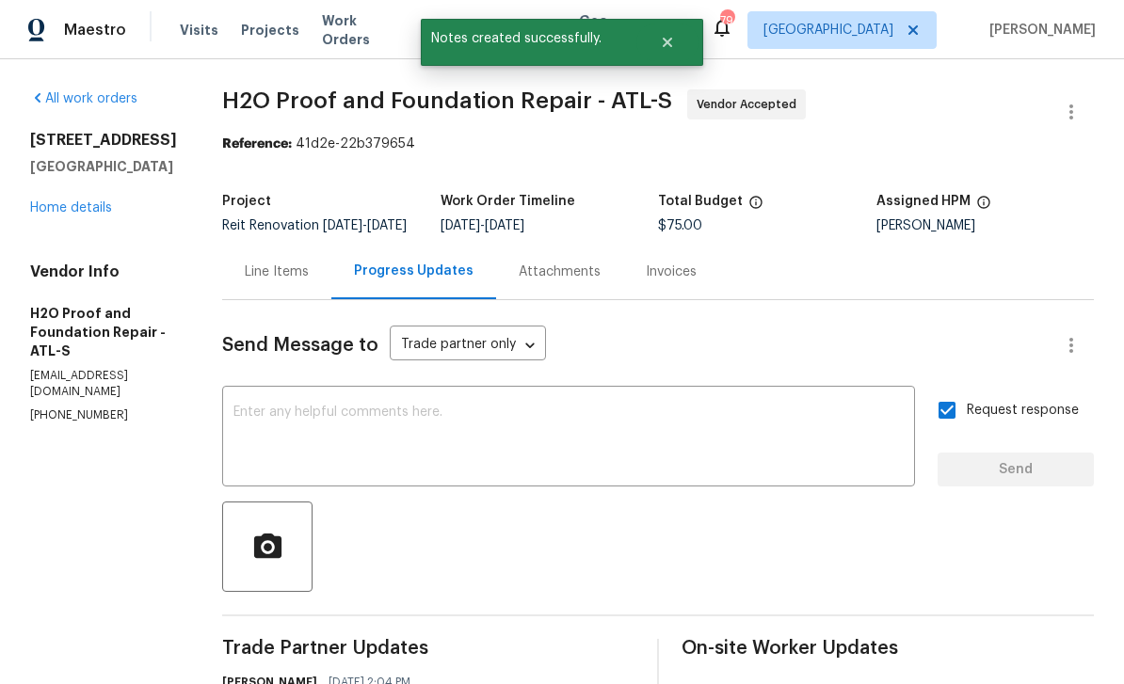
click at [100, 207] on link "Home details" at bounding box center [71, 207] width 82 height 13
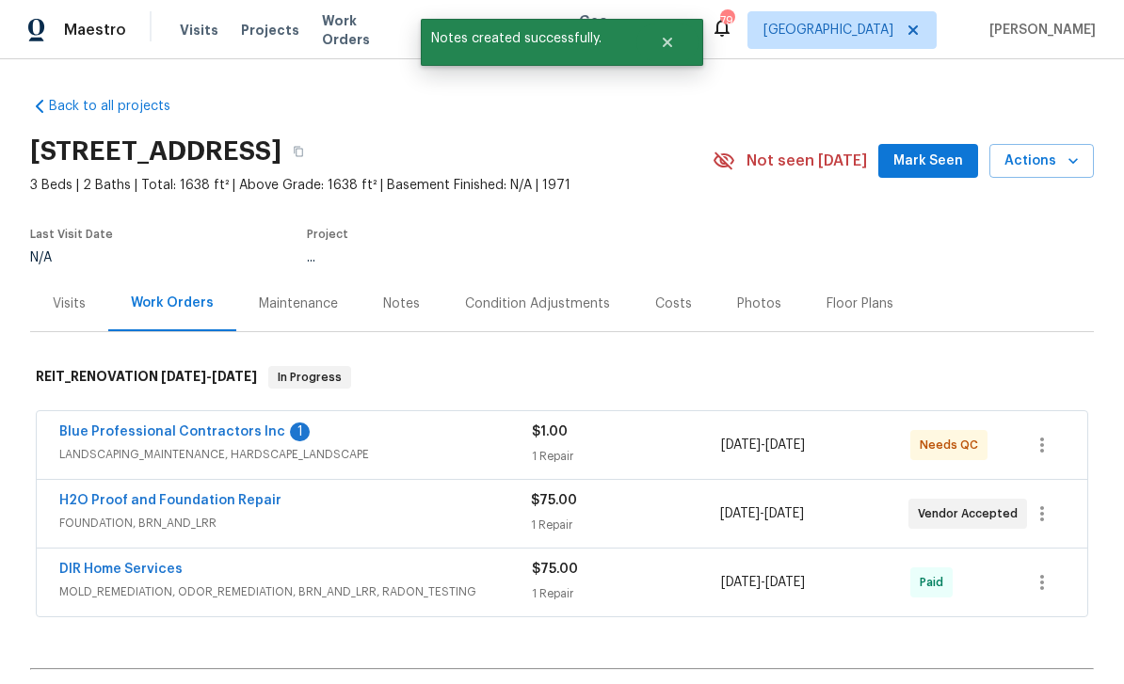
click at [248, 426] on link "Blue Professional Contractors Inc" at bounding box center [172, 432] width 226 height 13
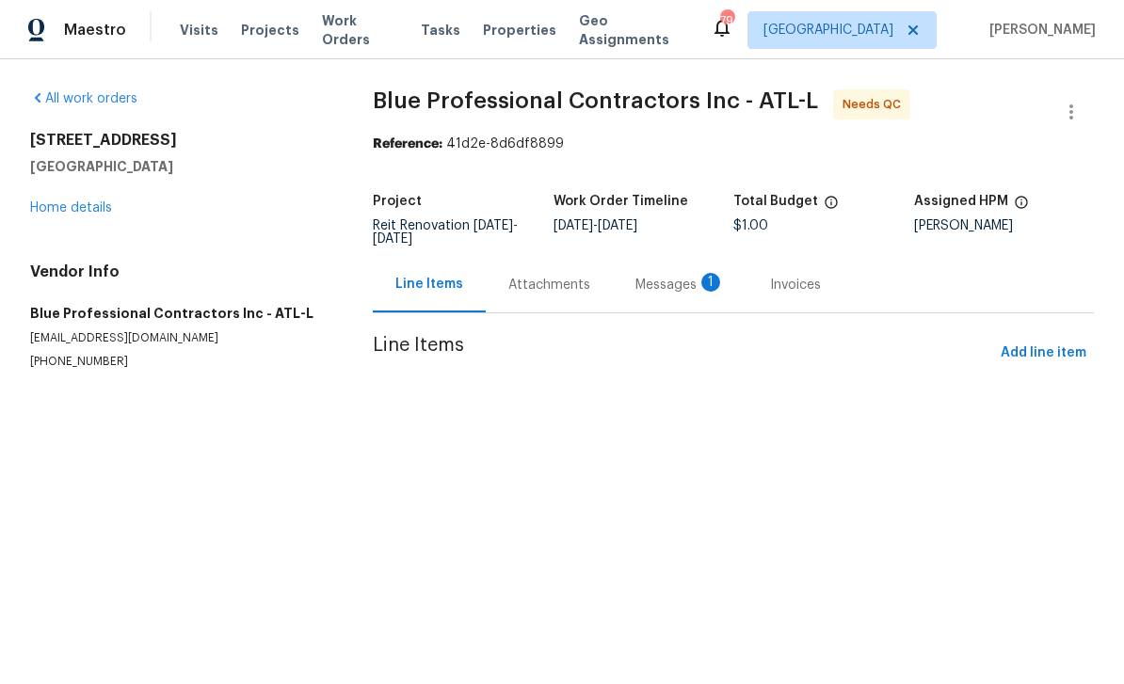
click at [664, 290] on div "Messages 1" at bounding box center [680, 285] width 89 height 19
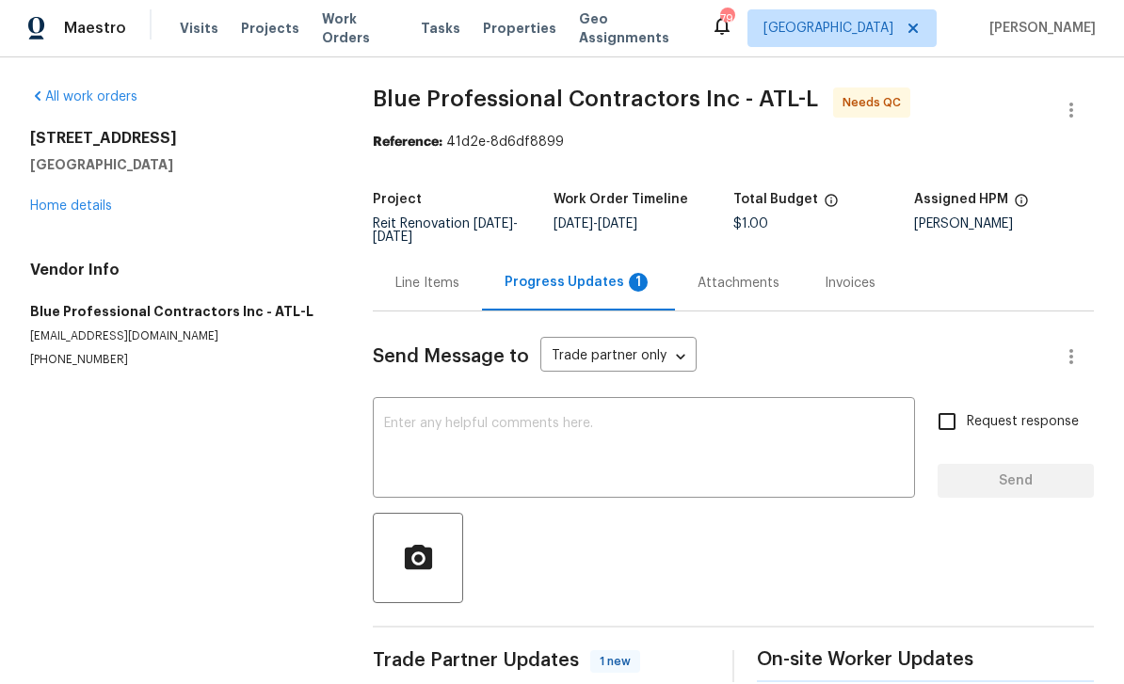
scroll to position [33, 0]
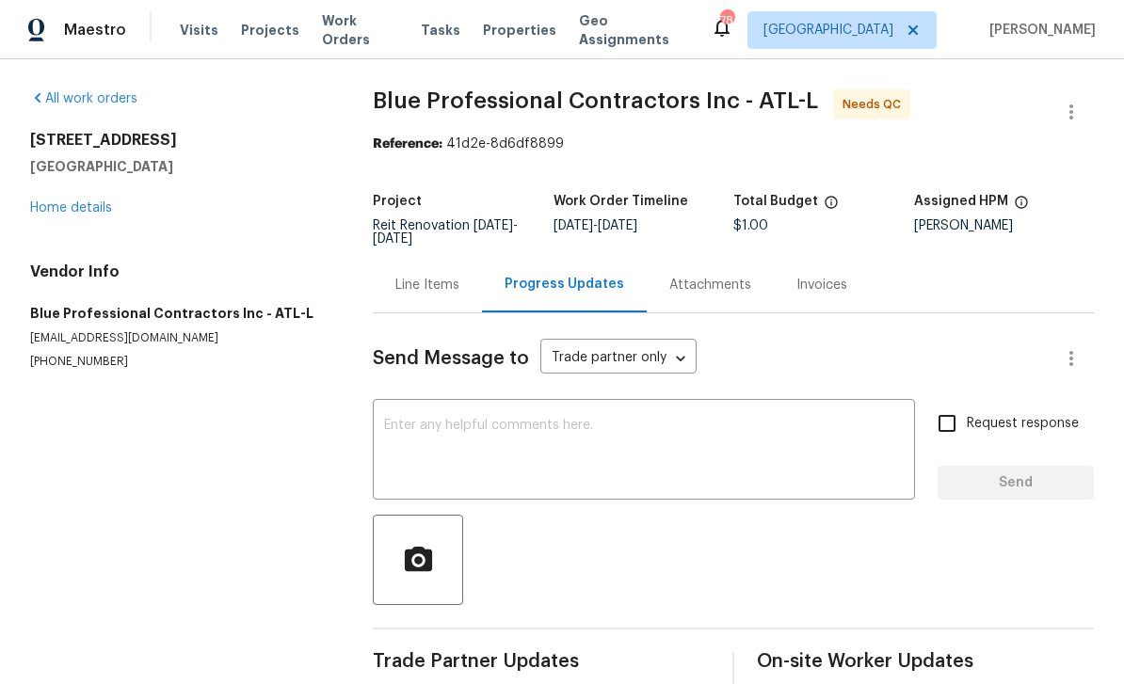
click at [437, 276] on div "Line Items" at bounding box center [427, 285] width 64 height 19
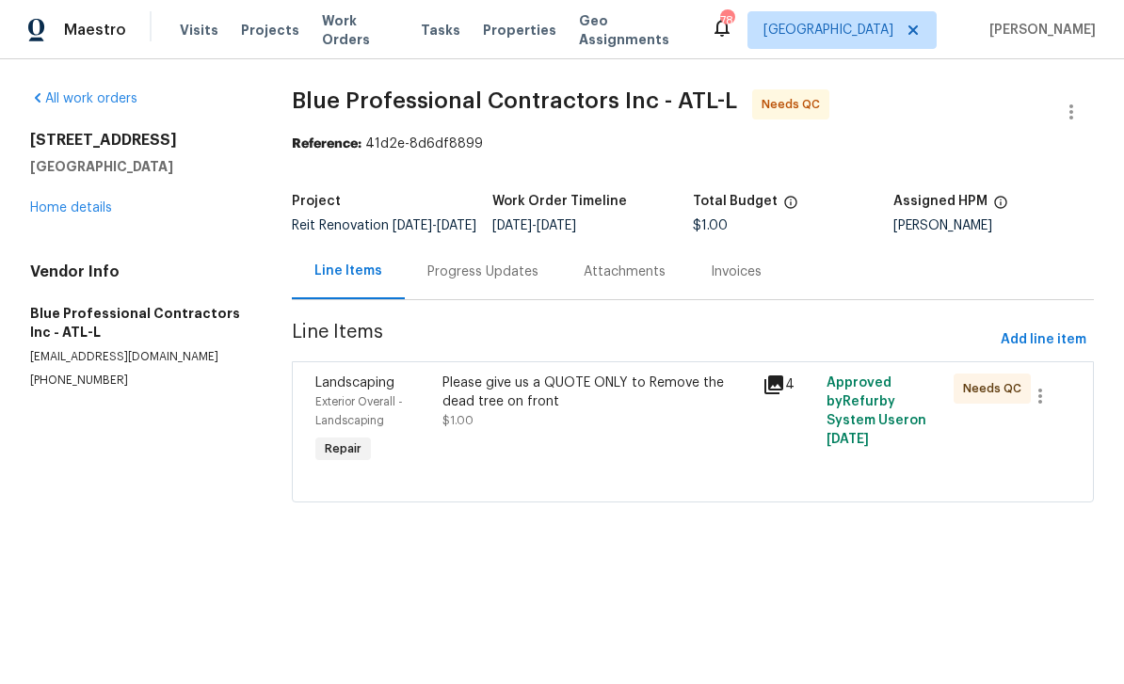
click at [510, 282] on div "Progress Updates" at bounding box center [482, 272] width 111 height 19
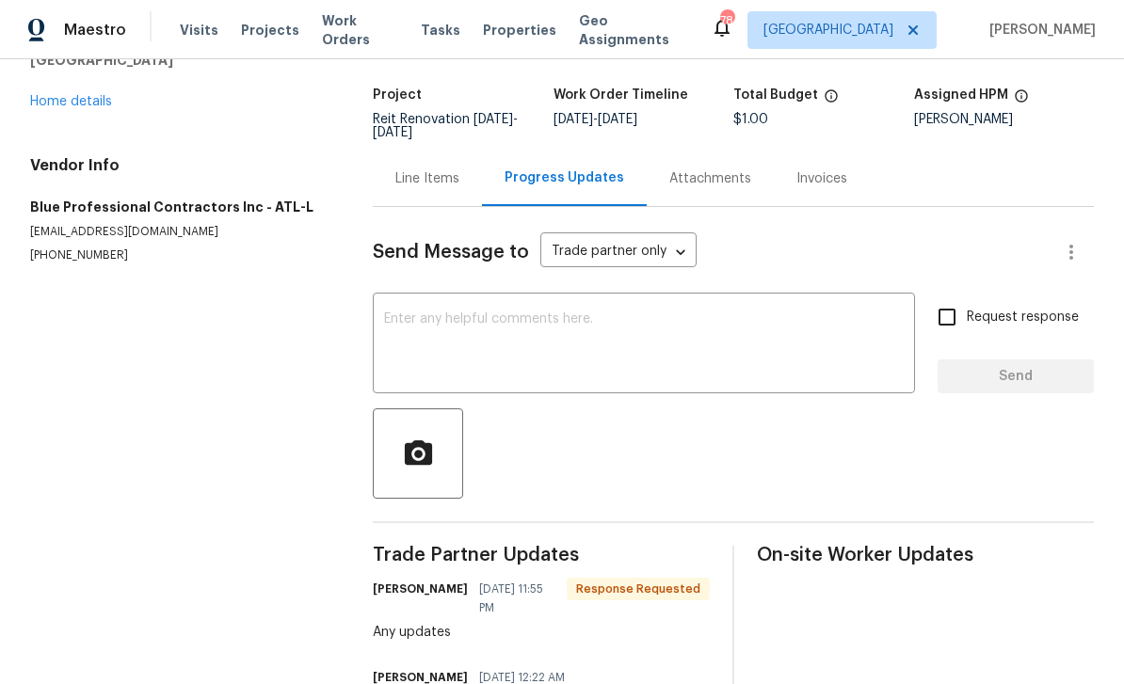
scroll to position [109, 0]
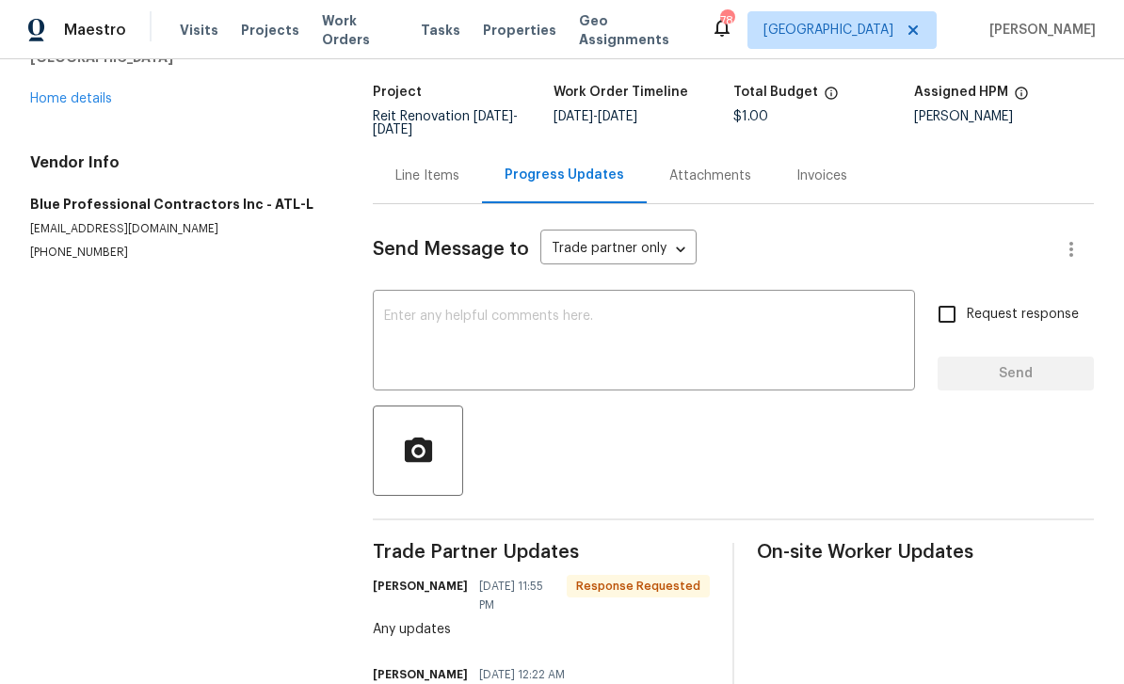
click at [645, 330] on textarea at bounding box center [644, 343] width 520 height 66
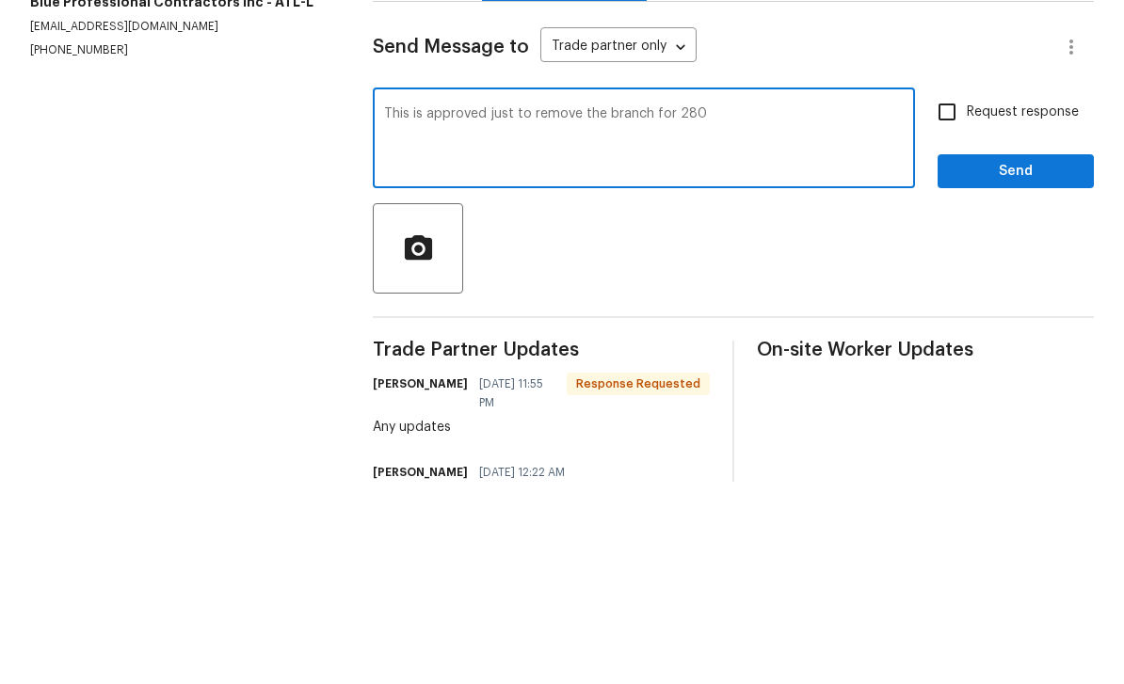
click at [732, 310] on textarea "This is approved just to remove the branch for 280" at bounding box center [644, 343] width 520 height 66
click at [840, 310] on textarea "This is approved just to remove the branch for 280" at bounding box center [644, 343] width 520 height 66
type textarea "This is approved just to remove the branch for 280.00 Please let us know the co…"
click at [945, 295] on input "Request response" at bounding box center [947, 315] width 40 height 40
checkbox input "true"
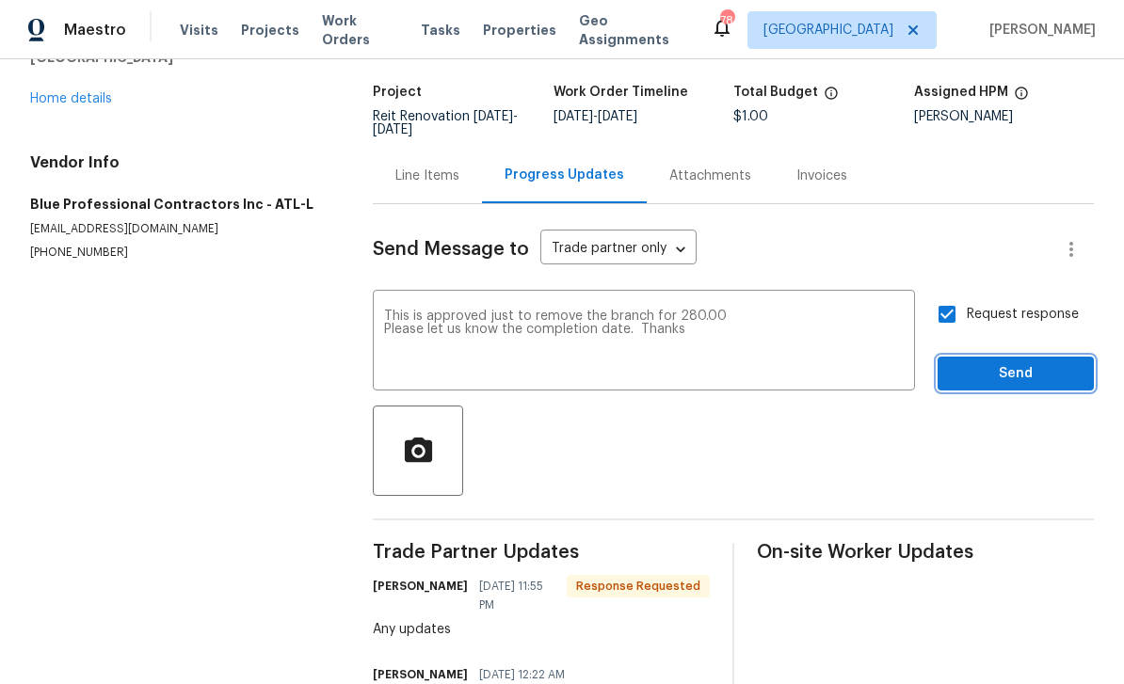
click at [1041, 362] on span "Send" at bounding box center [1016, 374] width 126 height 24
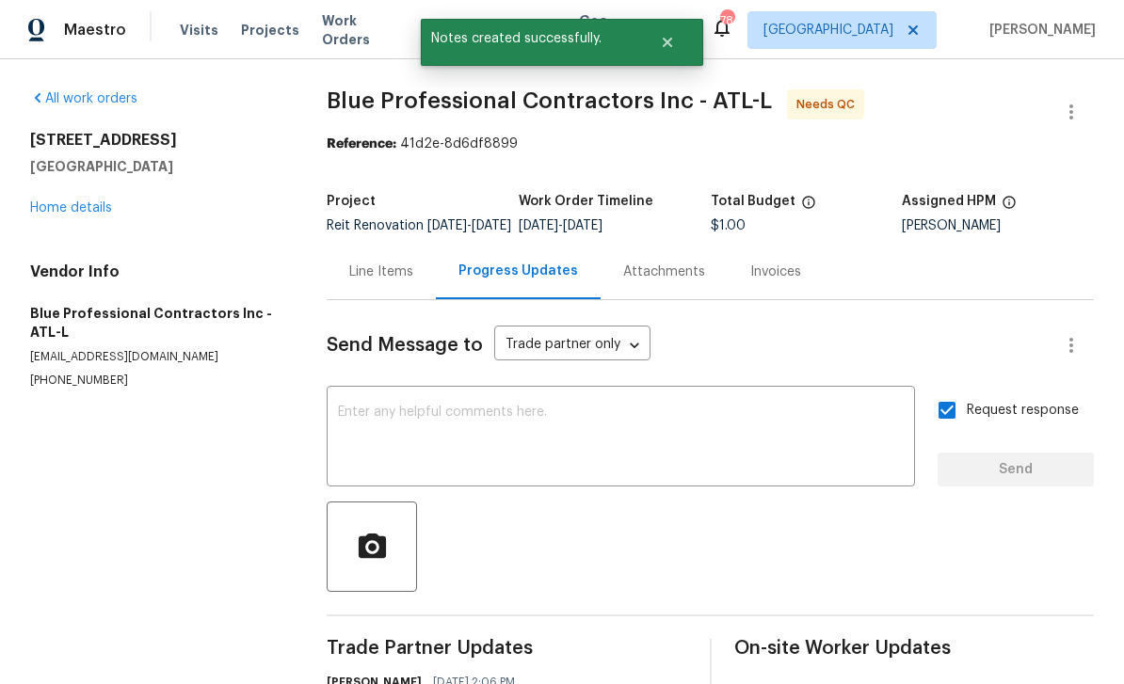
scroll to position [0, 0]
click at [393, 264] on div "Line Items" at bounding box center [381, 272] width 109 height 56
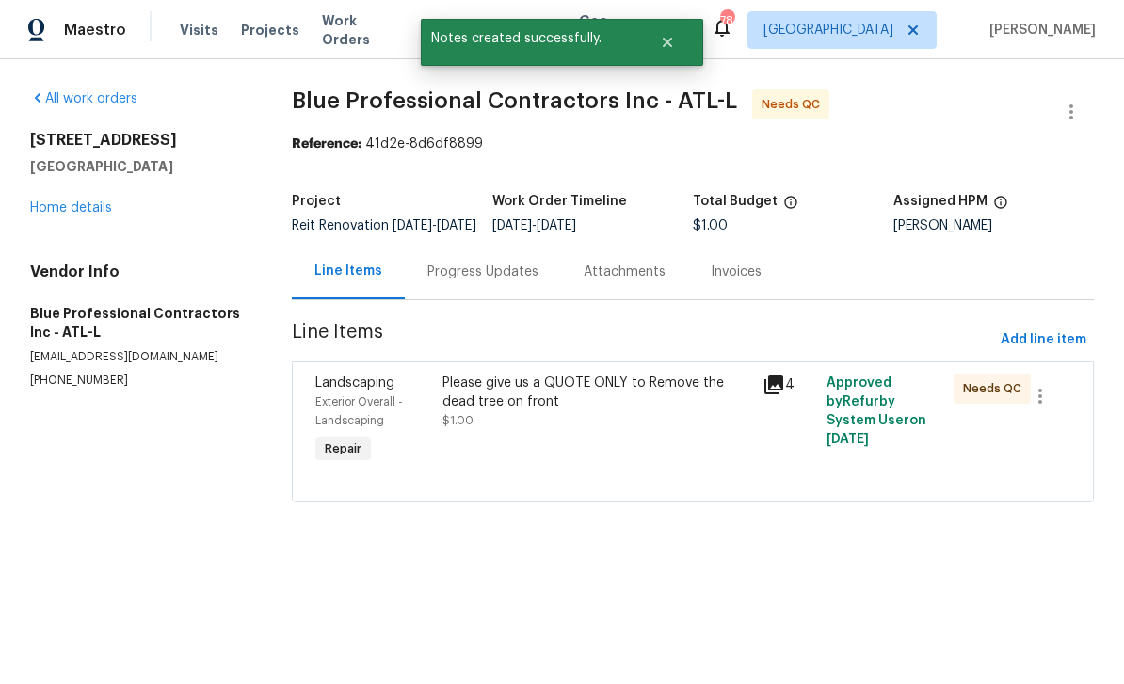
click at [684, 430] on div "Please give us a QUOTE ONLY to Remove the dead tree on front $1.00" at bounding box center [596, 402] width 308 height 56
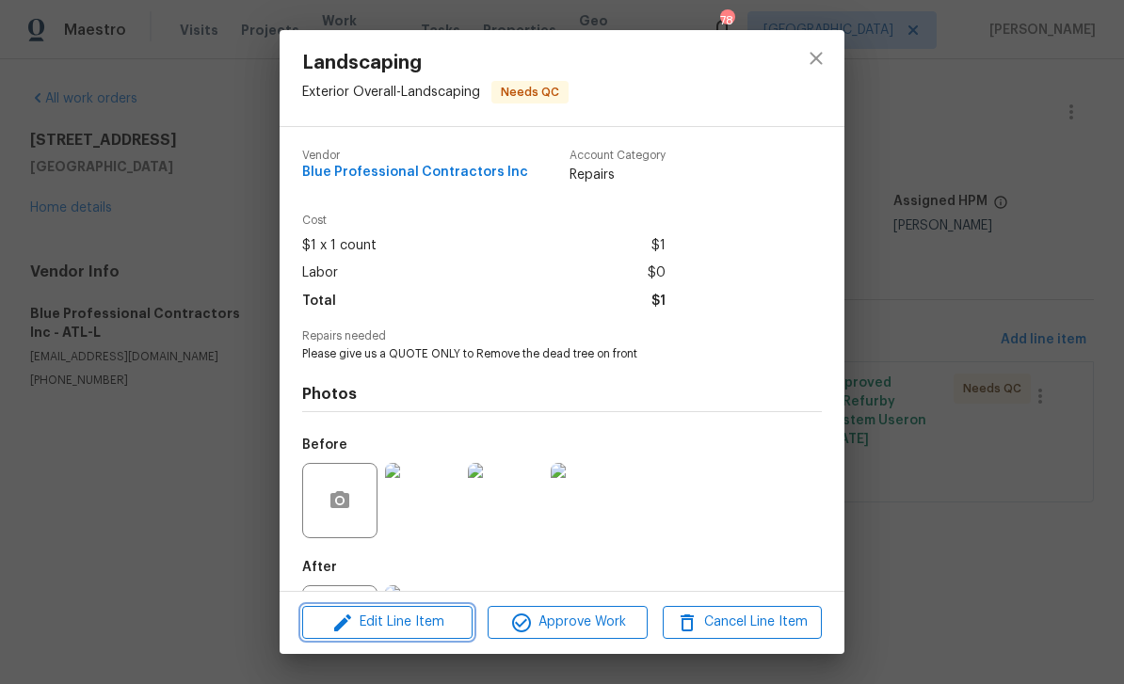
click at [362, 619] on span "Edit Line Item" at bounding box center [387, 623] width 159 height 24
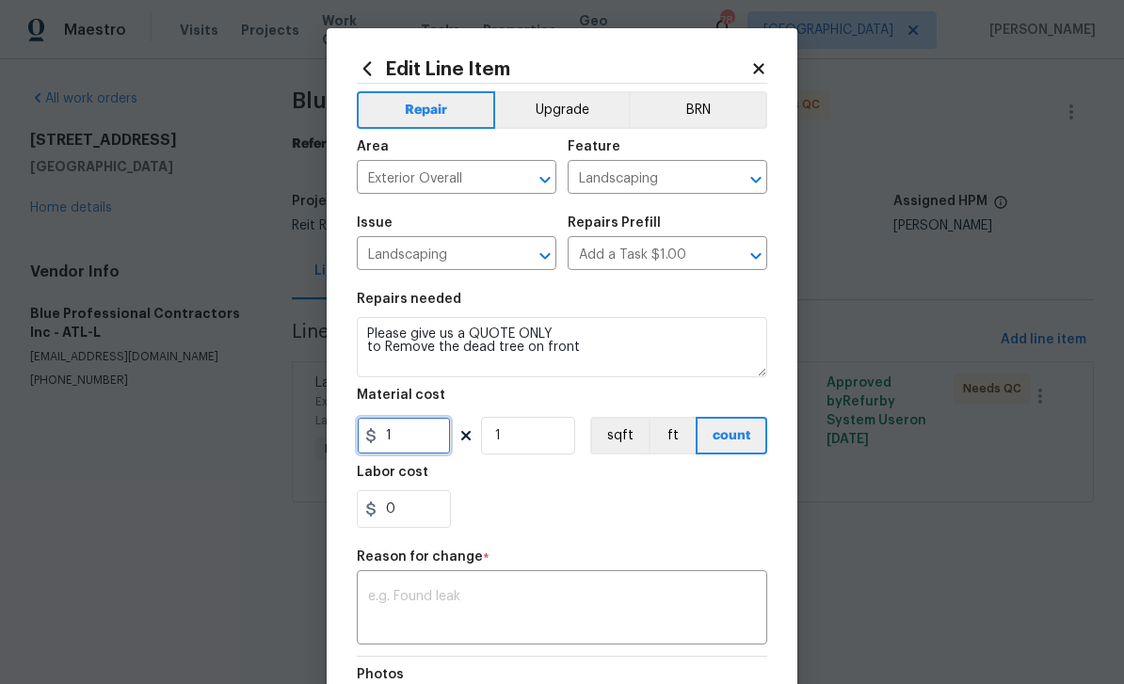
click at [441, 446] on input "1" at bounding box center [404, 436] width 94 height 38
type input "280"
click at [743, 606] on textarea at bounding box center [562, 610] width 388 height 40
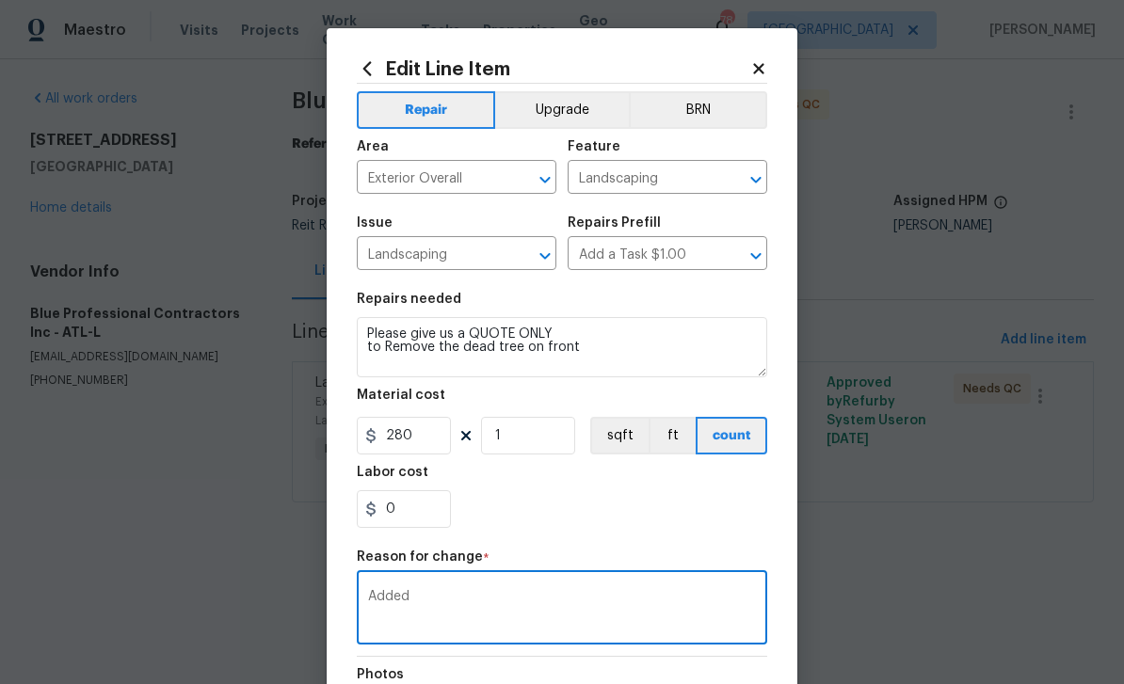
type textarea "Added"
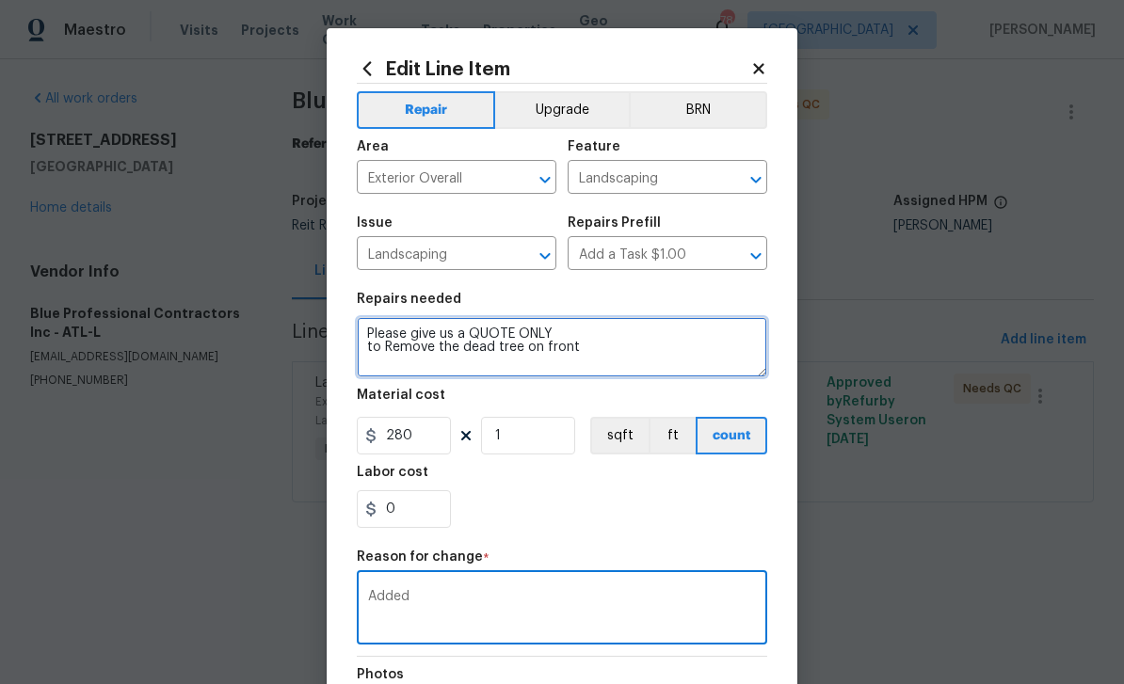
click at [368, 334] on textarea "Please give us a QUOTE ONLY to Remove the dead tree on front" at bounding box center [562, 347] width 410 height 60
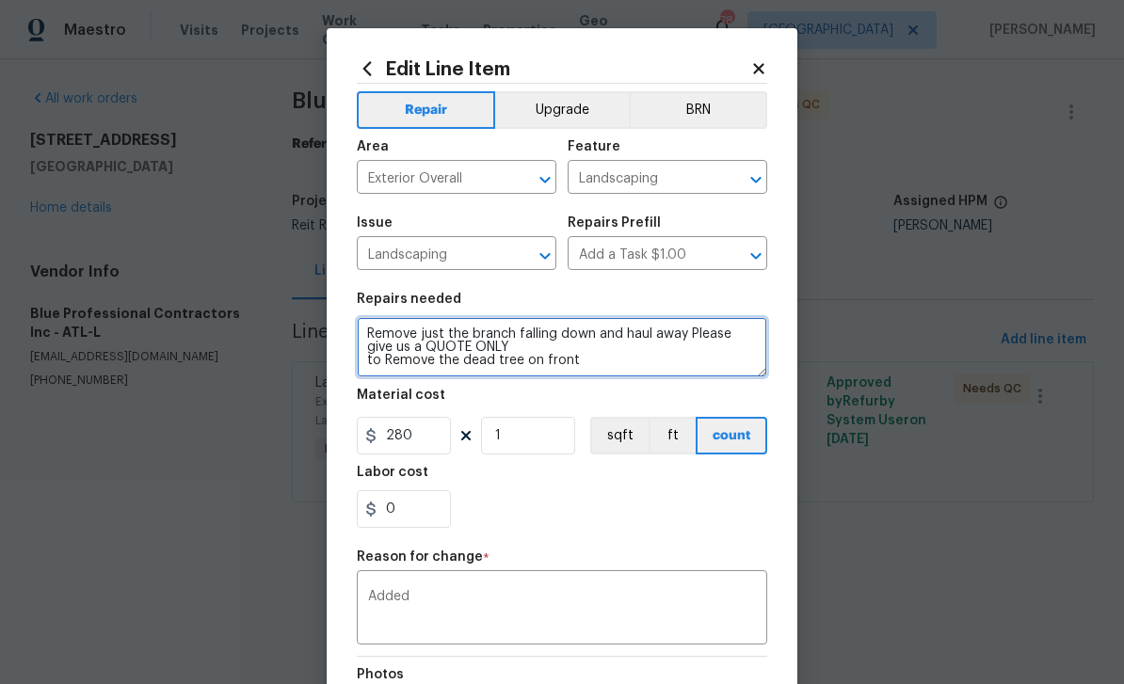
type textarea "Remove just the branch falling down and haul away Please give us a QUOTE ONLY t…"
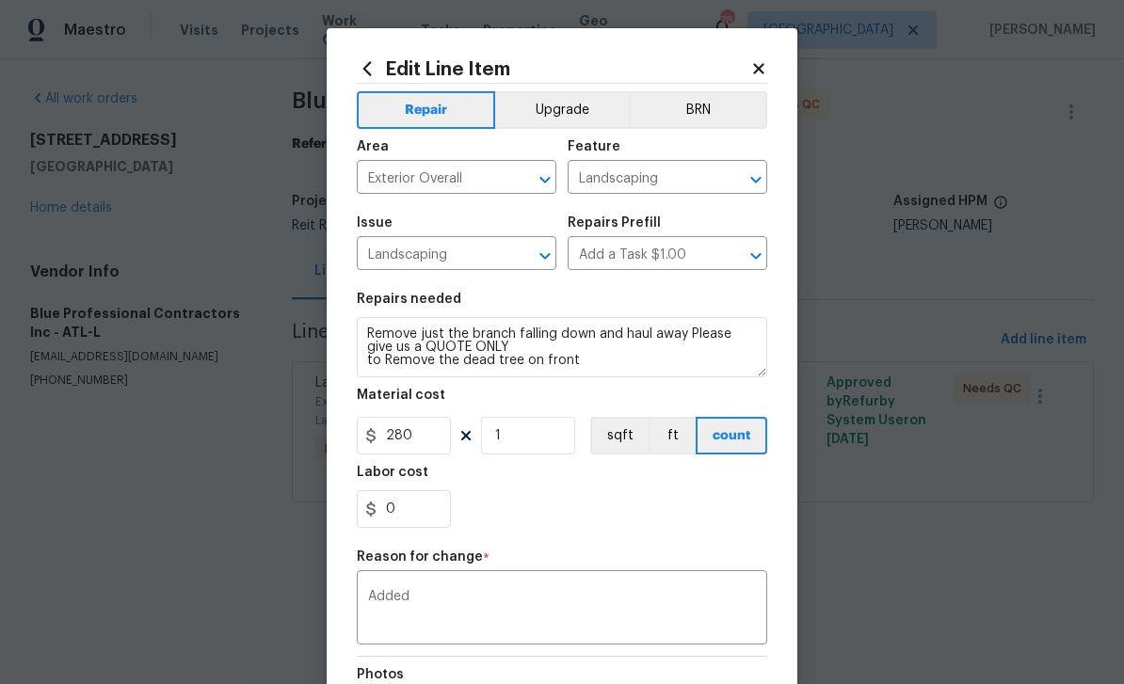
click at [739, 594] on textarea "Added" at bounding box center [562, 610] width 388 height 40
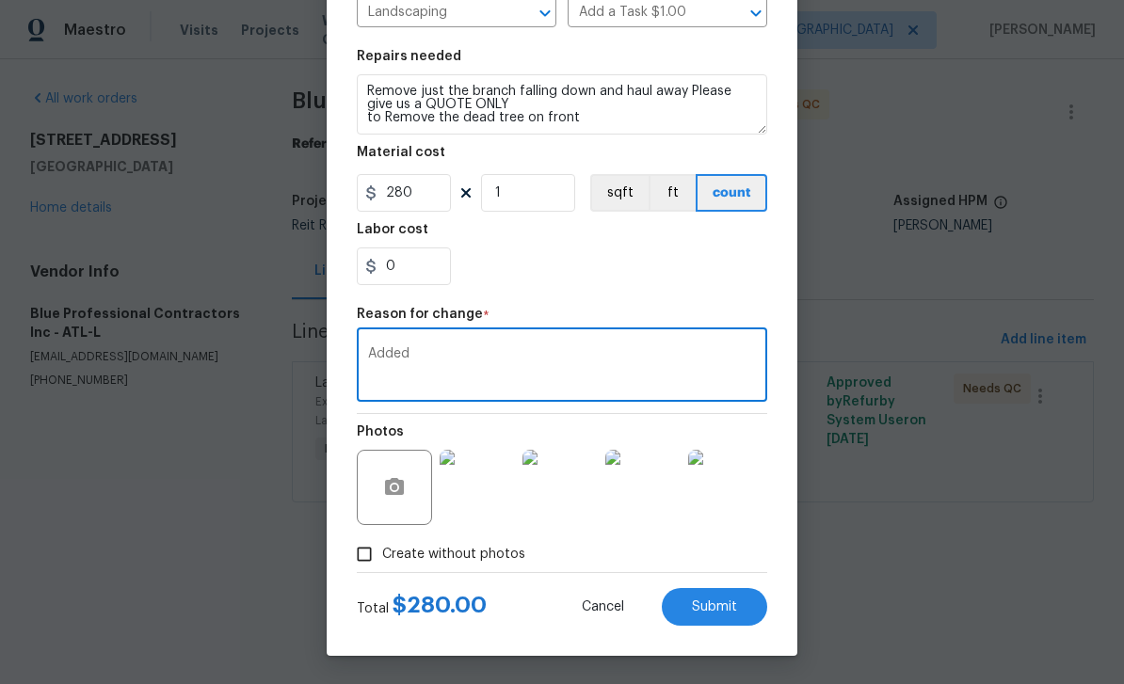
scroll to position [247, 0]
click at [747, 601] on button "Submit" at bounding box center [714, 607] width 105 height 38
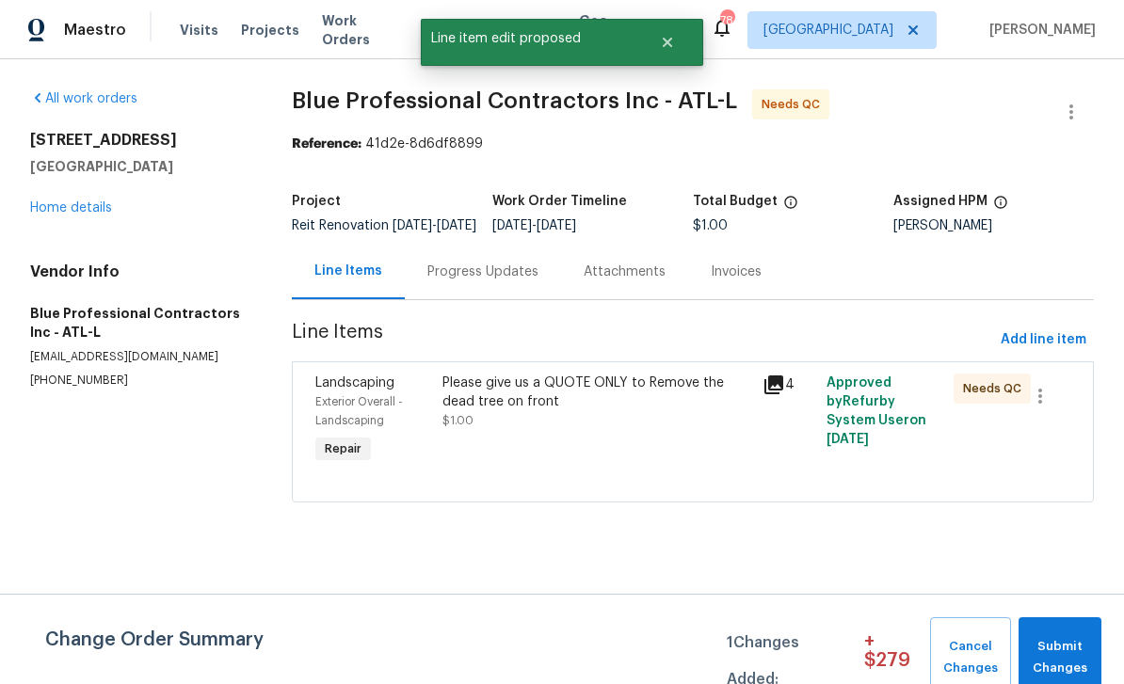
scroll to position [0, 0]
click at [1079, 657] on span "Submit Changes" at bounding box center [1060, 657] width 64 height 43
